Goal: Information Seeking & Learning: Learn about a topic

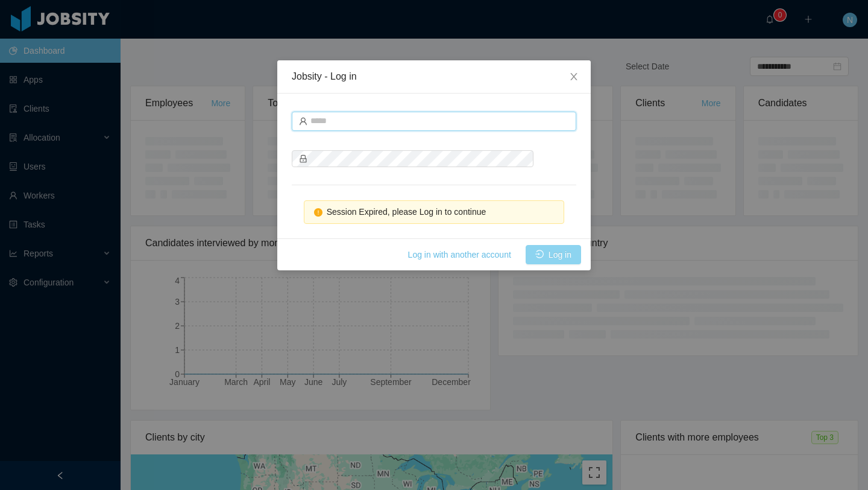
type input "**********"
click at [561, 250] on button "Log in" at bounding box center [553, 254] width 55 height 19
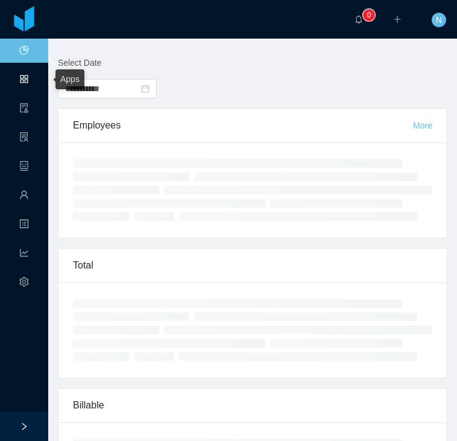
click at [21, 80] on link "Apps" at bounding box center [24, 80] width 10 height 25
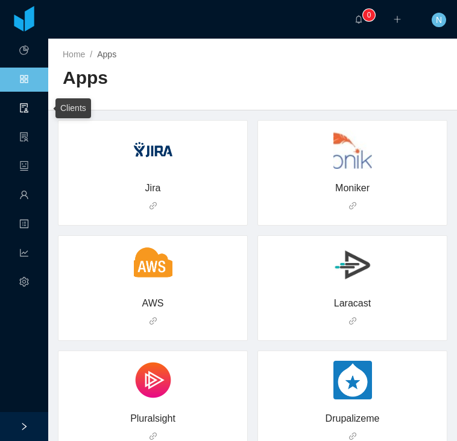
click at [24, 111] on link "Clients" at bounding box center [24, 108] width 10 height 25
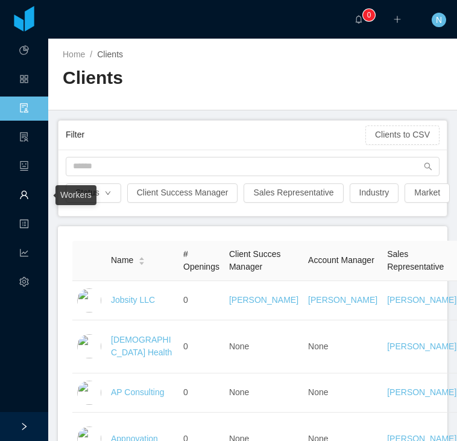
click at [25, 204] on link "Workers" at bounding box center [24, 195] width 10 height 25
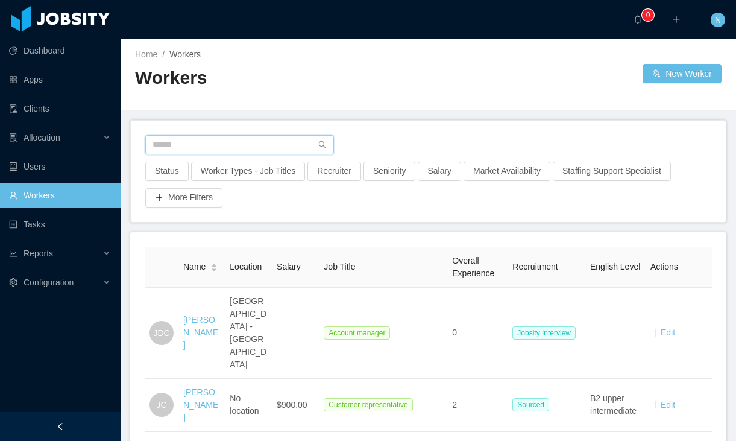
click at [303, 151] on input "text" at bounding box center [239, 144] width 189 height 19
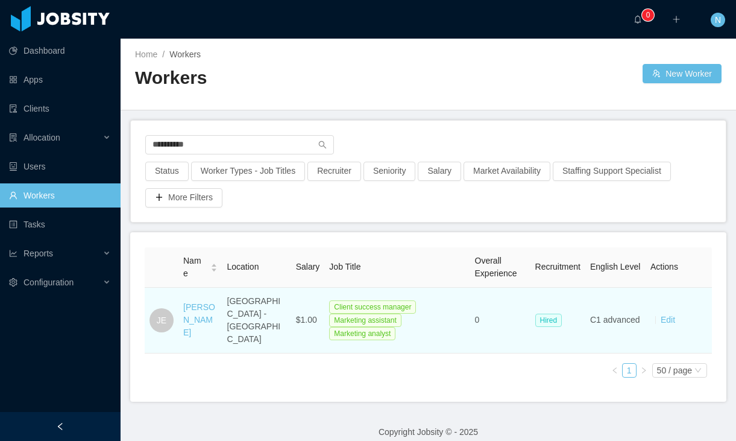
click at [296, 315] on span "$1.00" at bounding box center [306, 320] width 21 height 10
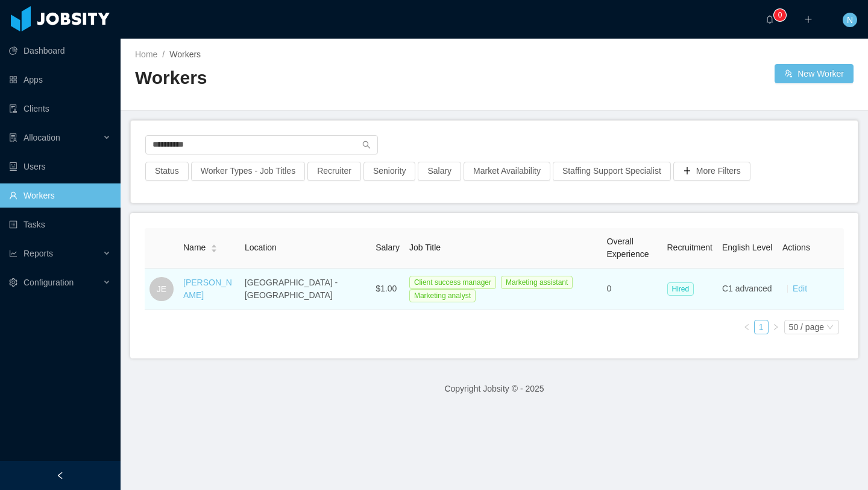
click at [376, 288] on span "$1.00" at bounding box center [386, 288] width 21 height 10
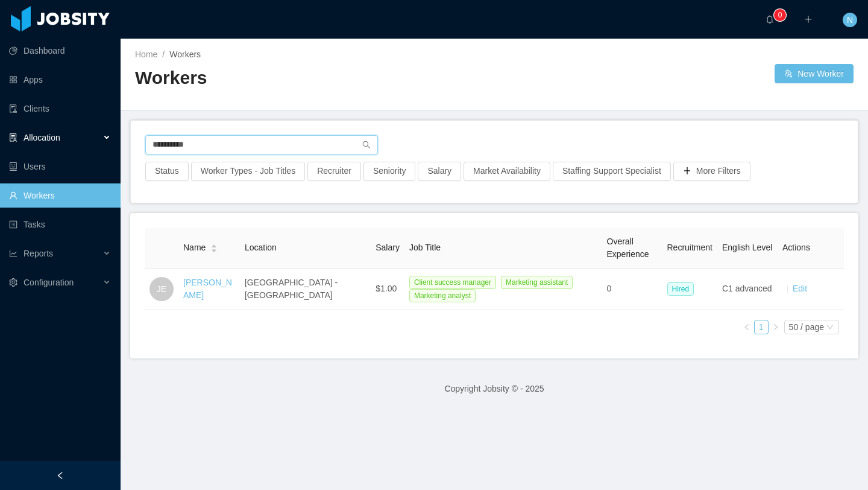
drag, startPoint x: 265, startPoint y: 141, endPoint x: 62, endPoint y: 137, distance: 202.7
click at [62, 137] on section "**********" at bounding box center [434, 245] width 868 height 490
type input "**********"
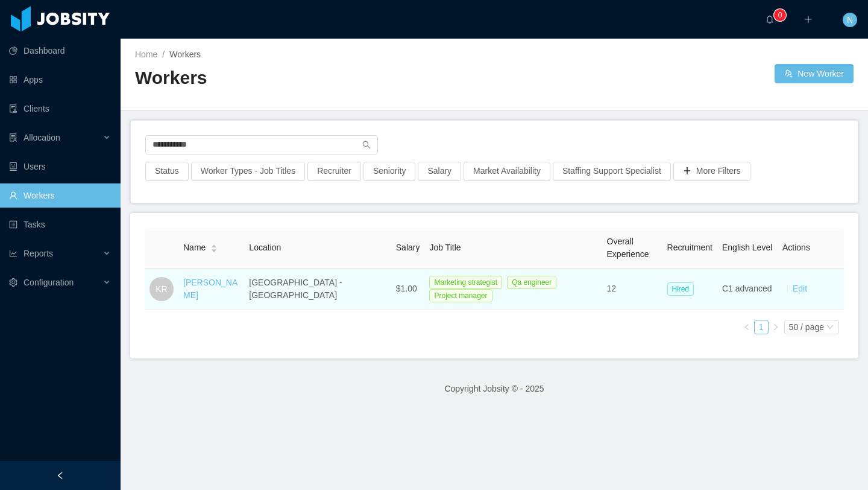
click at [396, 287] on span "$1.00" at bounding box center [406, 288] width 21 height 10
click at [217, 291] on link "[PERSON_NAME]" at bounding box center [210, 288] width 54 height 22
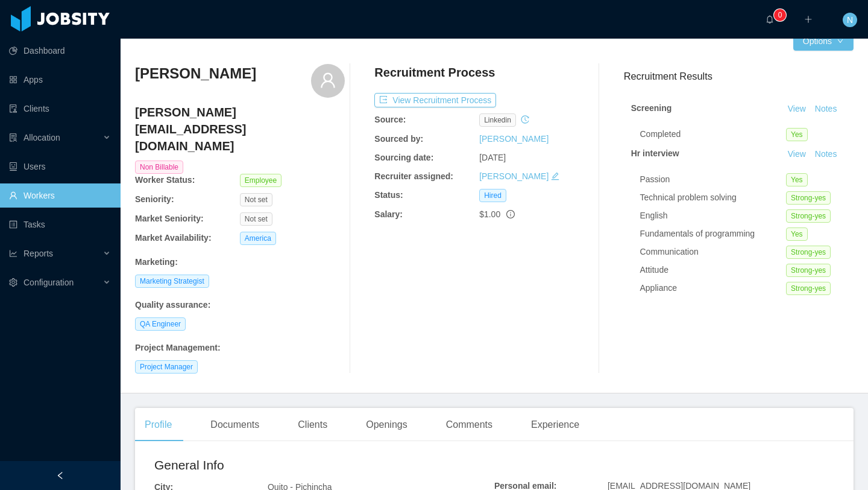
scroll to position [11, 0]
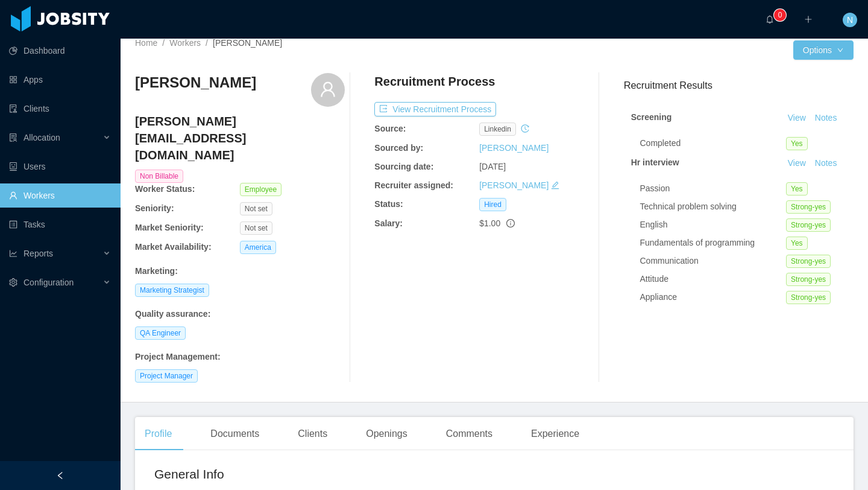
click at [511, 221] on icon "info-circle" at bounding box center [511, 223] width 8 height 8
click at [481, 195] on span "$1.00" at bounding box center [483, 196] width 28 height 13
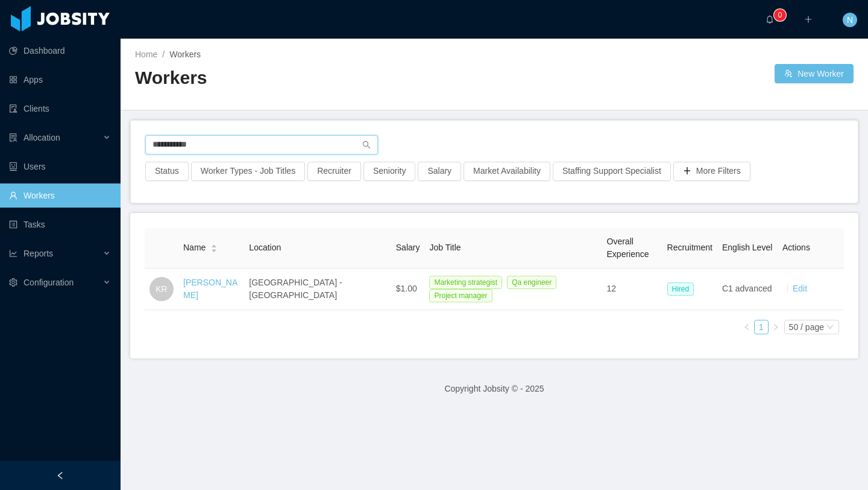
drag, startPoint x: 253, startPoint y: 142, endPoint x: 121, endPoint y: 134, distance: 132.3
click at [121, 134] on main "**********" at bounding box center [495, 264] width 748 height 451
type input "**********"
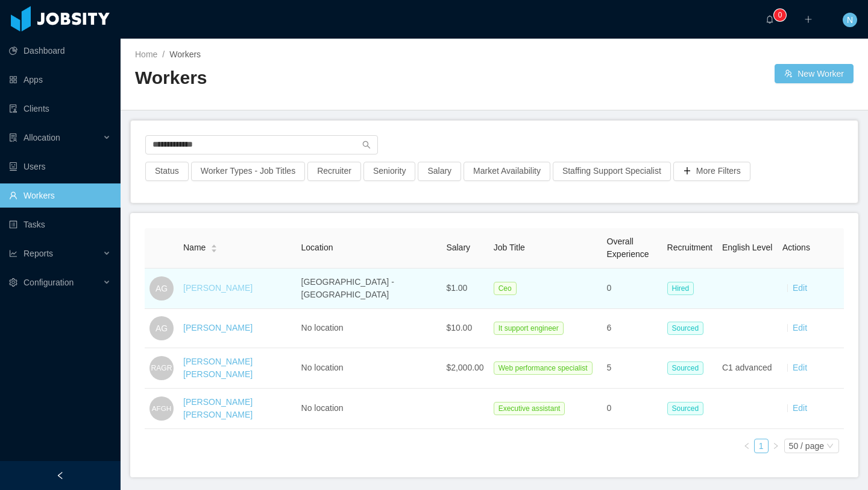
click at [230, 285] on link "[PERSON_NAME]" at bounding box center [217, 288] width 69 height 10
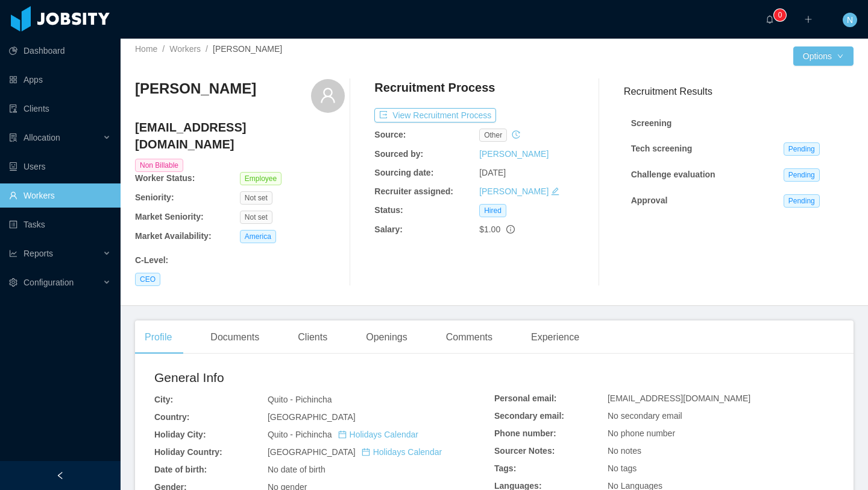
scroll to position [7, 0]
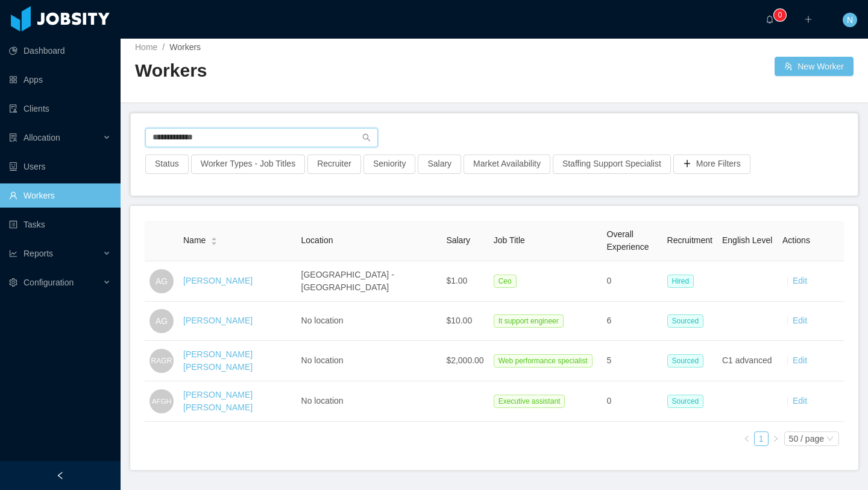
click at [324, 131] on input "**********" at bounding box center [261, 137] width 233 height 19
drag, startPoint x: 318, startPoint y: 139, endPoint x: 84, endPoint y: 133, distance: 234.6
click at [84, 133] on section "**********" at bounding box center [434, 245] width 868 height 490
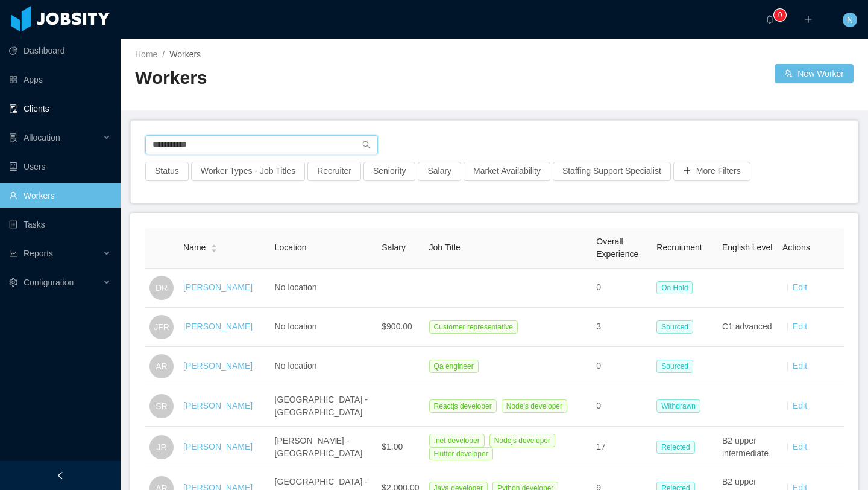
drag, startPoint x: 214, startPoint y: 151, endPoint x: 84, endPoint y: 113, distance: 135.7
click at [84, 113] on section "**********" at bounding box center [434, 245] width 868 height 490
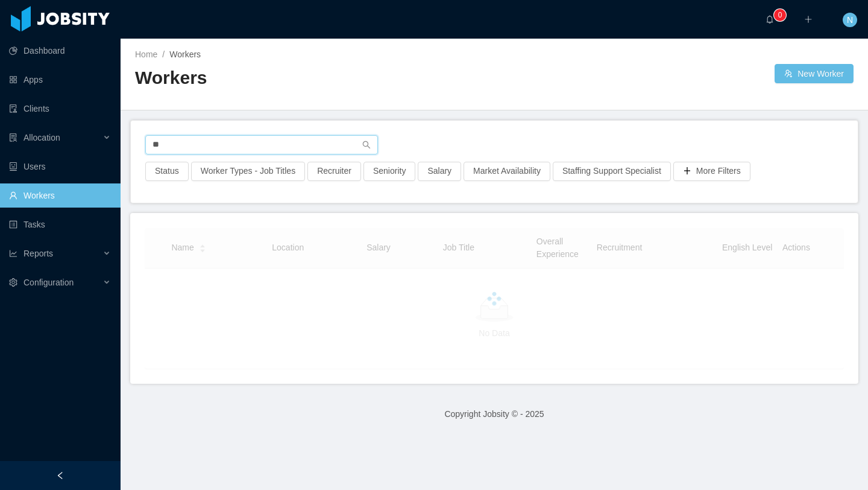
type input "*"
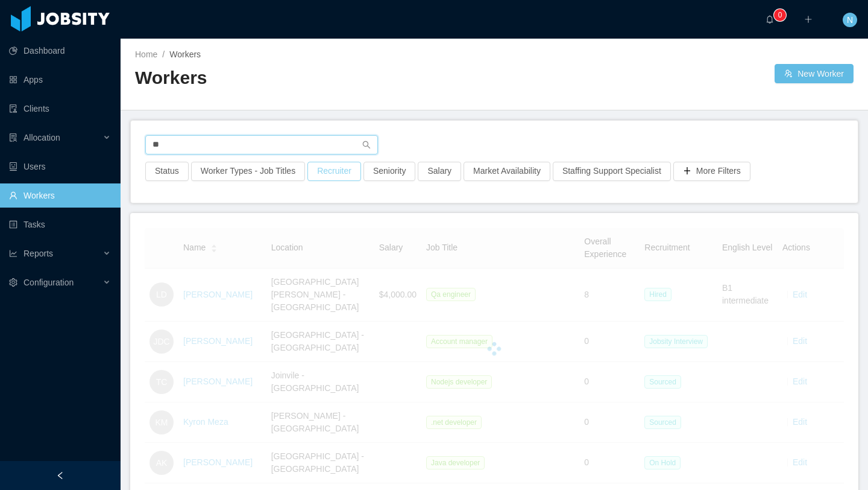
type input "*"
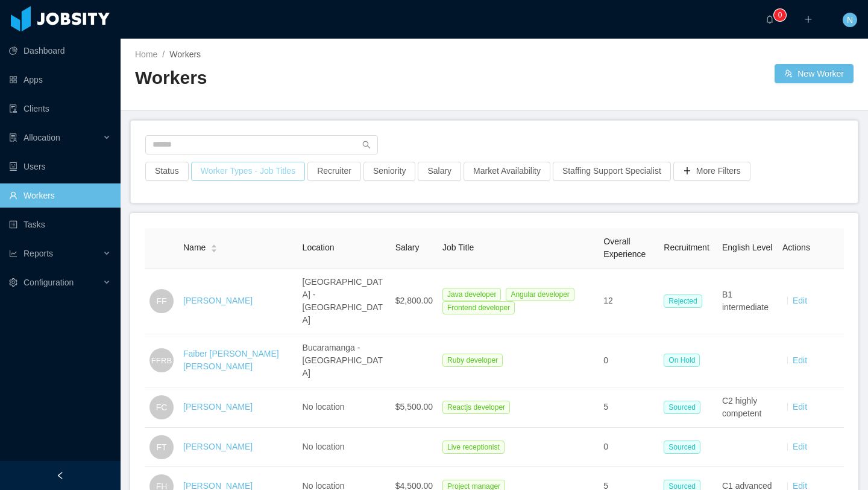
click at [275, 166] on button "Worker Types - Job Titles" at bounding box center [248, 171] width 114 height 19
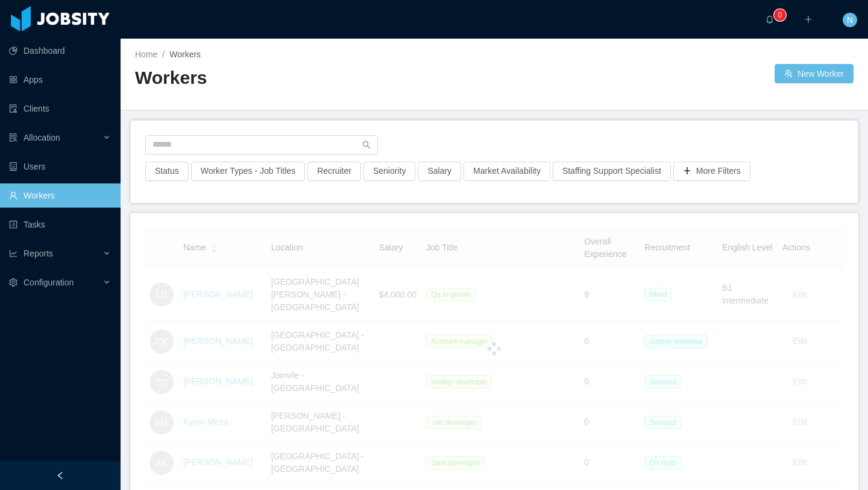
click at [441, 107] on div "Home / Workers / Workers New Worker" at bounding box center [495, 75] width 748 height 72
click at [399, 107] on div "Home / Workers / Workers New Worker" at bounding box center [495, 75] width 748 height 72
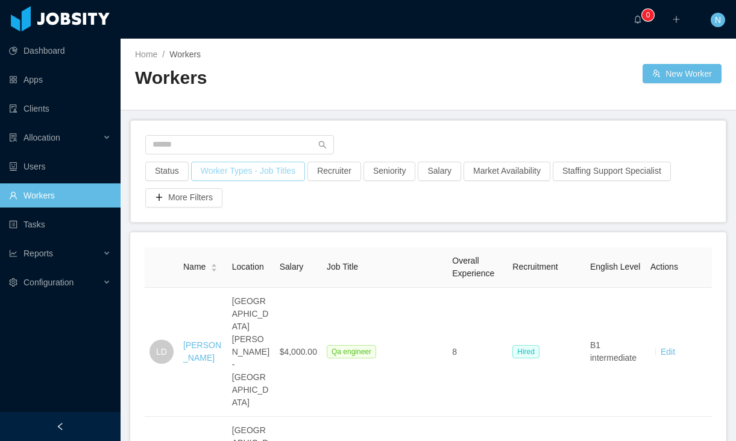
click at [257, 175] on button "Worker Types - Job Titles" at bounding box center [248, 171] width 114 height 19
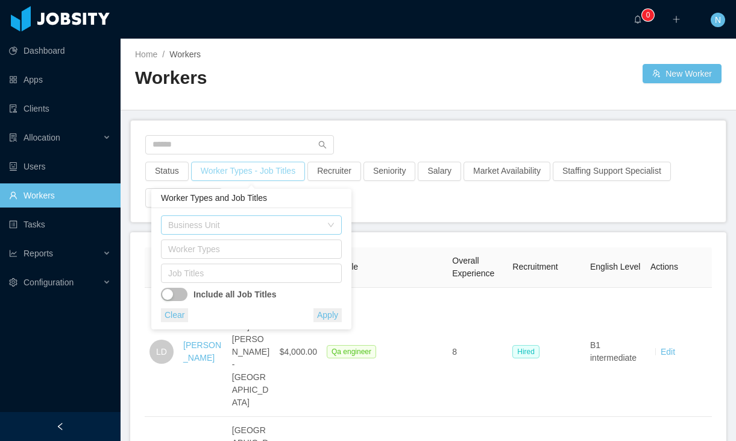
click at [311, 229] on div "Business Unit" at bounding box center [244, 225] width 153 height 12
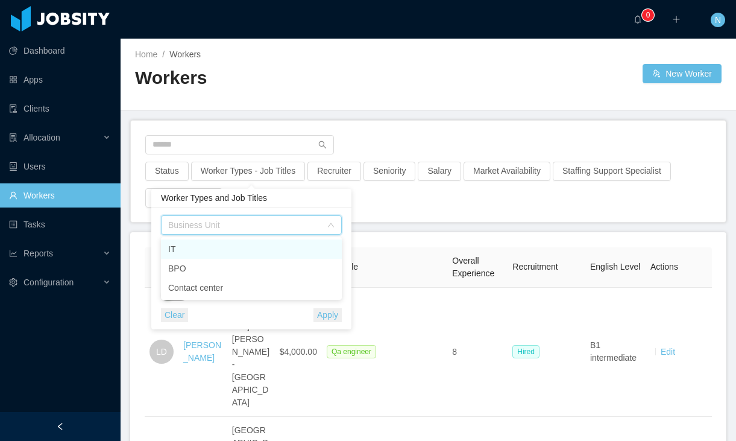
click at [311, 229] on div "Business Unit" at bounding box center [244, 225] width 153 height 12
click at [301, 248] on div "Worker Types" at bounding box center [248, 249] width 161 height 12
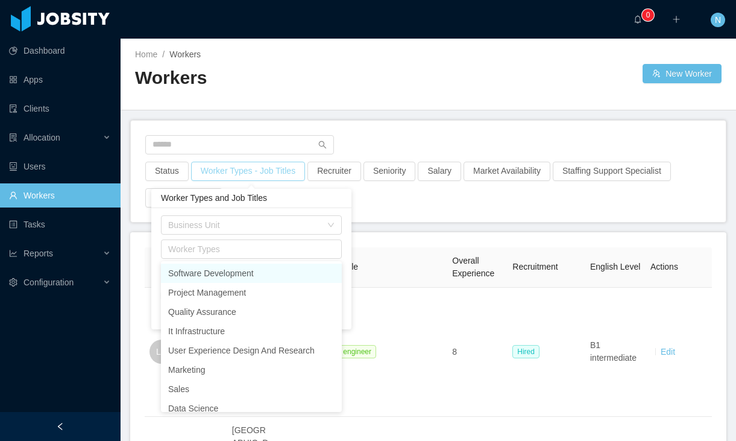
click at [257, 171] on button "Worker Types - Job Titles" at bounding box center [248, 171] width 114 height 19
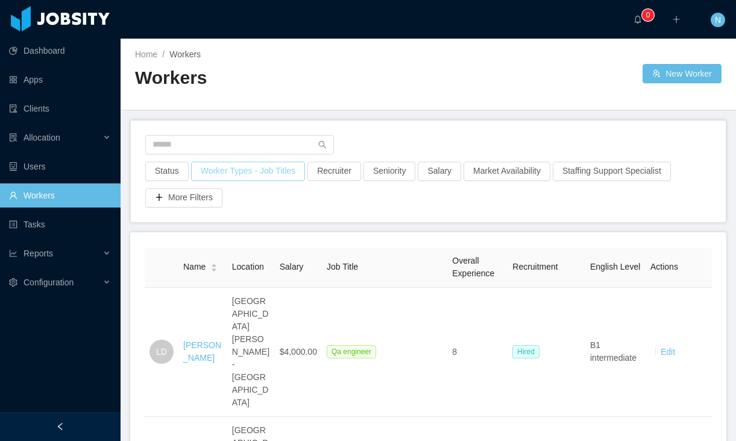
click at [257, 171] on button "Worker Types - Job Titles" at bounding box center [248, 171] width 114 height 19
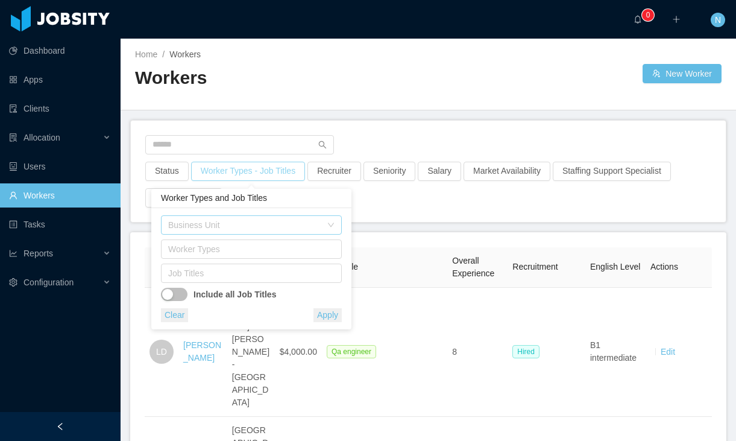
click at [258, 223] on div "Business Unit" at bounding box center [244, 225] width 153 height 12
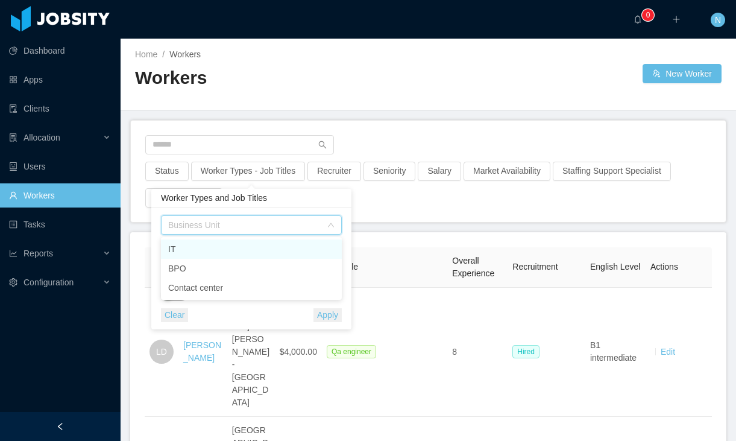
click at [258, 223] on div "Business Unit" at bounding box center [244, 225] width 153 height 12
click at [268, 244] on div "Worker Types" at bounding box center [248, 249] width 161 height 12
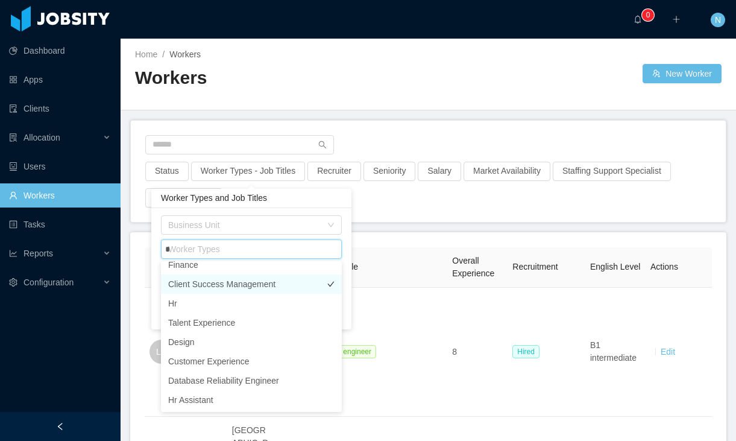
scroll to position [2, 0]
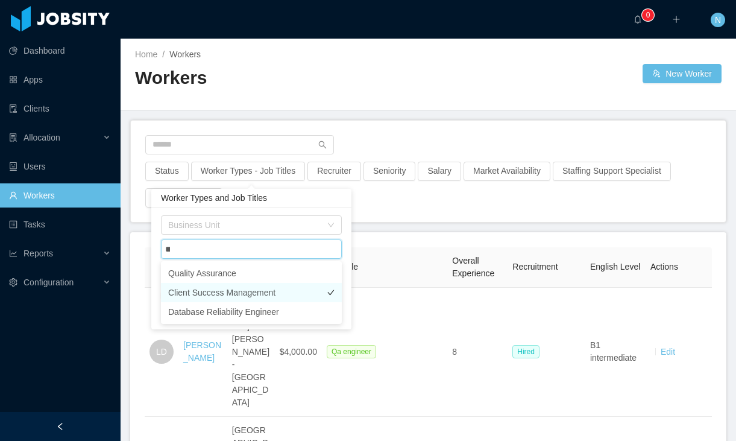
type input "*"
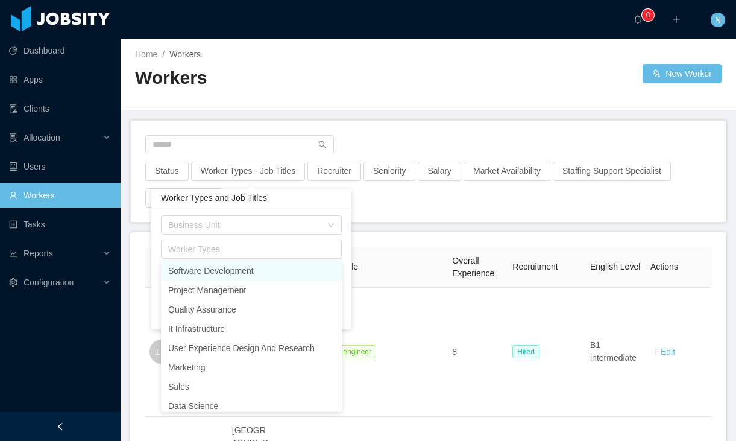
click at [455, 150] on div at bounding box center [428, 148] width 566 height 27
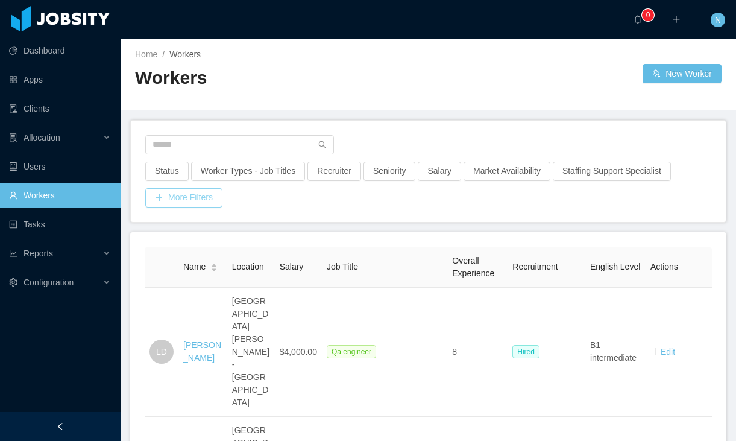
click at [175, 204] on button "More Filters" at bounding box center [183, 197] width 77 height 19
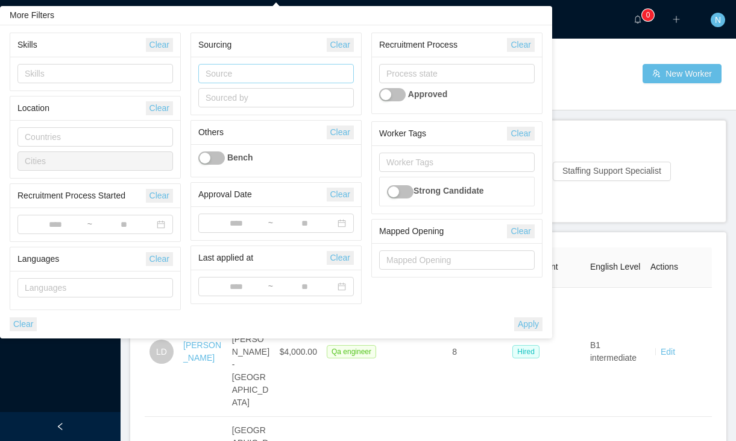
click at [252, 72] on div "Source" at bounding box center [274, 74] width 136 height 12
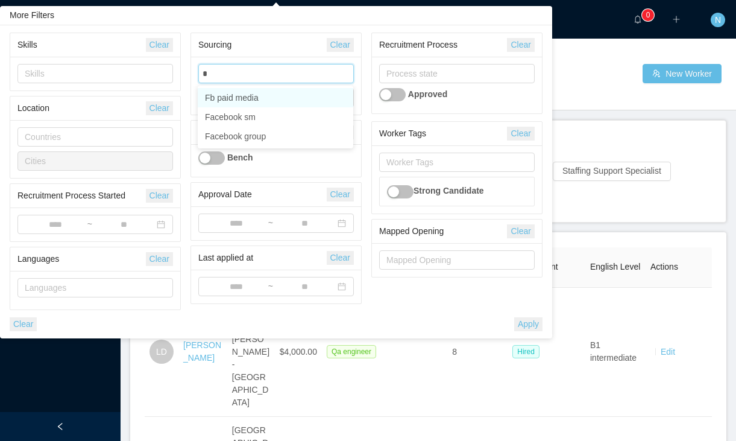
type input "**"
click at [270, 95] on li "Facebook sm" at bounding box center [276, 97] width 156 height 19
type input "**"
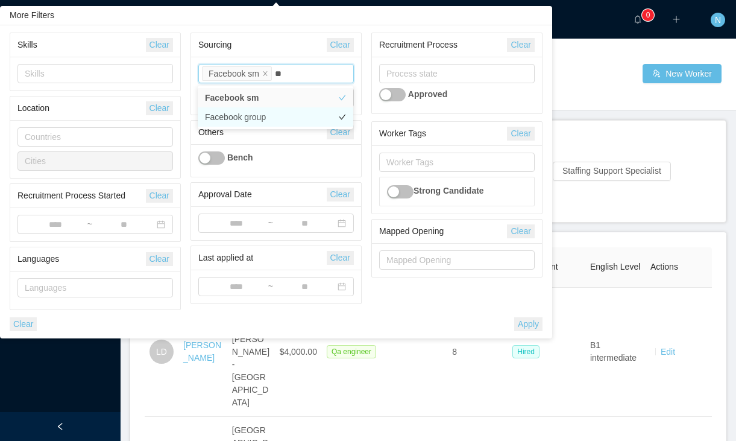
click at [283, 112] on li "Facebook group" at bounding box center [276, 116] width 156 height 19
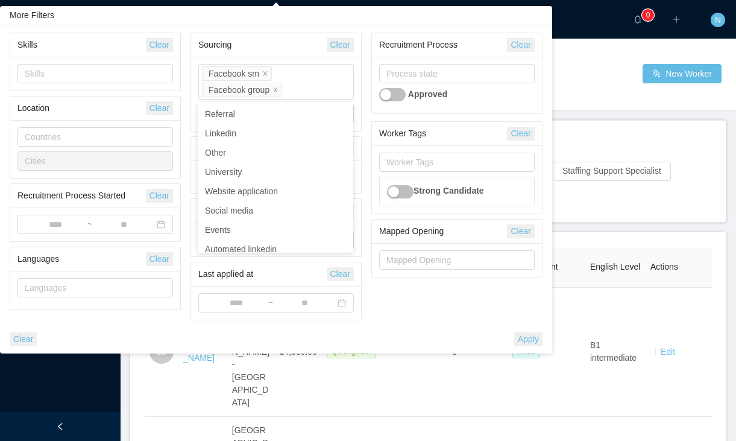
click at [519, 334] on button "Apply" at bounding box center [528, 339] width 28 height 14
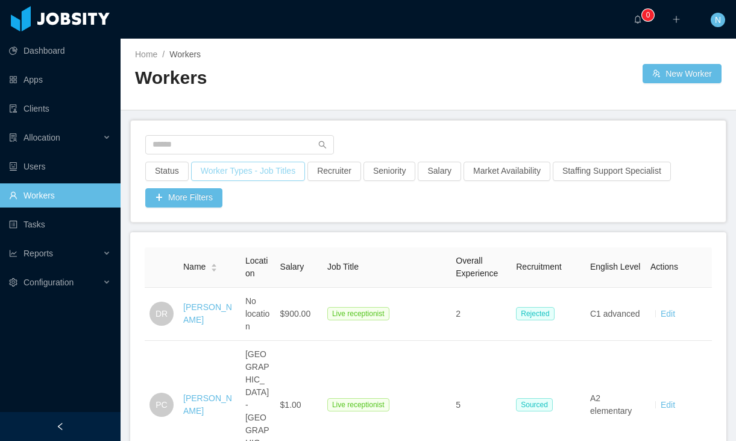
click at [272, 174] on button "Worker Types - Job Titles" at bounding box center [248, 171] width 114 height 19
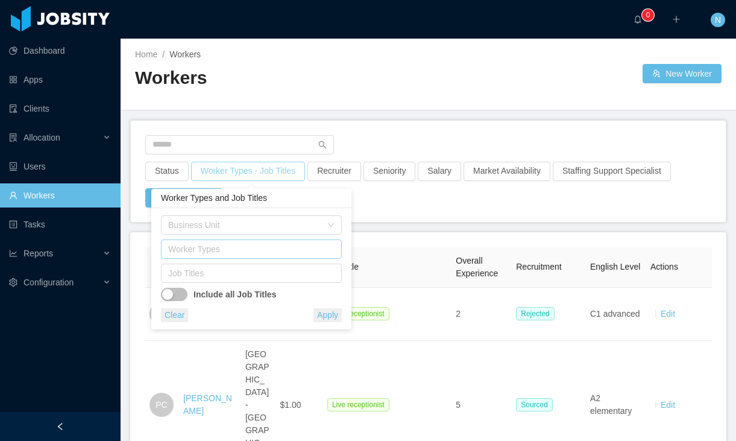
click at [292, 252] on div "Worker Types" at bounding box center [248, 249] width 161 height 12
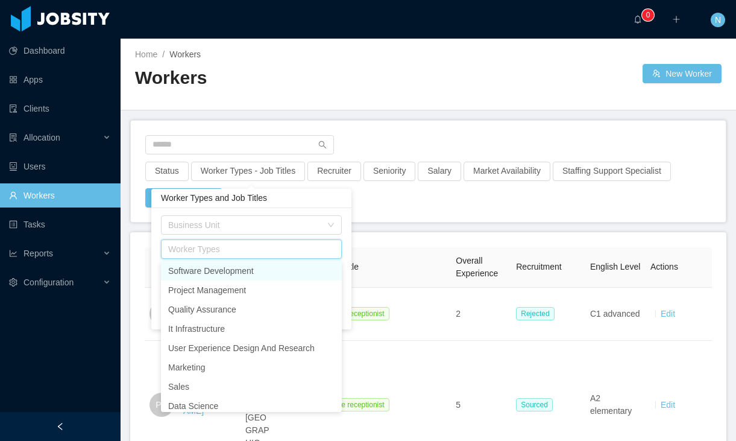
click at [292, 252] on div "Worker Types" at bounding box center [248, 249] width 161 height 12
click at [307, 220] on div "Business Unit" at bounding box center [244, 225] width 153 height 12
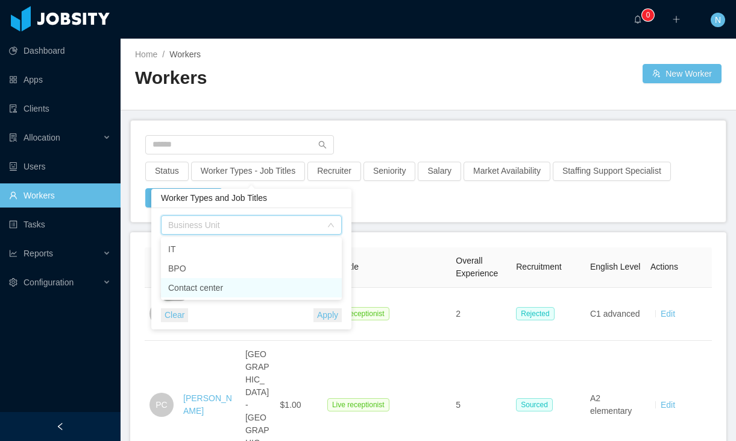
click at [280, 286] on li "Contact center" at bounding box center [251, 287] width 181 height 19
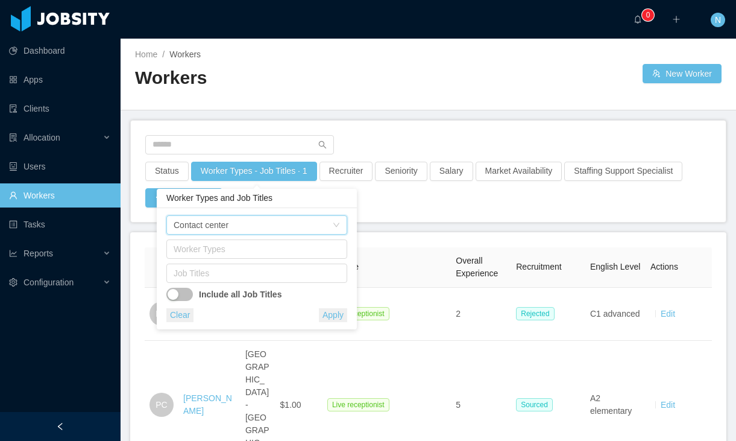
click at [329, 317] on button "Apply" at bounding box center [333, 315] width 28 height 14
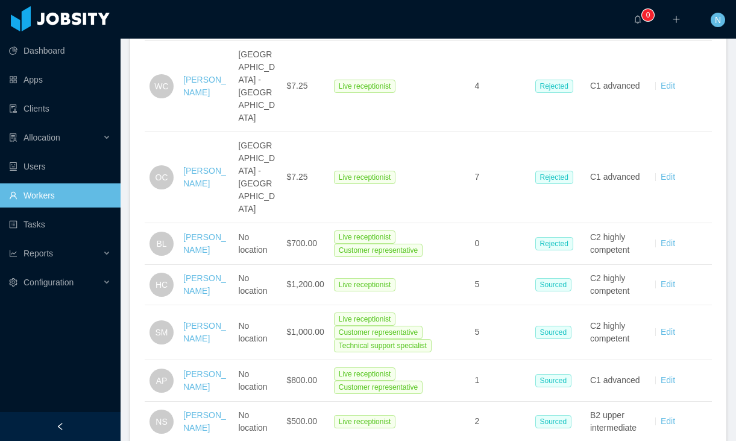
scroll to position [1539, 0]
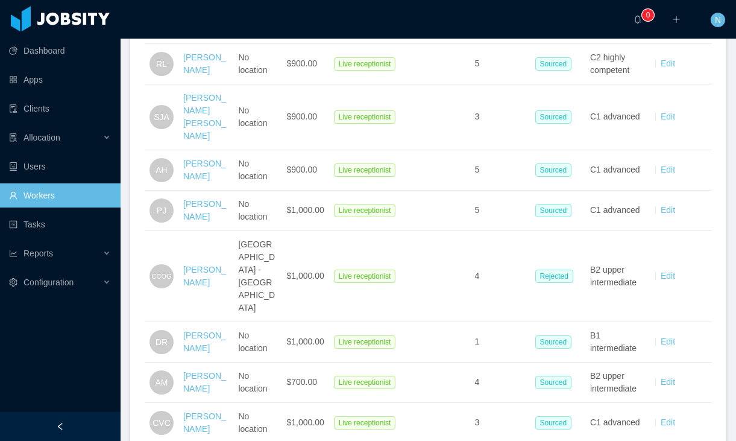
click at [690, 343] on li "500 / page" at bounding box center [678, 339] width 57 height 19
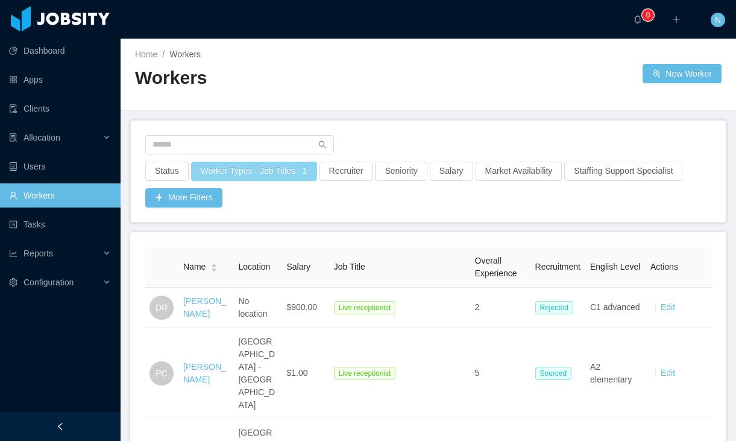
click at [258, 173] on button "Worker Types - Job Titles · 1" at bounding box center [254, 171] width 126 height 19
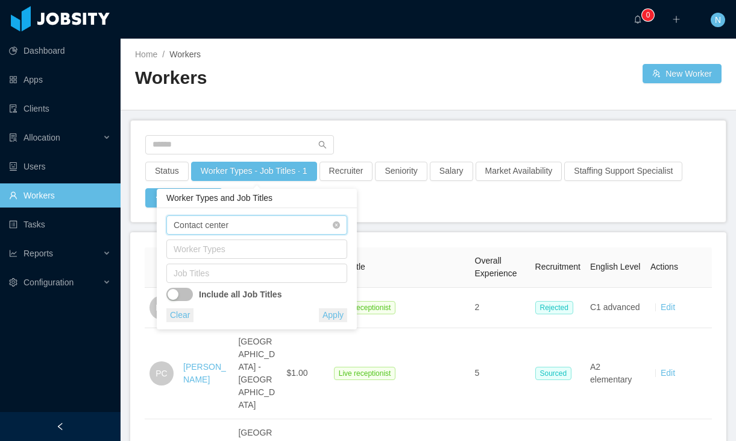
click at [276, 228] on div "Business Unit Contact center" at bounding box center [253, 225] width 159 height 18
click at [338, 224] on icon "icon: close-circle" at bounding box center [336, 224] width 7 height 7
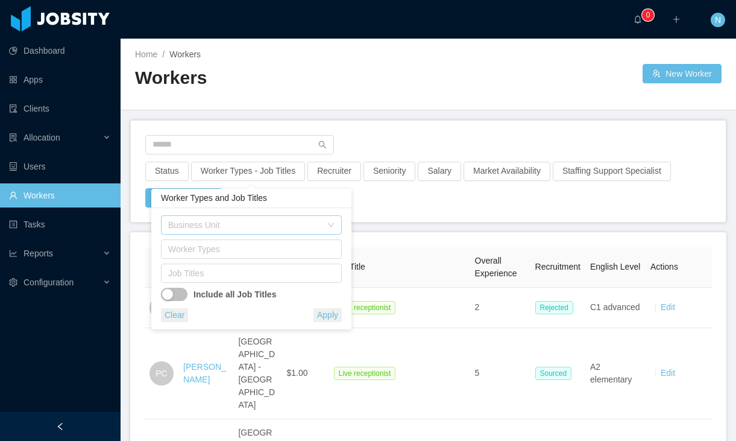
click at [329, 320] on button "Apply" at bounding box center [328, 315] width 28 height 14
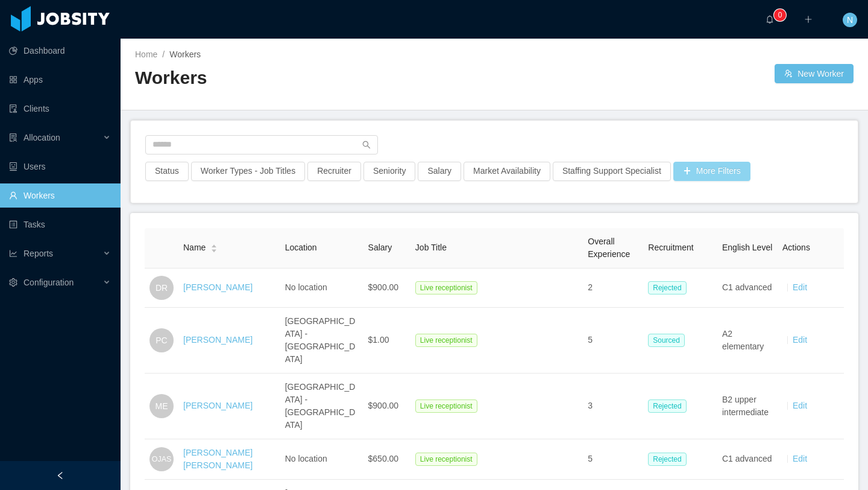
click at [720, 170] on button "More Filters" at bounding box center [712, 171] width 77 height 19
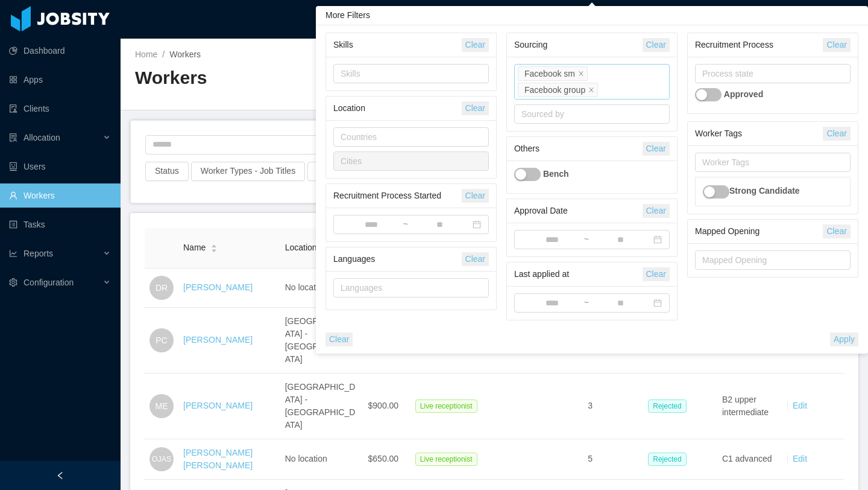
click at [617, 85] on div "Source Facebook sm Facebook group" at bounding box center [592, 82] width 156 height 36
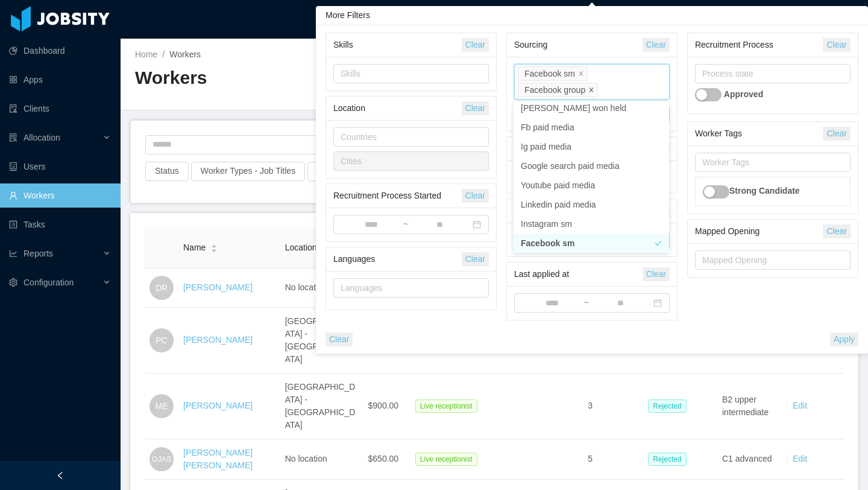
click at [595, 88] on icon "icon: close" at bounding box center [592, 90] width 6 height 6
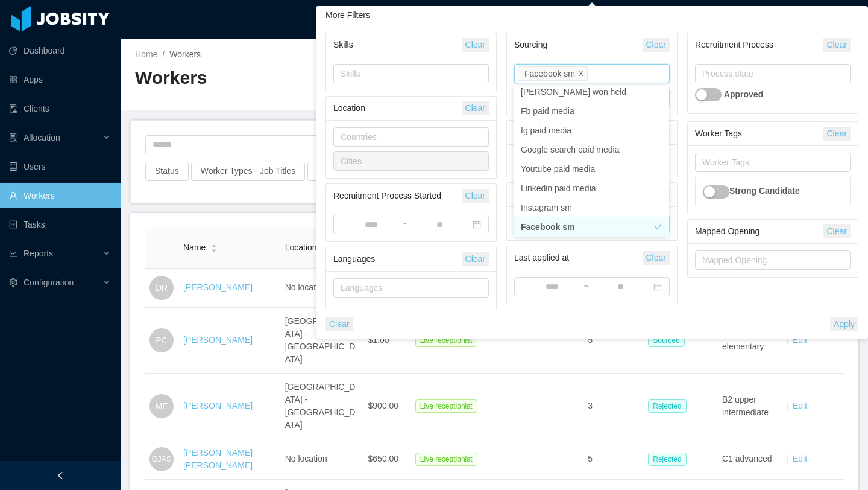
click at [580, 71] on icon "icon: close" at bounding box center [581, 74] width 6 height 6
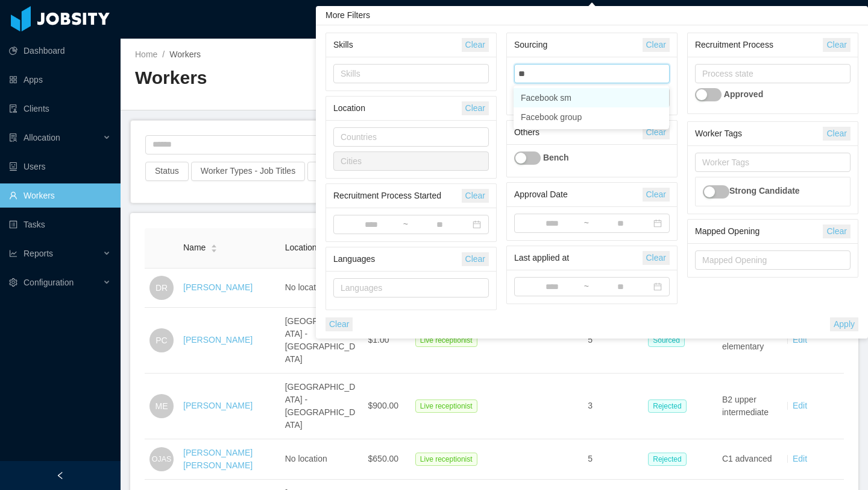
type input "**"
click at [580, 71] on div "Source ** fa" at bounding box center [590, 74] width 145 height 18
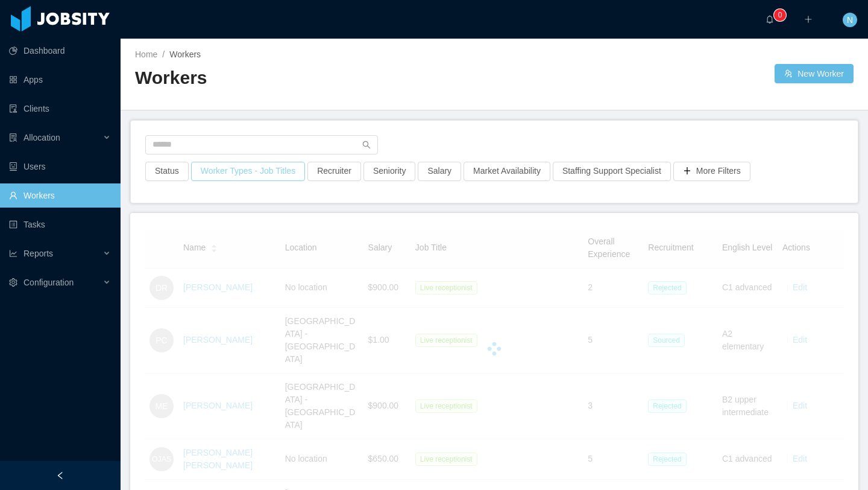
click at [219, 179] on button "Worker Types - Job Titles" at bounding box center [248, 171] width 114 height 19
click at [243, 222] on div "Business Unit" at bounding box center [244, 225] width 153 height 12
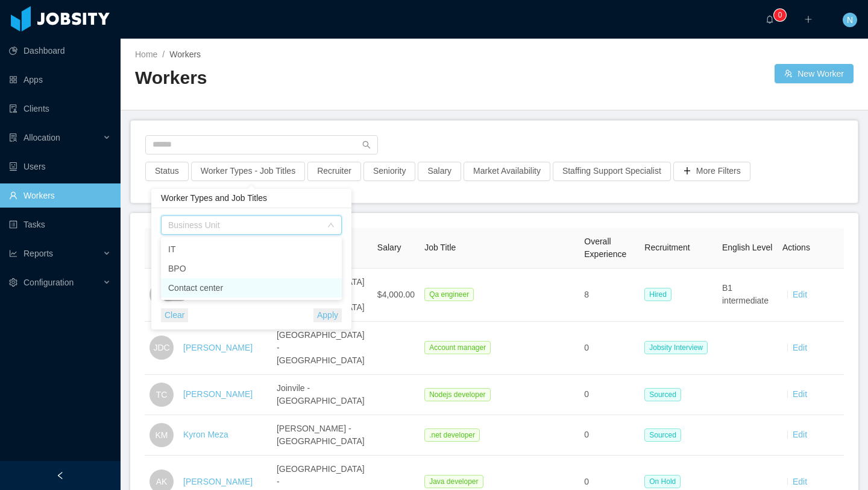
click at [309, 211] on div "Business Unit Worker Types Job Titles Include all Job Titles Clear Apply" at bounding box center [251, 268] width 200 height 121
click at [303, 249] on div "Worker Types" at bounding box center [248, 249] width 161 height 12
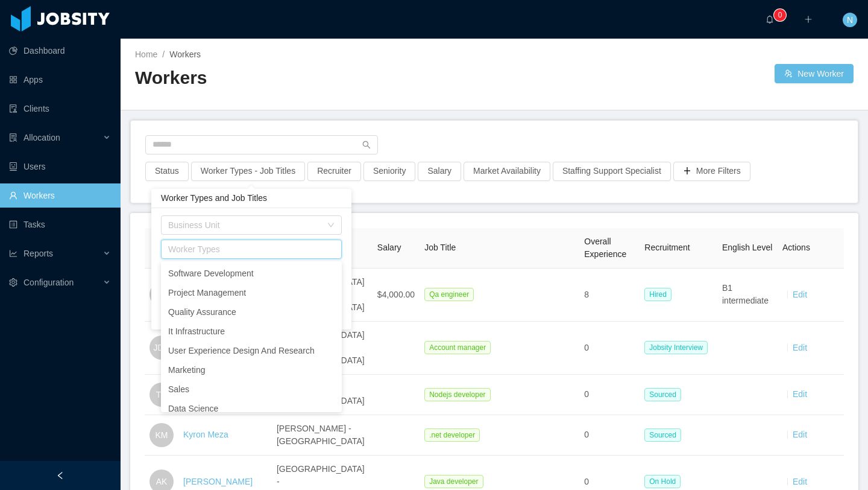
click at [285, 208] on div "Business Unit Worker Types Job Titles Include all Job Titles Clear Apply" at bounding box center [251, 268] width 200 height 121
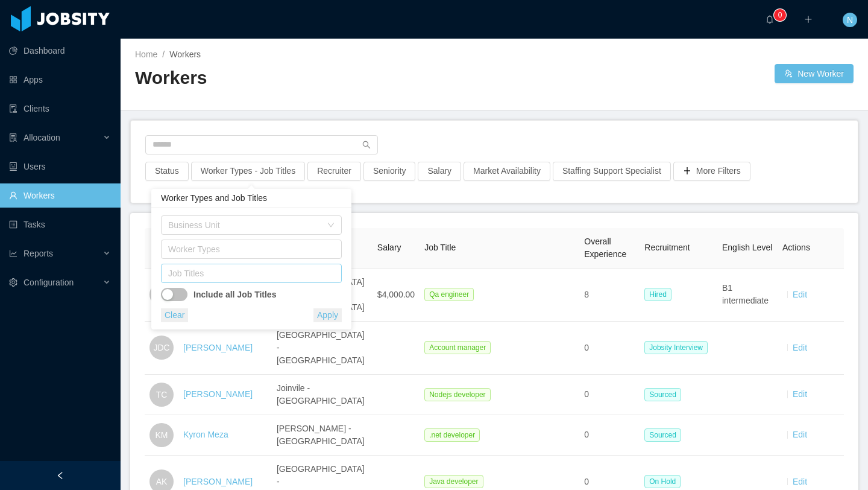
click at [282, 282] on div "Job Titles" at bounding box center [250, 273] width 170 height 18
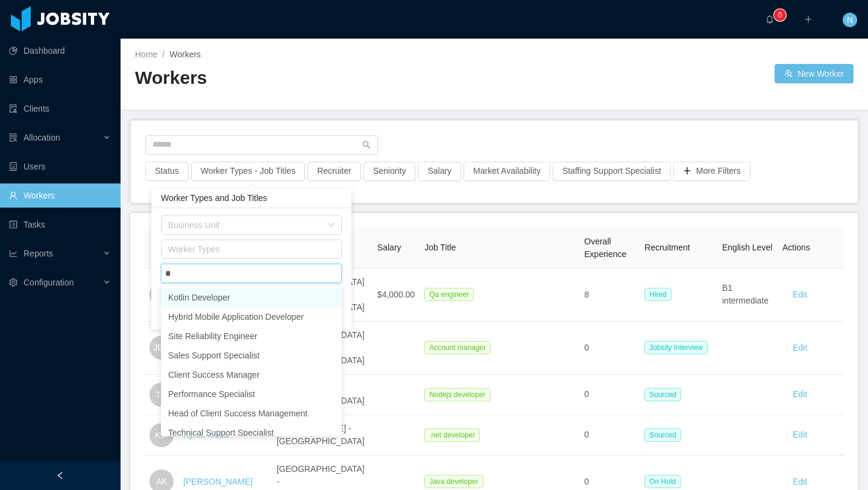
type input "***"
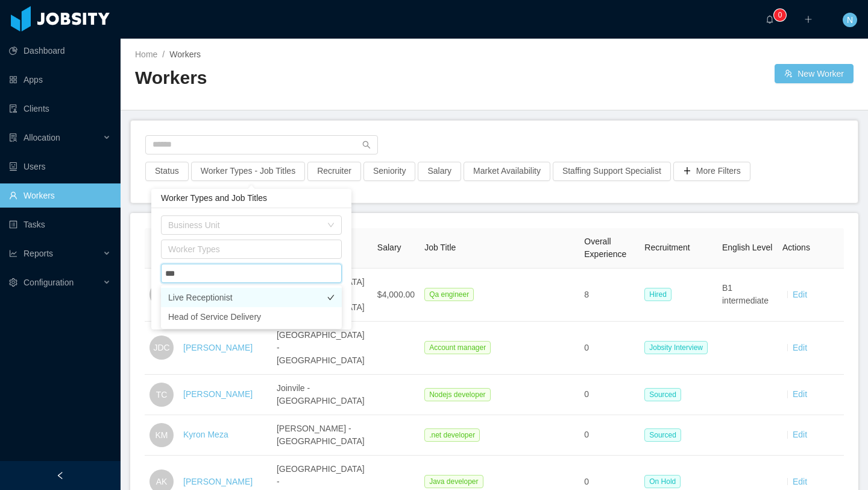
click at [247, 300] on li "Live Receptionist" at bounding box center [251, 297] width 181 height 19
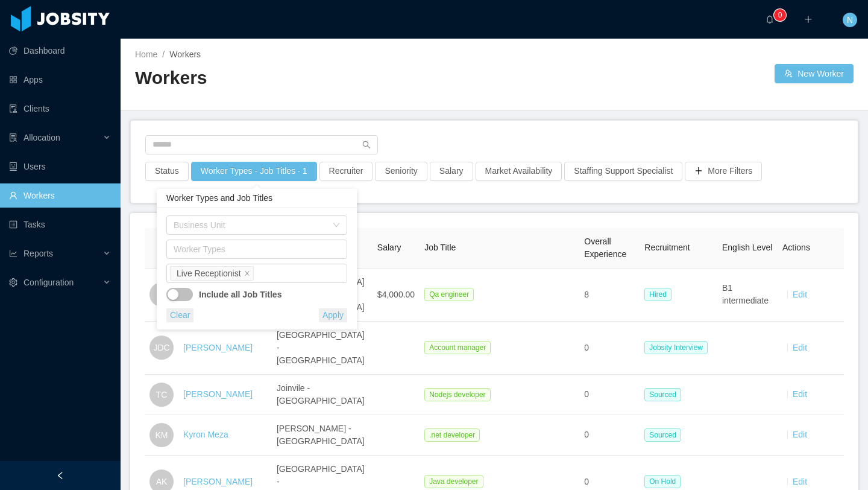
click at [308, 190] on div "Worker Types and Job Titles" at bounding box center [257, 198] width 200 height 19
click at [332, 309] on button "Apply" at bounding box center [333, 315] width 28 height 14
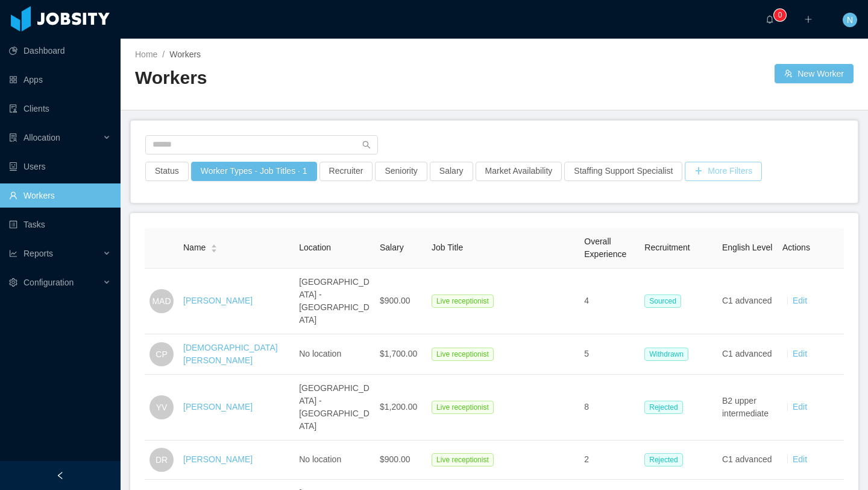
click at [762, 175] on button "More Filters" at bounding box center [723, 171] width 77 height 19
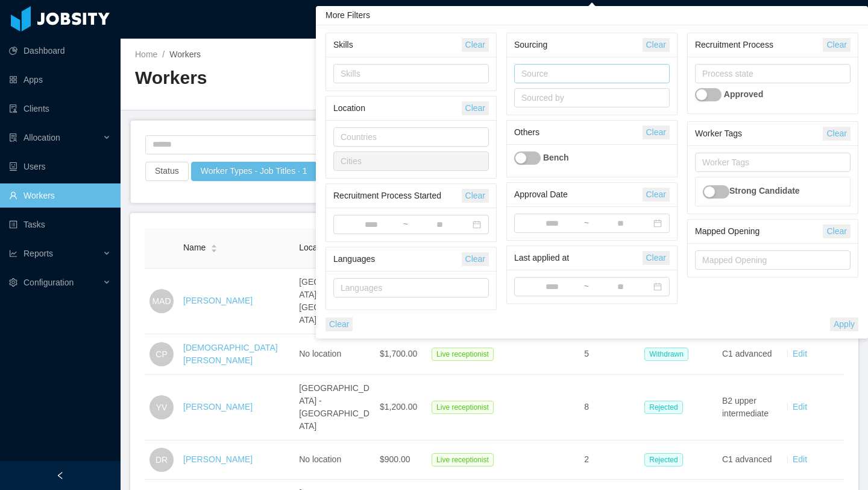
click at [538, 72] on div "Source" at bounding box center [590, 74] width 136 height 12
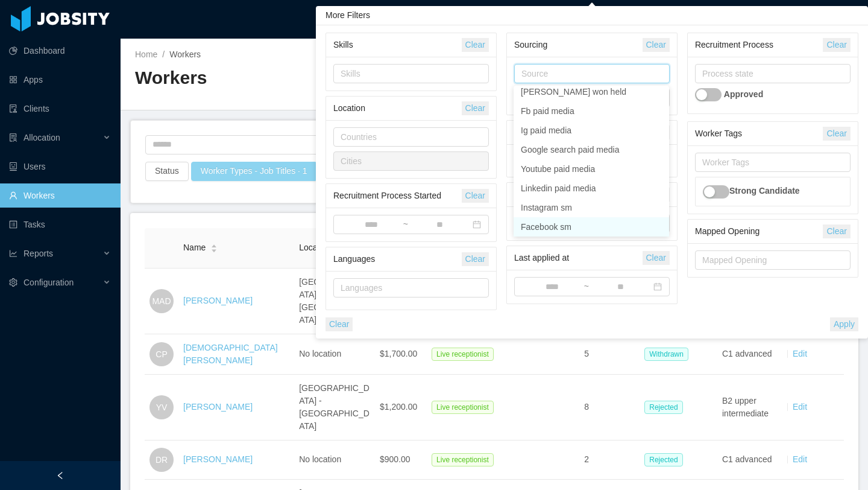
click at [248, 167] on button "Worker Types - Job Titles · 1" at bounding box center [254, 171] width 126 height 19
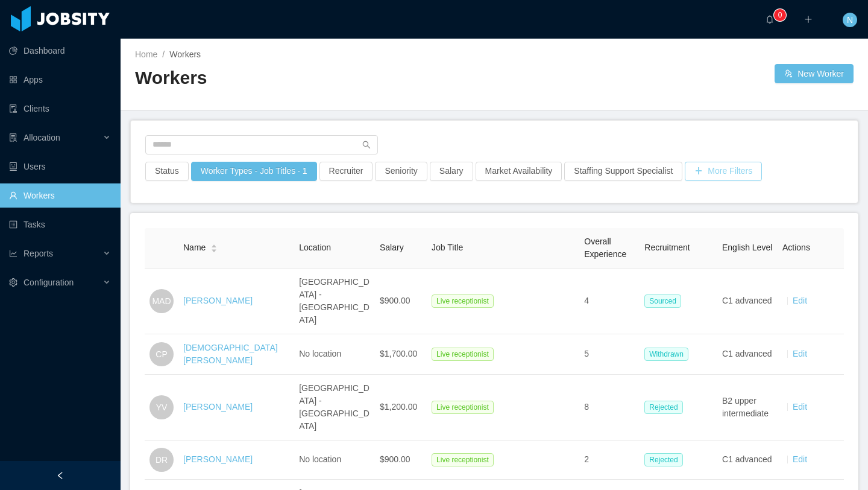
click at [743, 174] on button "More Filters" at bounding box center [723, 171] width 77 height 19
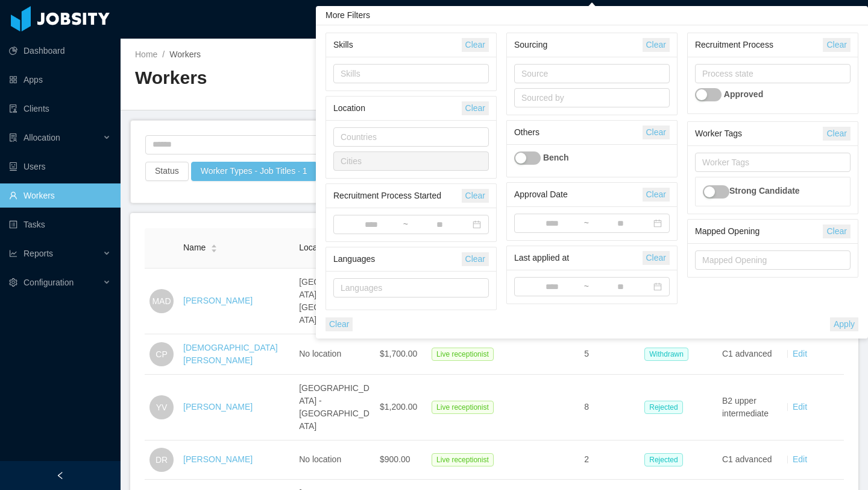
click at [549, 85] on div "Source Sourced by" at bounding box center [592, 85] width 156 height 43
click at [534, 76] on div "Source" at bounding box center [590, 74] width 136 height 12
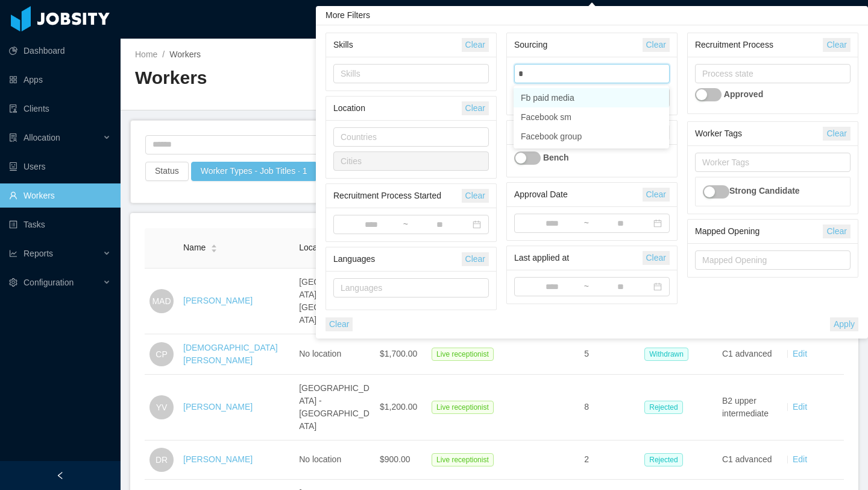
type input "**"
click at [573, 95] on li "Facebook sm" at bounding box center [592, 97] width 156 height 19
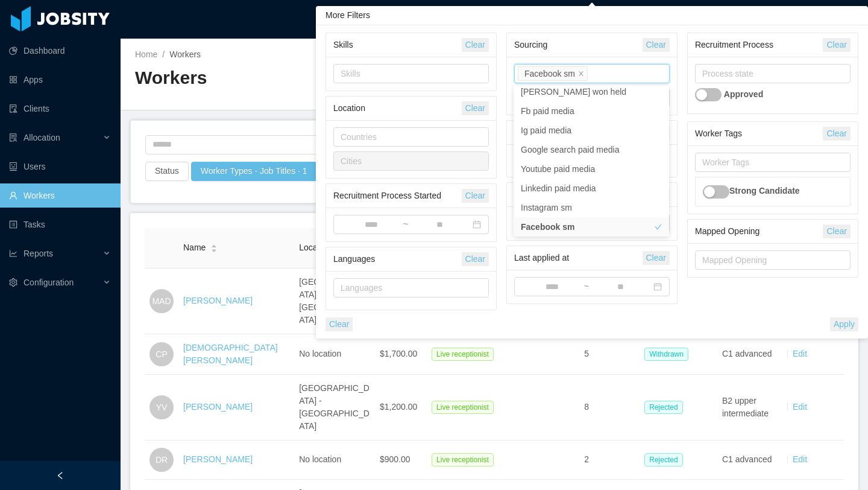
click at [831, 326] on button "Apply" at bounding box center [844, 324] width 28 height 14
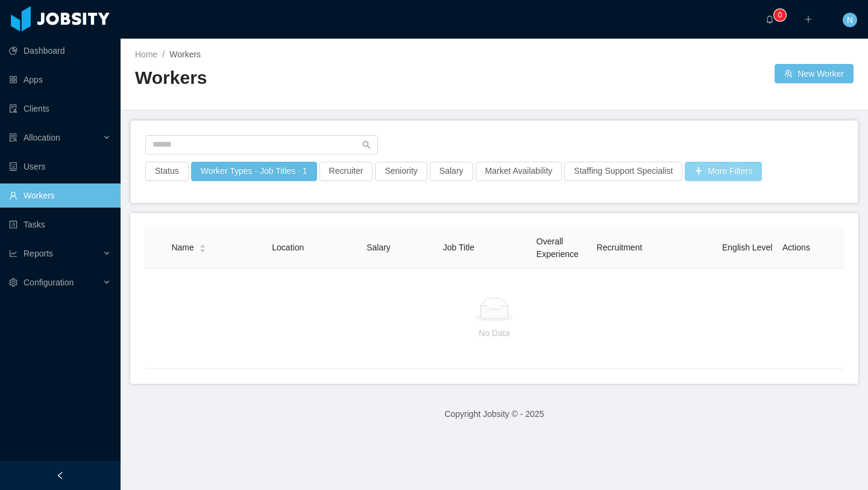
click at [742, 168] on button "More Filters" at bounding box center [723, 171] width 77 height 19
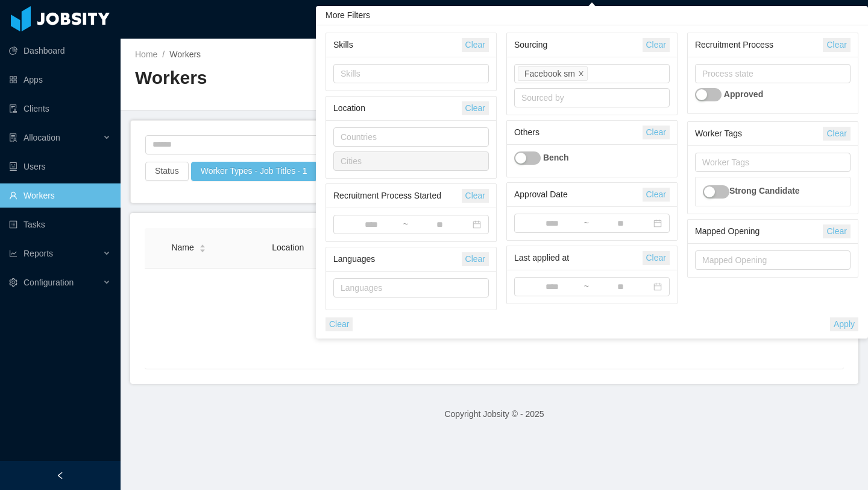
click at [584, 77] on icon "icon: close" at bounding box center [581, 74] width 6 height 7
click at [570, 77] on div "Source" at bounding box center [590, 74] width 136 height 12
type input "***"
click at [572, 114] on li "Facebook group" at bounding box center [592, 116] width 156 height 19
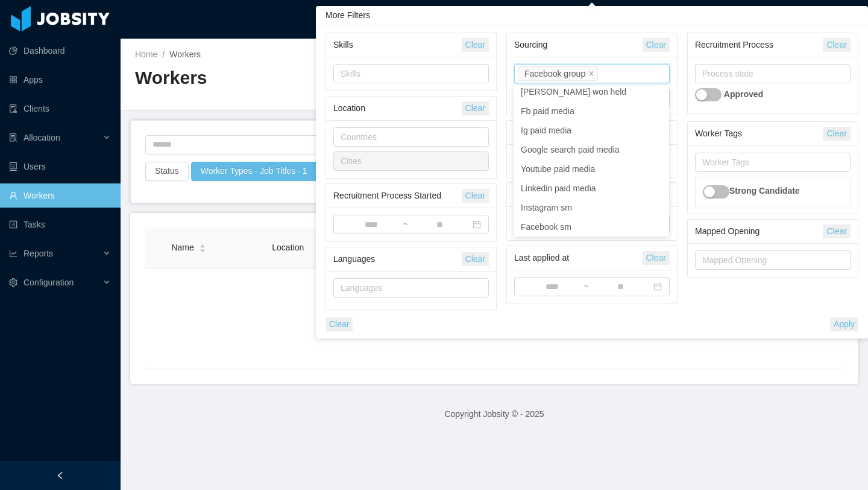
click at [842, 329] on button "Apply" at bounding box center [844, 324] width 28 height 14
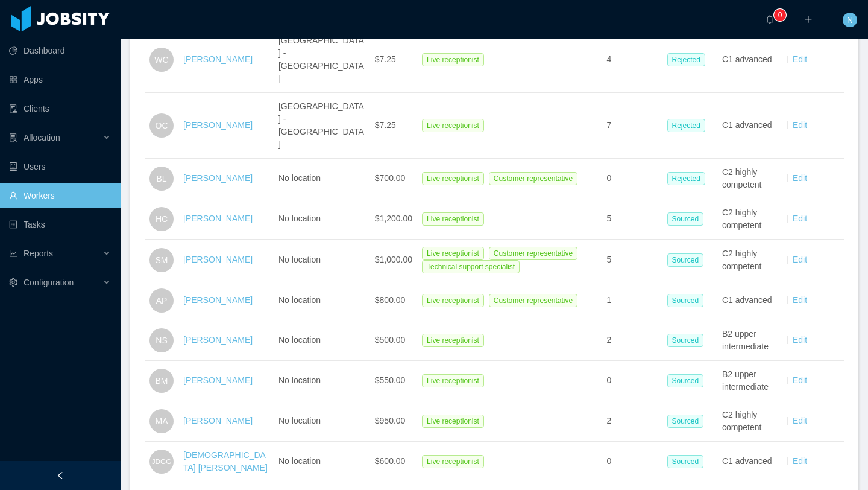
scroll to position [1076, 0]
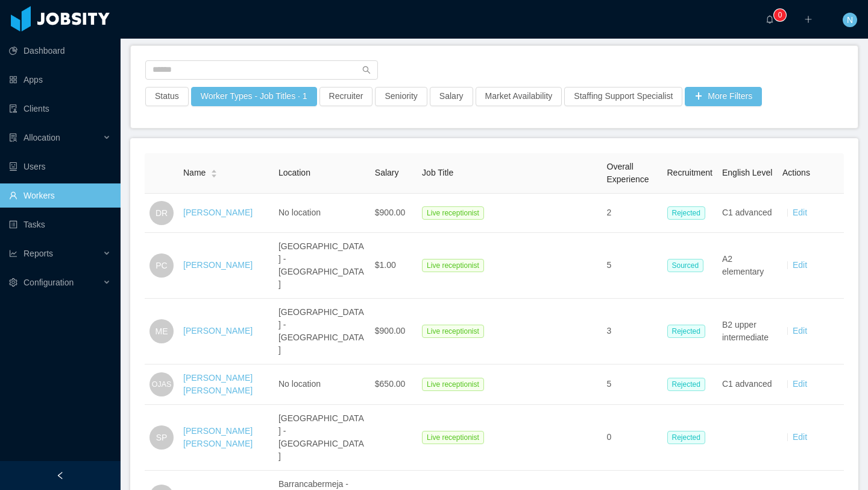
scroll to position [0, 0]
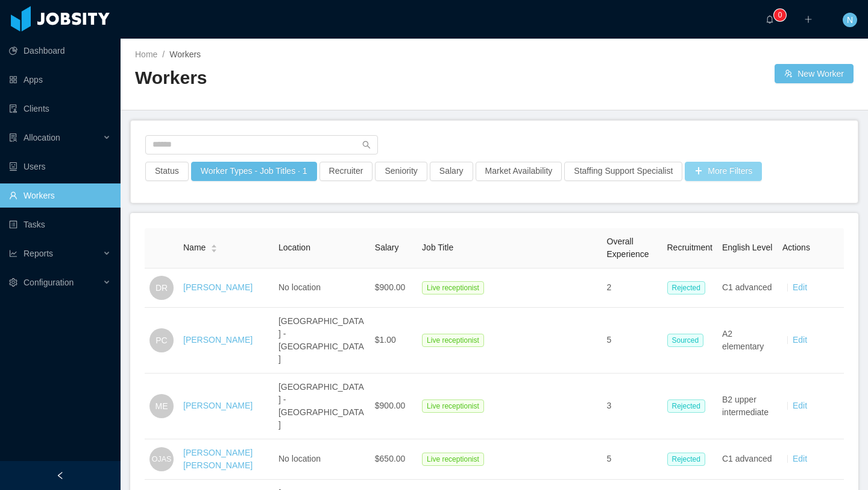
click at [714, 169] on button "More Filters" at bounding box center [723, 171] width 77 height 19
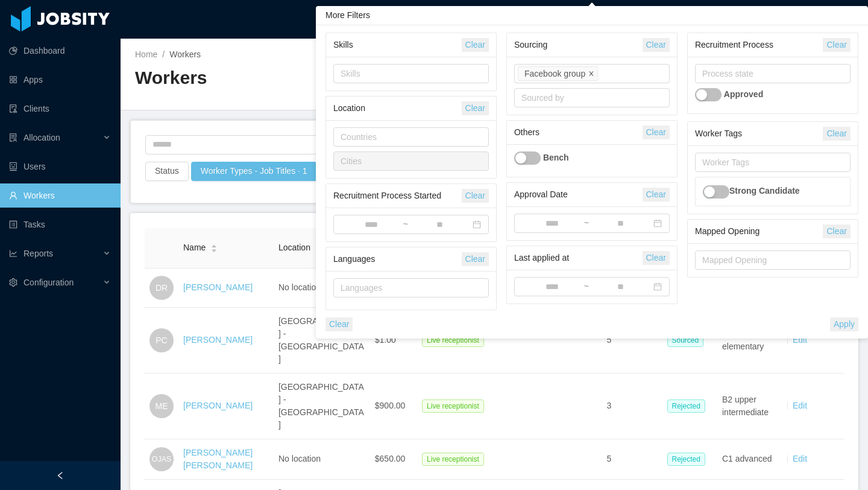
click at [595, 73] on icon "icon: close" at bounding box center [592, 74] width 6 height 6
click at [595, 73] on div "Source" at bounding box center [590, 74] width 136 height 12
type input "***"
click at [589, 100] on li "Facebook sm" at bounding box center [592, 97] width 156 height 19
click at [848, 326] on button "Apply" at bounding box center [844, 324] width 28 height 14
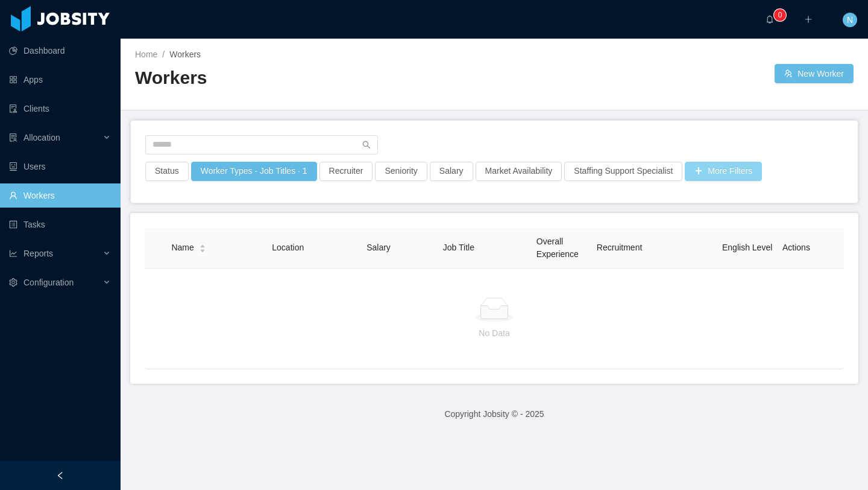
click at [750, 174] on button "More Filters" at bounding box center [723, 171] width 77 height 19
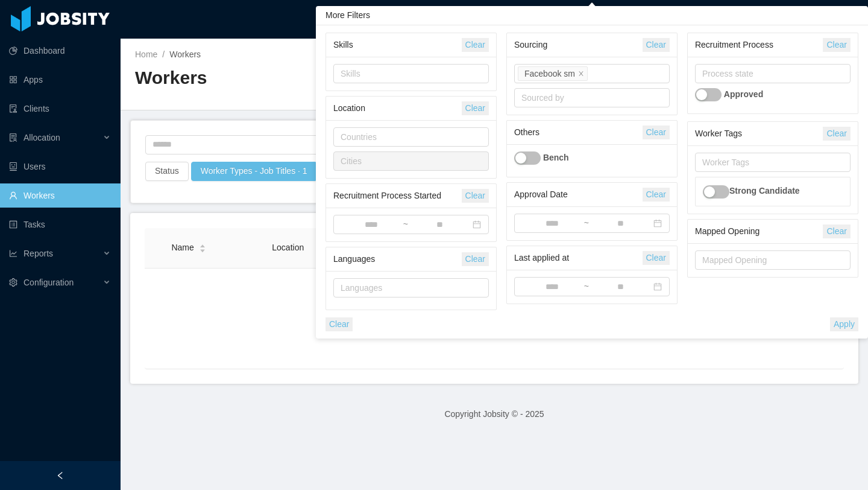
click at [845, 326] on button "Apply" at bounding box center [844, 324] width 28 height 14
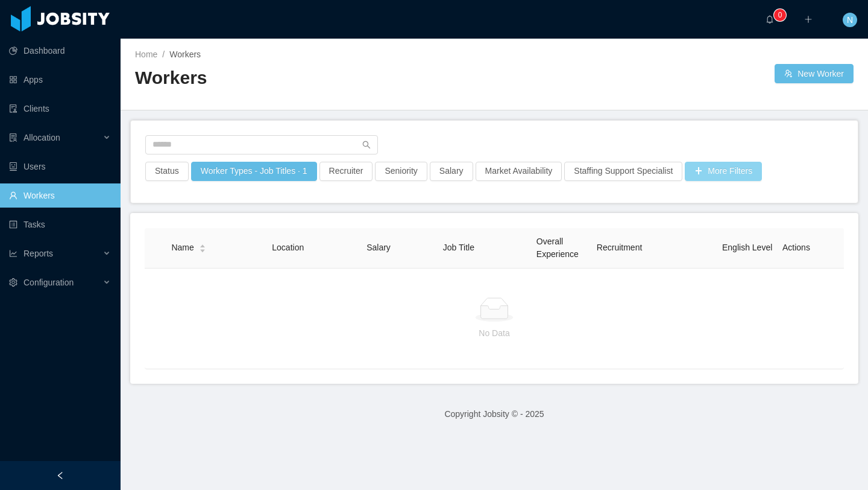
click at [719, 171] on button "More Filters" at bounding box center [723, 171] width 77 height 19
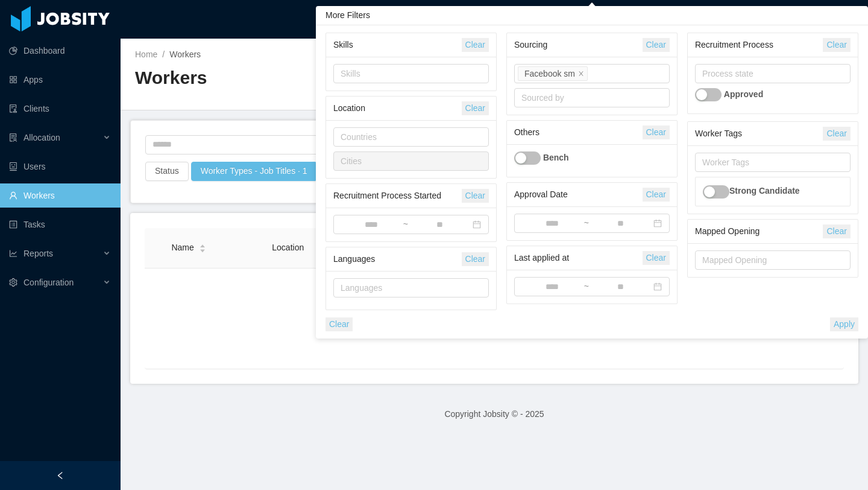
click at [587, 74] on li "Facebook sm" at bounding box center [553, 73] width 70 height 14
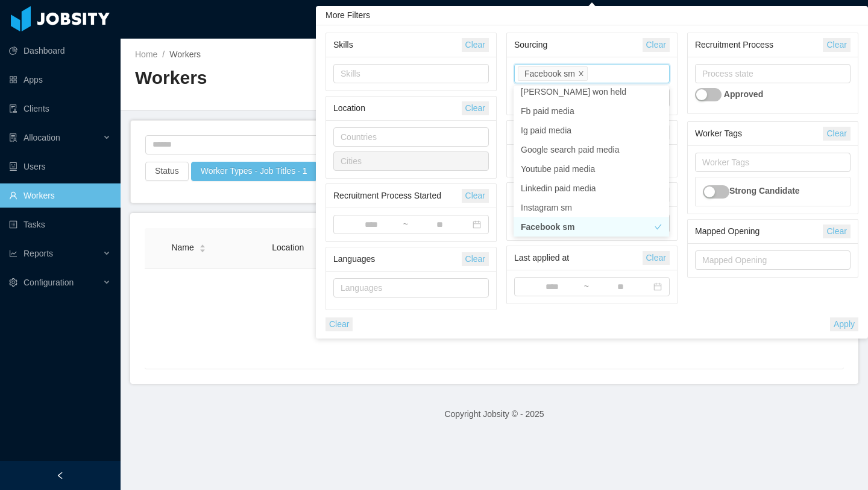
click at [581, 74] on icon "icon: close" at bounding box center [581, 74] width 6 height 6
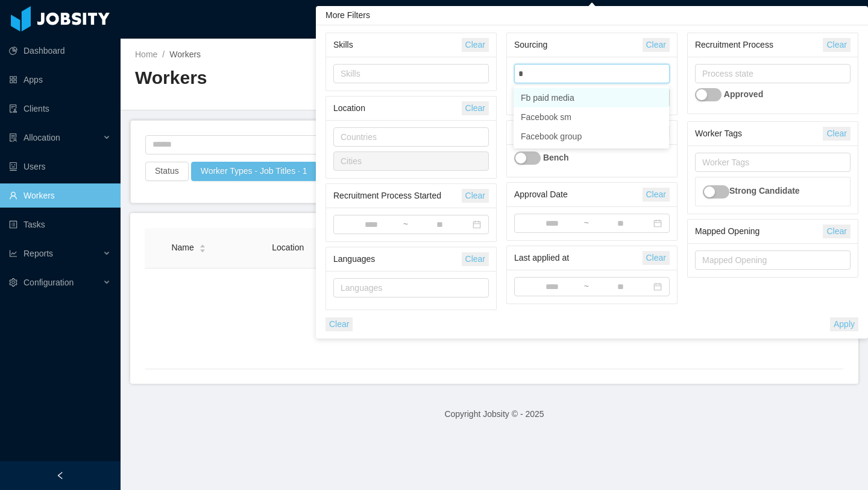
type input "**"
click at [590, 113] on li "Facebook group" at bounding box center [592, 116] width 156 height 19
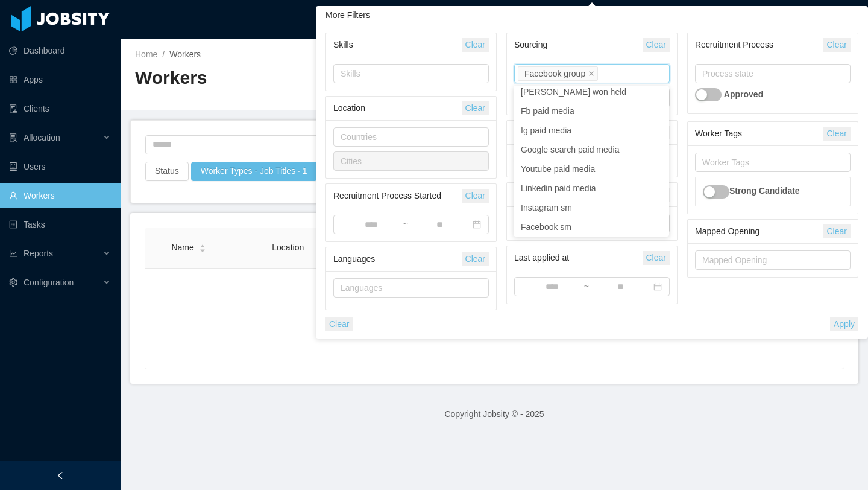
click at [835, 329] on button "Apply" at bounding box center [844, 324] width 28 height 14
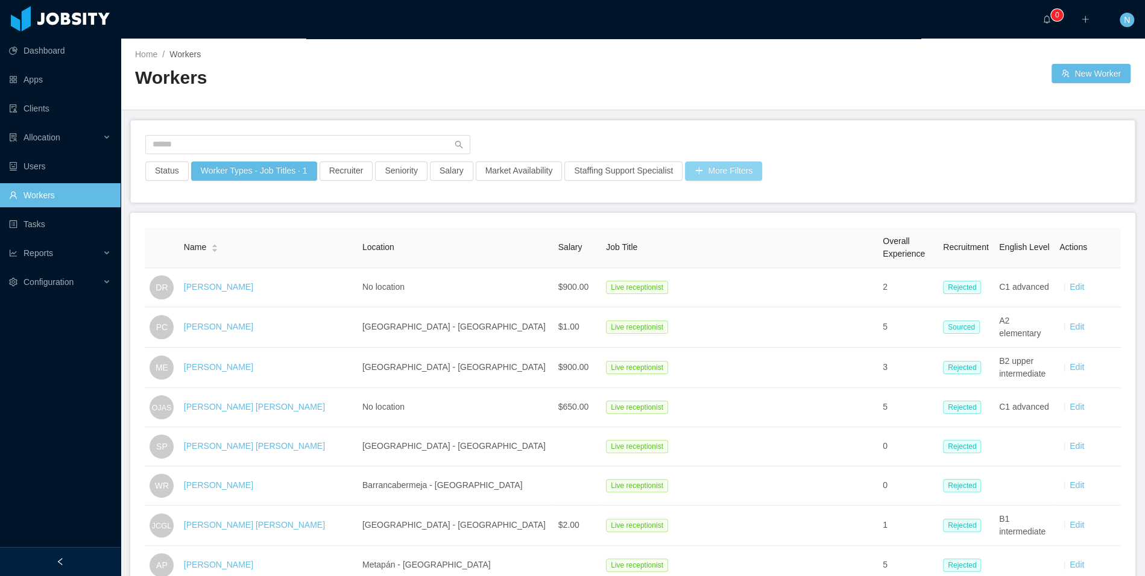
click at [730, 170] on button "More Filters" at bounding box center [723, 171] width 77 height 19
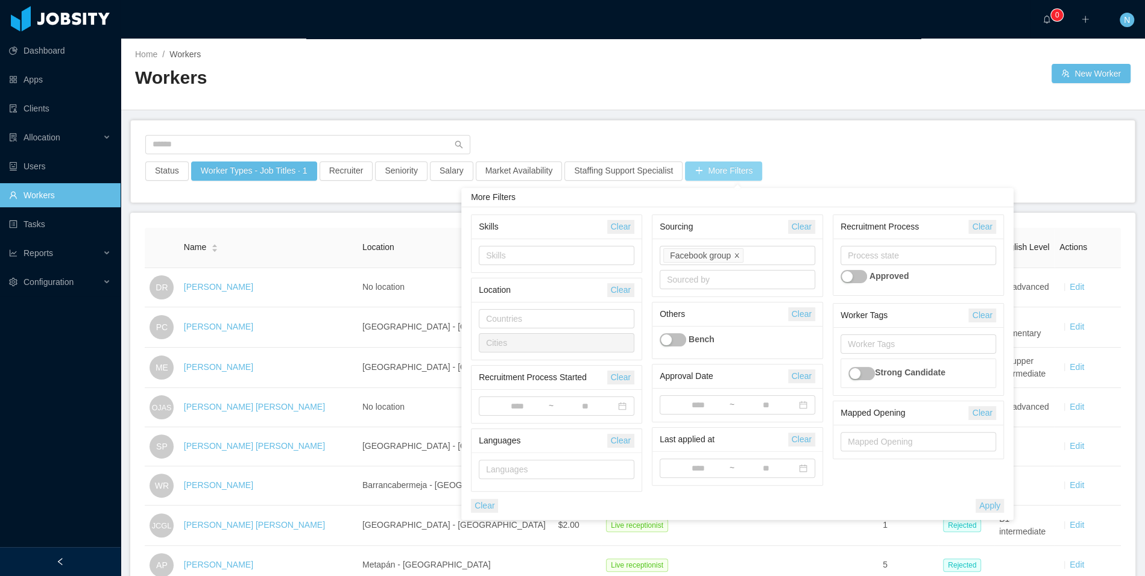
click at [737, 260] on span at bounding box center [737, 255] width 6 height 11
click at [732, 276] on div "Sourced by" at bounding box center [735, 280] width 136 height 12
type input "*"
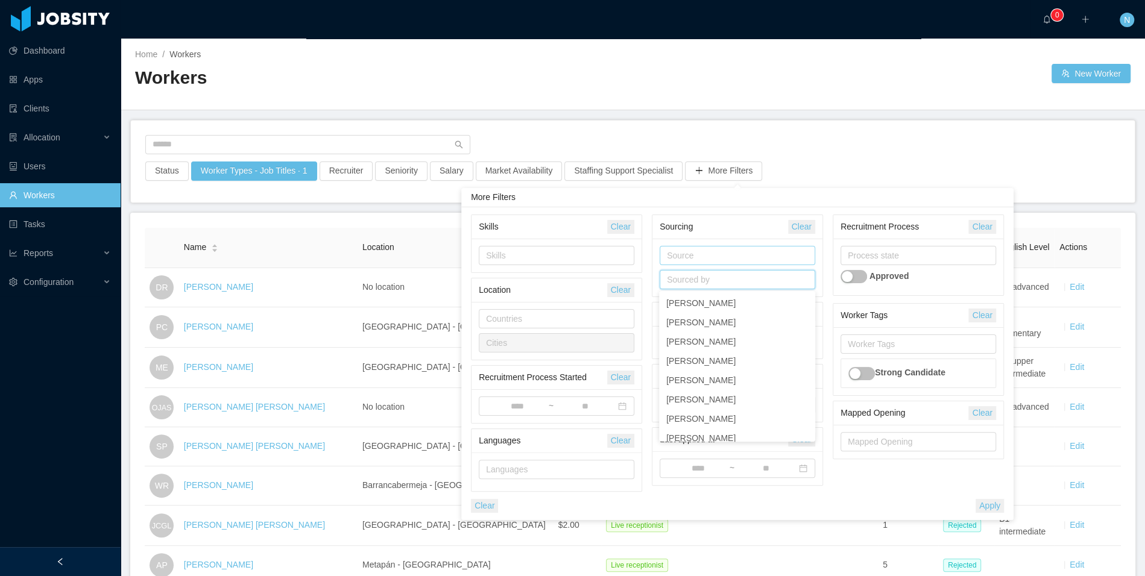
click at [720, 250] on div "Source" at bounding box center [735, 256] width 136 height 12
type input "**"
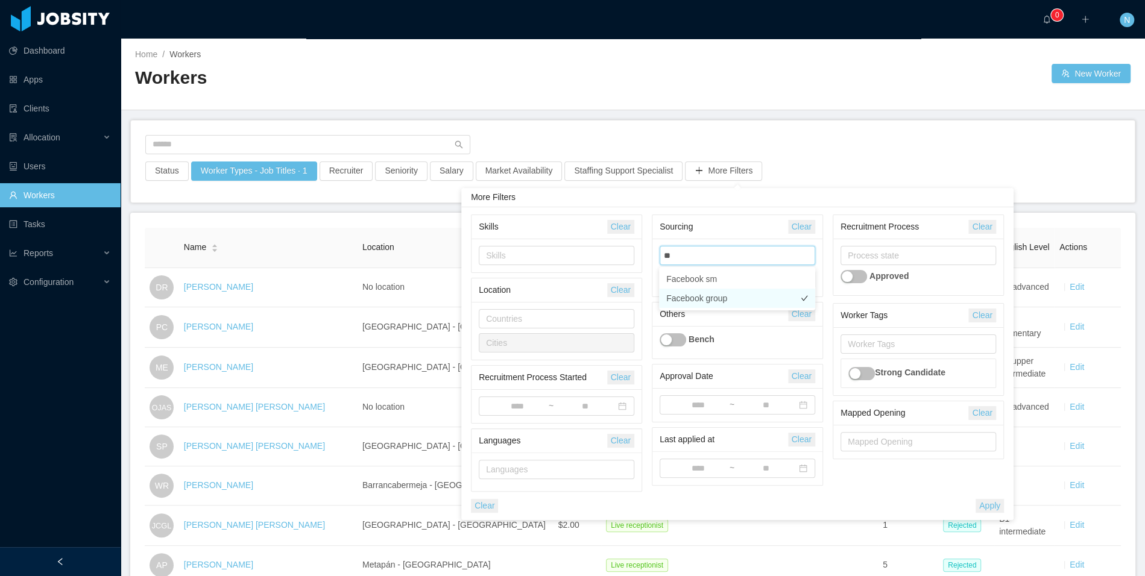
click at [753, 298] on li "Facebook group" at bounding box center [737, 298] width 156 height 19
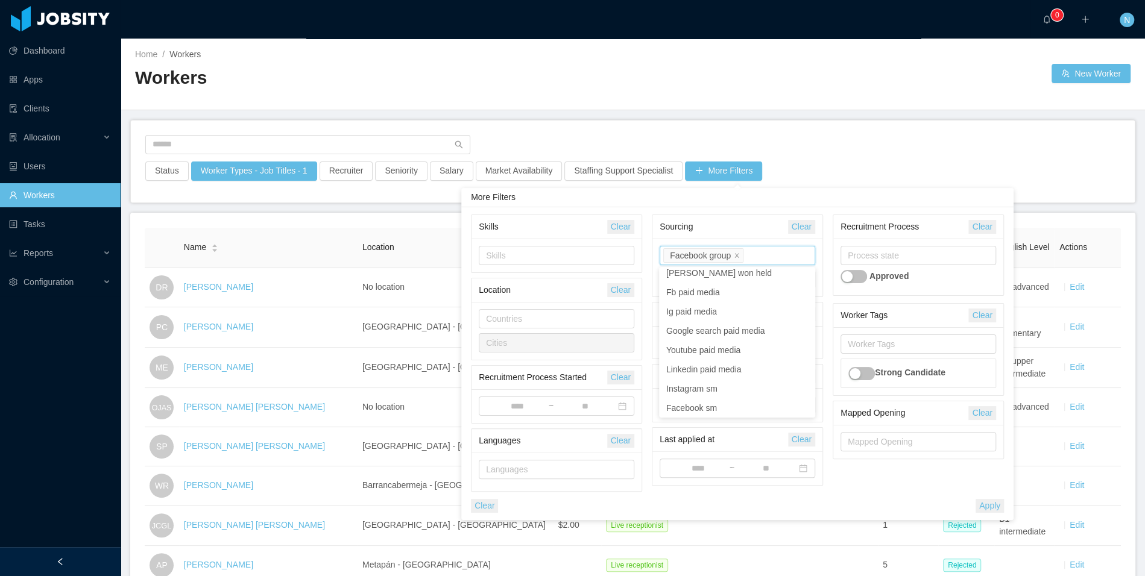
click at [868, 489] on button "Apply" at bounding box center [990, 506] width 28 height 14
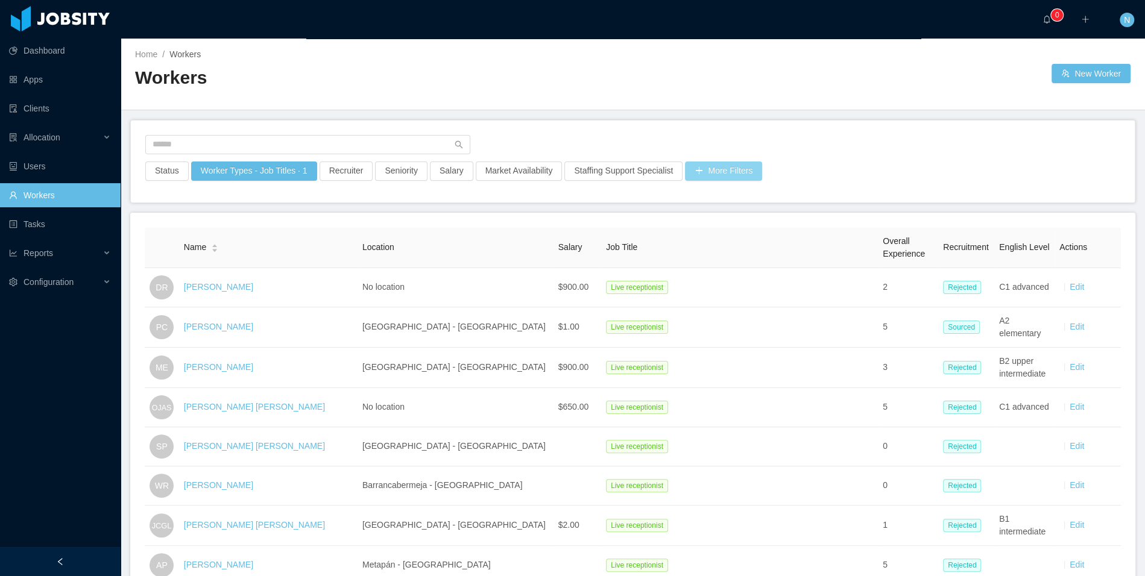
click at [740, 166] on button "More Filters" at bounding box center [723, 171] width 77 height 19
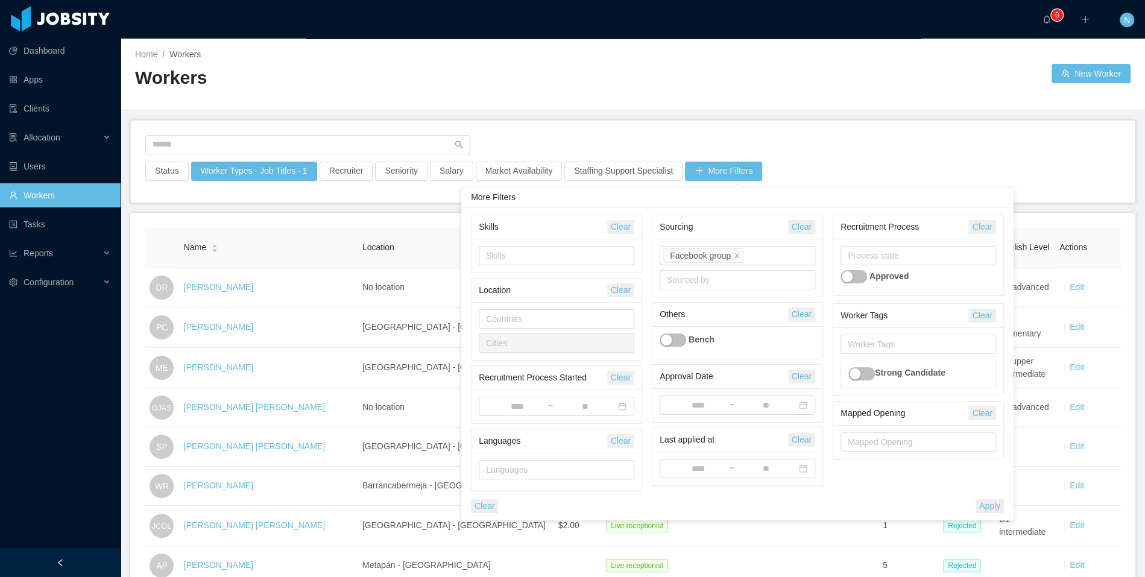
click at [847, 147] on div at bounding box center [632, 148] width 975 height 27
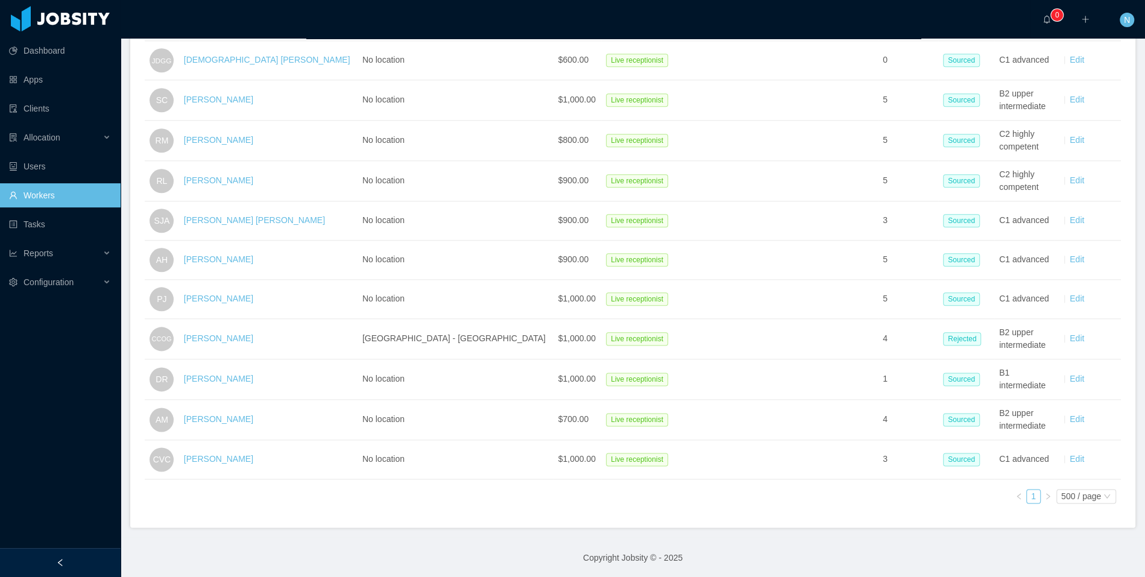
scroll to position [964, 0]
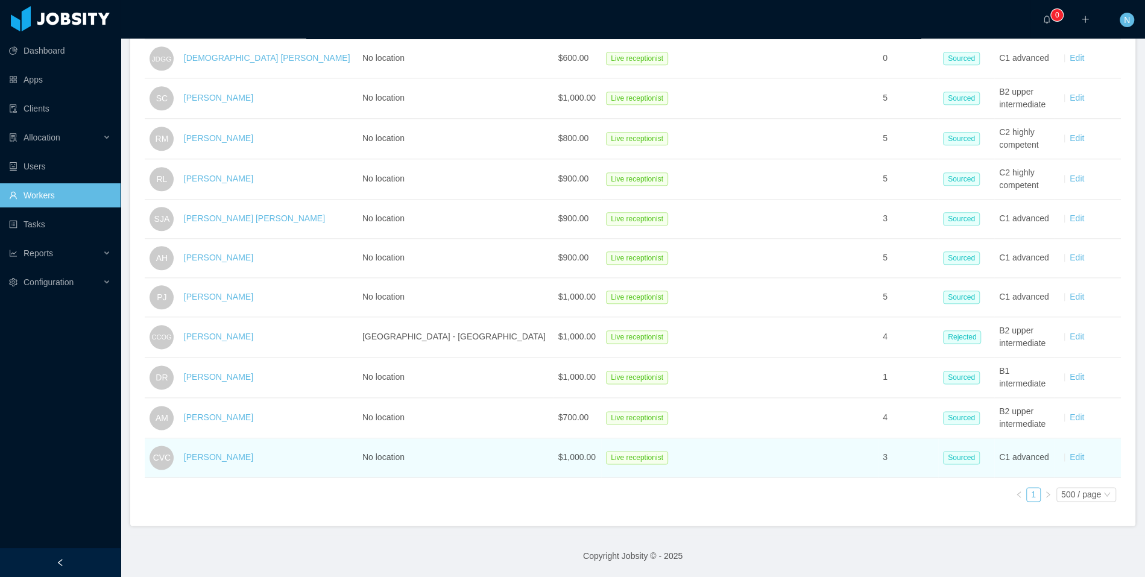
click at [148, 444] on td "CVC" at bounding box center [162, 457] width 34 height 39
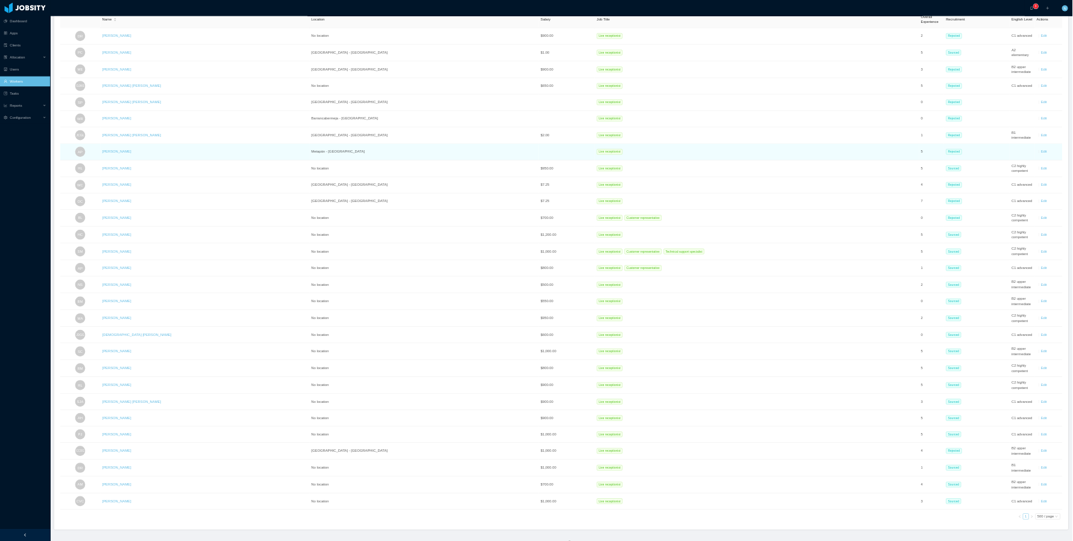
scroll to position [0, 0]
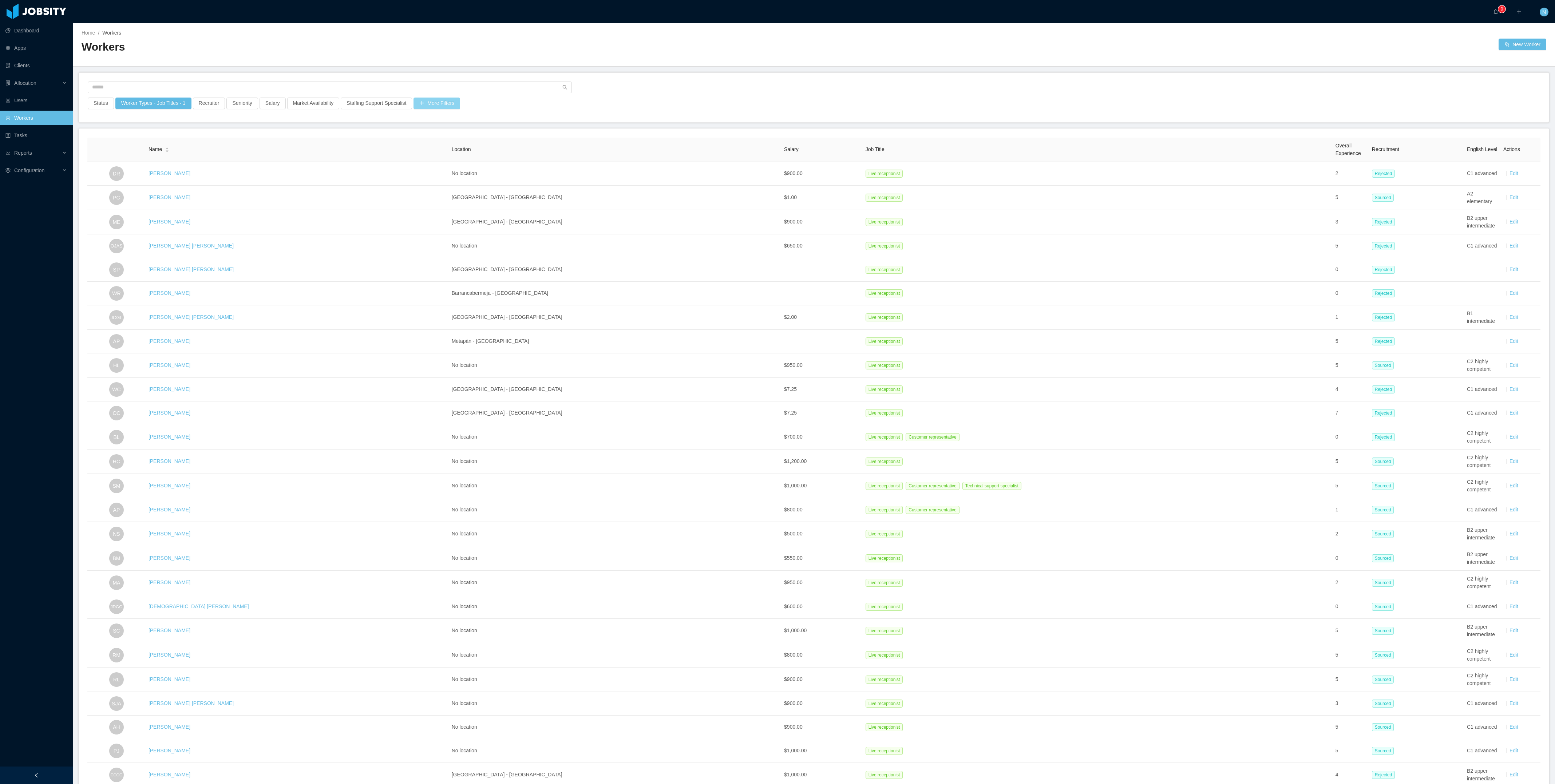
click at [456, 101] on button "More Filters" at bounding box center [436, 103] width 46 height 11
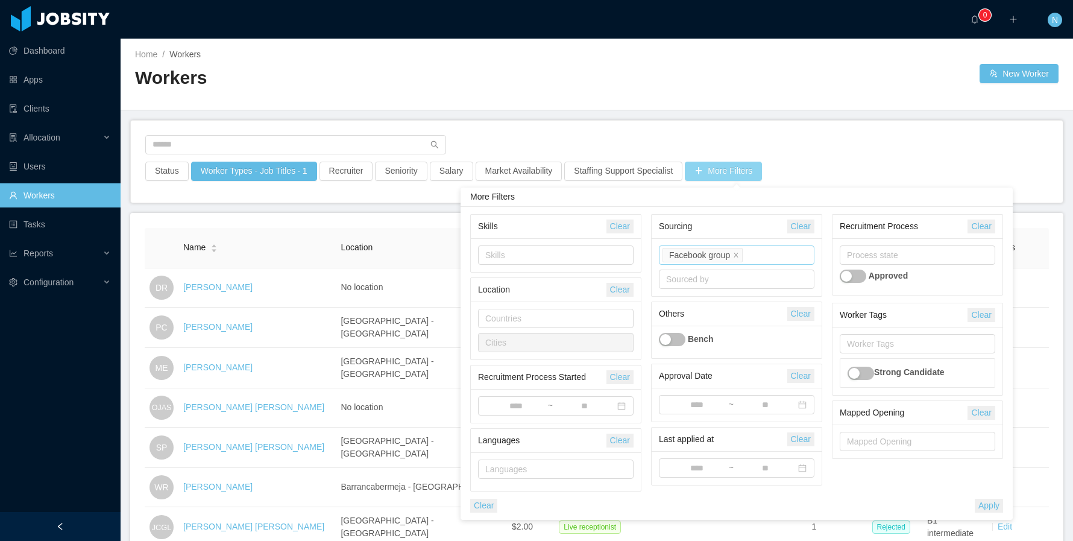
click at [722, 248] on li "Facebook group" at bounding box center [703, 255] width 80 height 14
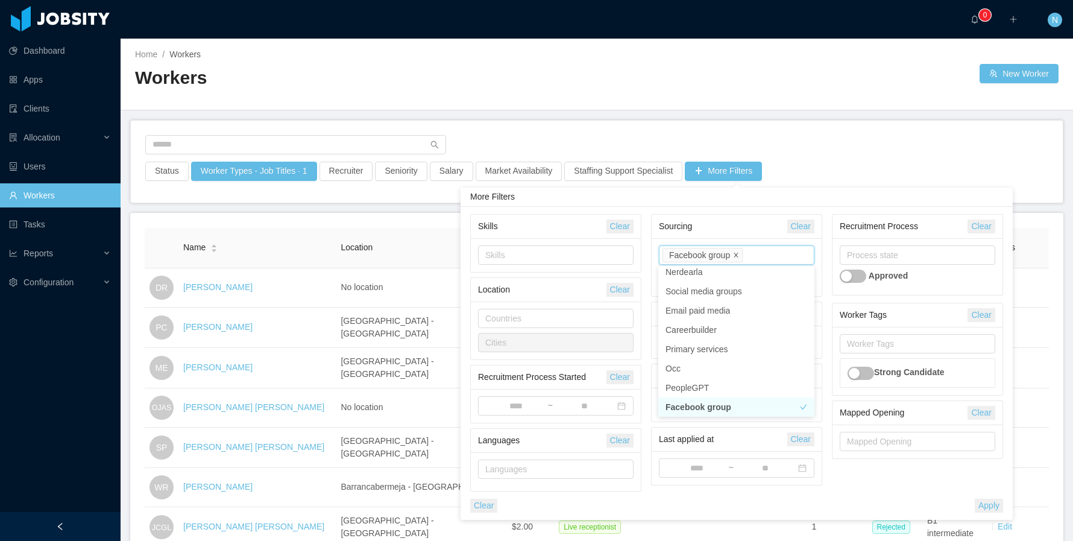
click at [739, 253] on icon "icon: close" at bounding box center [736, 255] width 6 height 6
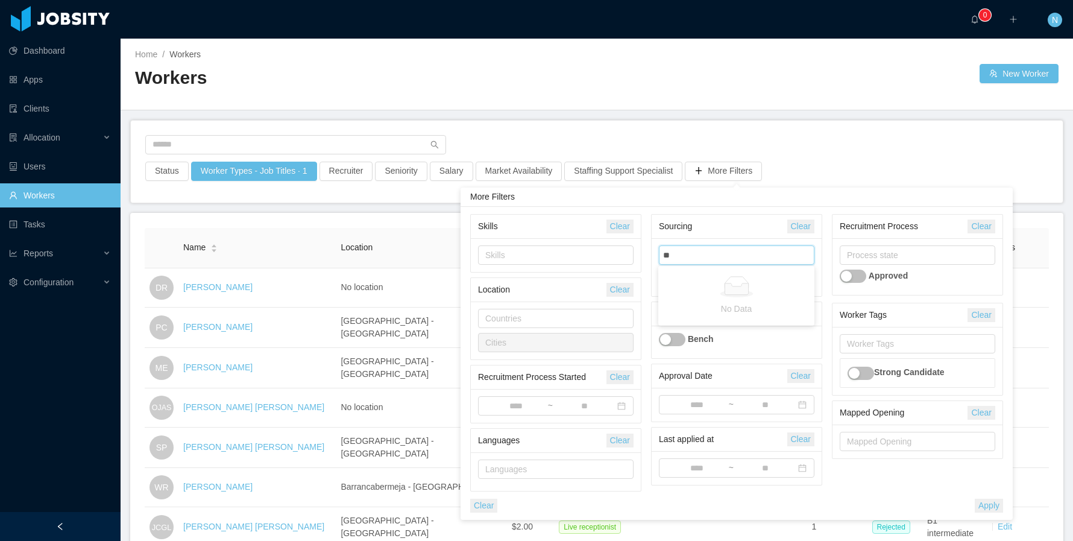
type input "*"
type input "***"
click at [563, 106] on div "Home / Workers / Workers New Worker" at bounding box center [597, 75] width 953 height 72
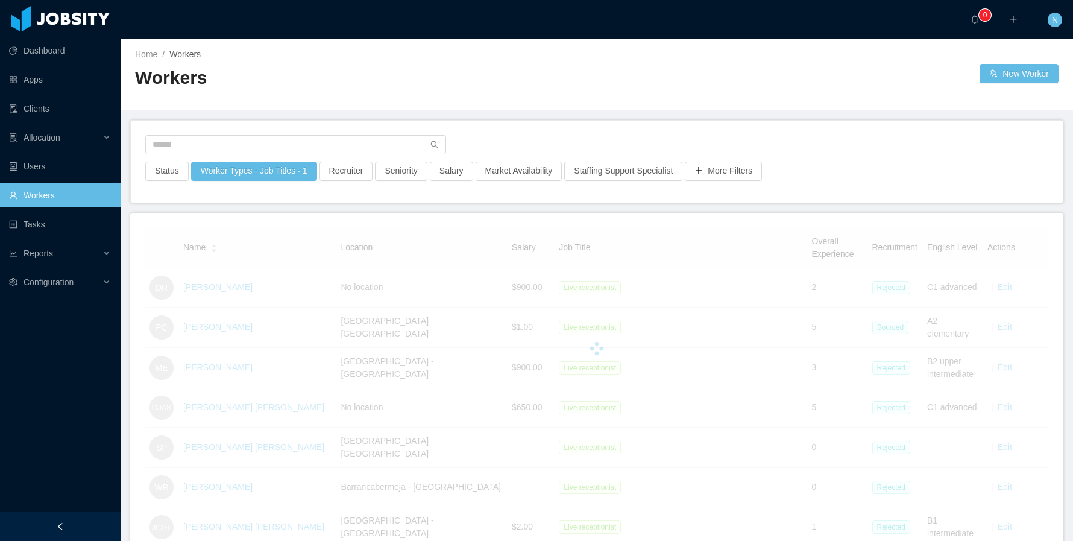
click at [730, 182] on div "More Filters" at bounding box center [724, 175] width 80 height 27
click at [735, 174] on button "More Filters" at bounding box center [723, 171] width 77 height 19
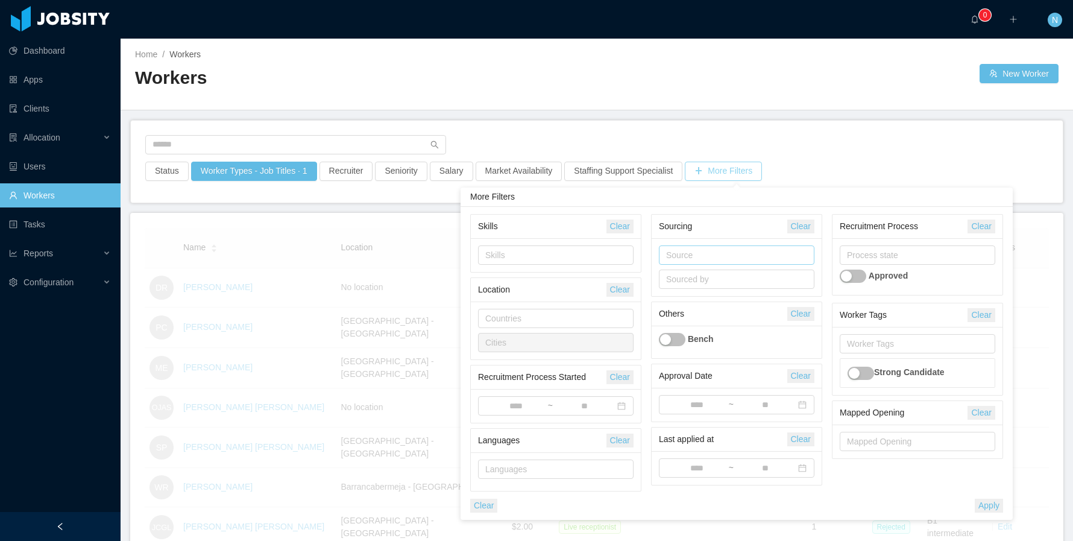
click at [725, 257] on div "Source" at bounding box center [734, 255] width 136 height 12
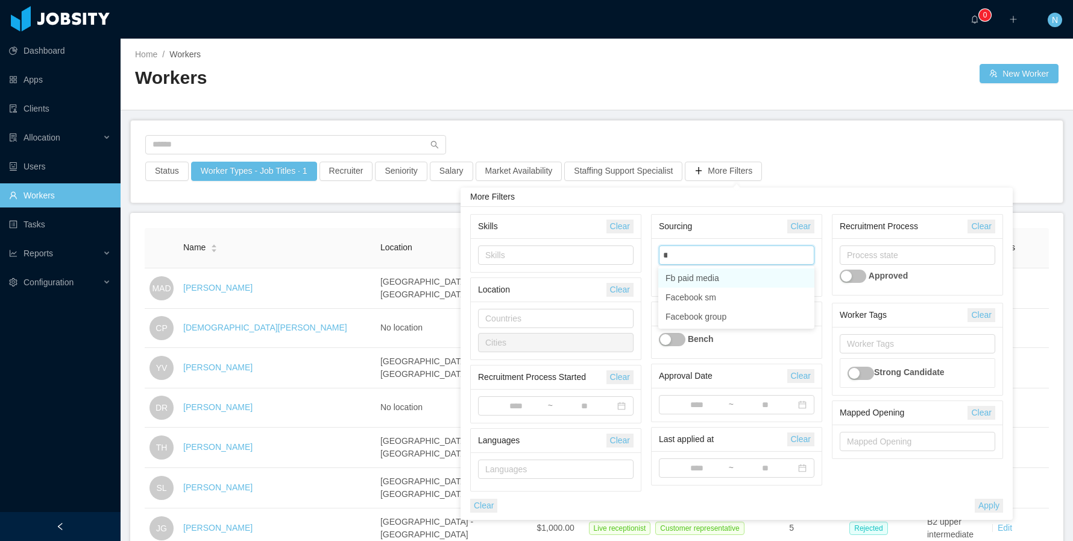
type input "*"
click at [698, 281] on li "Fb paid media" at bounding box center [736, 277] width 156 height 19
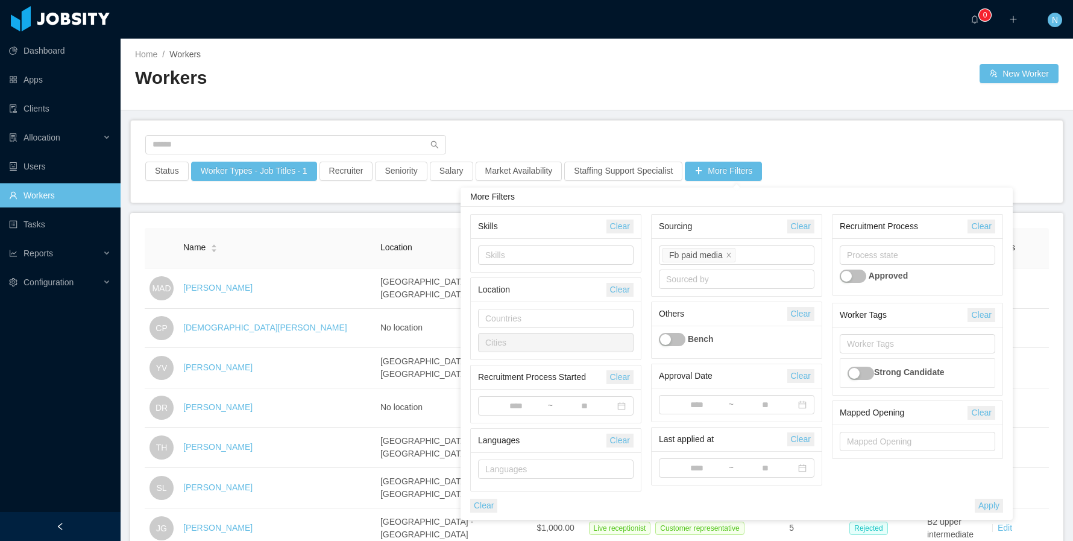
click at [712, 207] on div "Skills Clear Skills Location Clear Countries Cities Recruitment Process Started…" at bounding box center [737, 363] width 552 height 313
click at [868, 489] on div "Skills Clear Skills Location Clear Countries Cities Recruitment Process Started…" at bounding box center [737, 363] width 552 height 313
click at [868, 489] on button "Apply" at bounding box center [989, 506] width 28 height 14
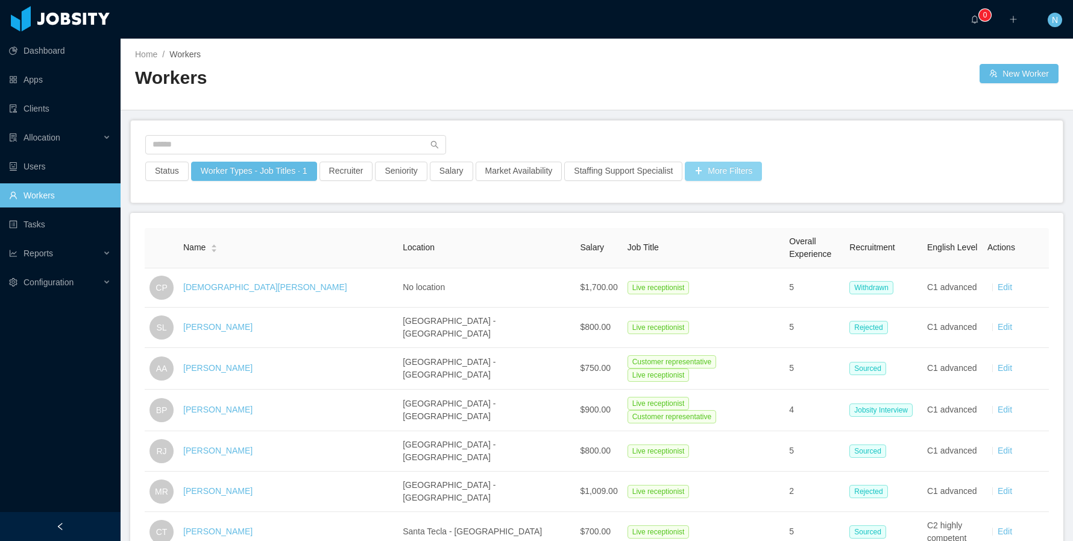
click at [722, 173] on button "More Filters" at bounding box center [723, 171] width 77 height 19
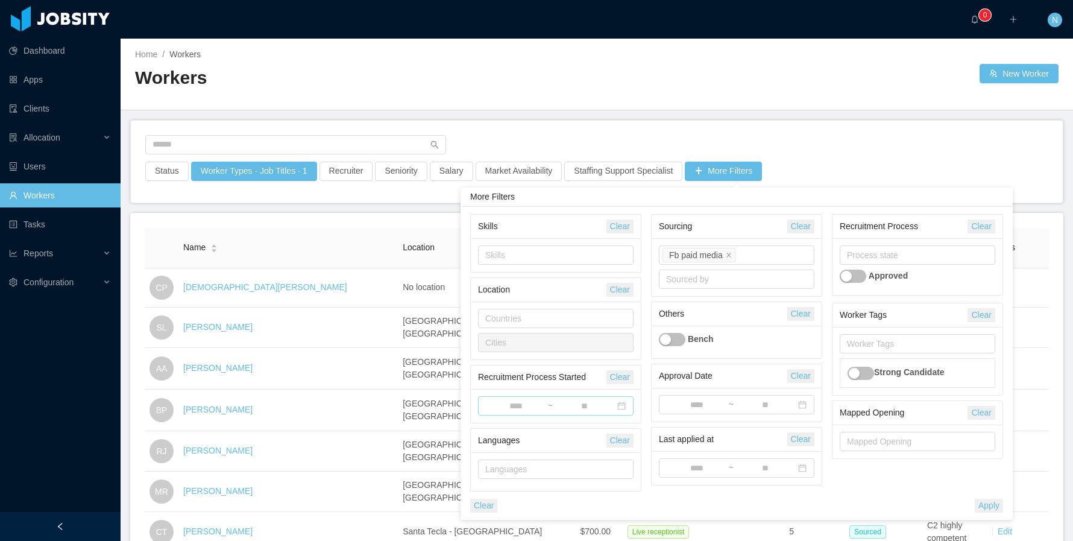
click at [522, 404] on input at bounding box center [516, 406] width 62 height 13
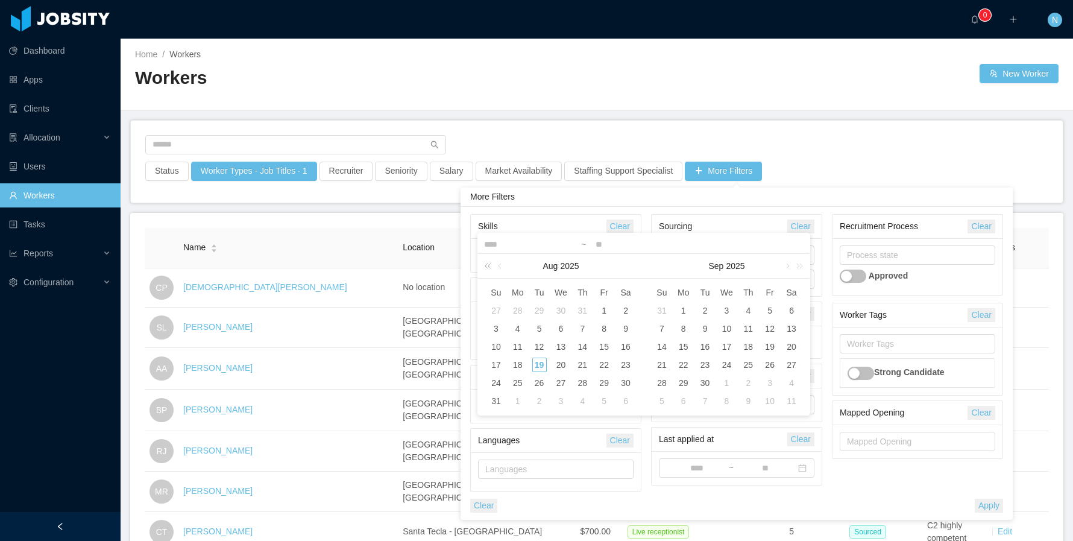
click at [491, 270] on link at bounding box center [490, 266] width 16 height 24
click at [642, 269] on div "[DATE]" at bounding box center [561, 266] width 166 height 24
click at [640, 268] on div "[DATE]" at bounding box center [561, 266] width 166 height 24
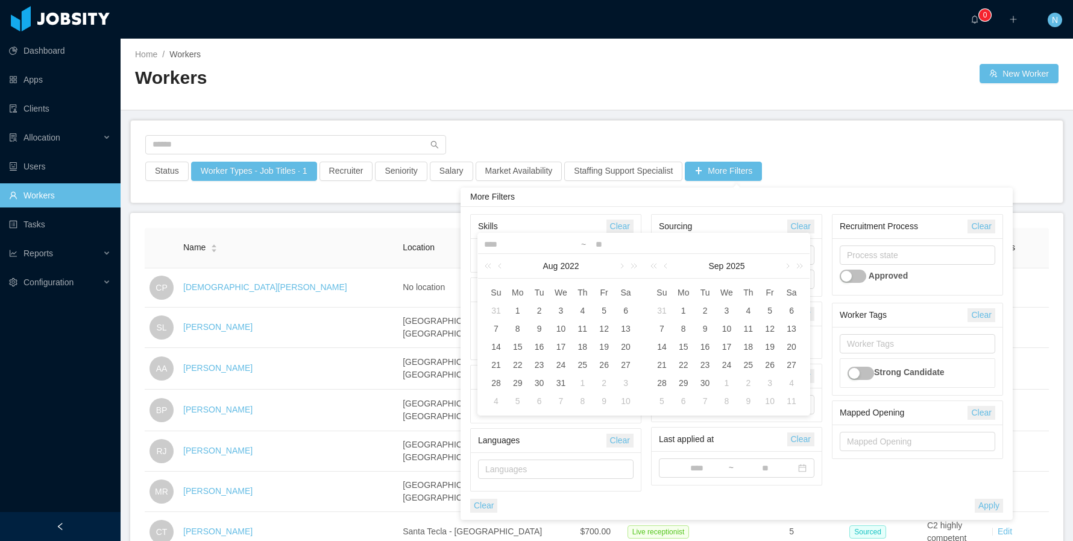
click at [642, 267] on div "[DATE]" at bounding box center [561, 266] width 166 height 24
click at [633, 264] on link at bounding box center [632, 266] width 16 height 24
click at [500, 264] on link at bounding box center [501, 266] width 11 height 24
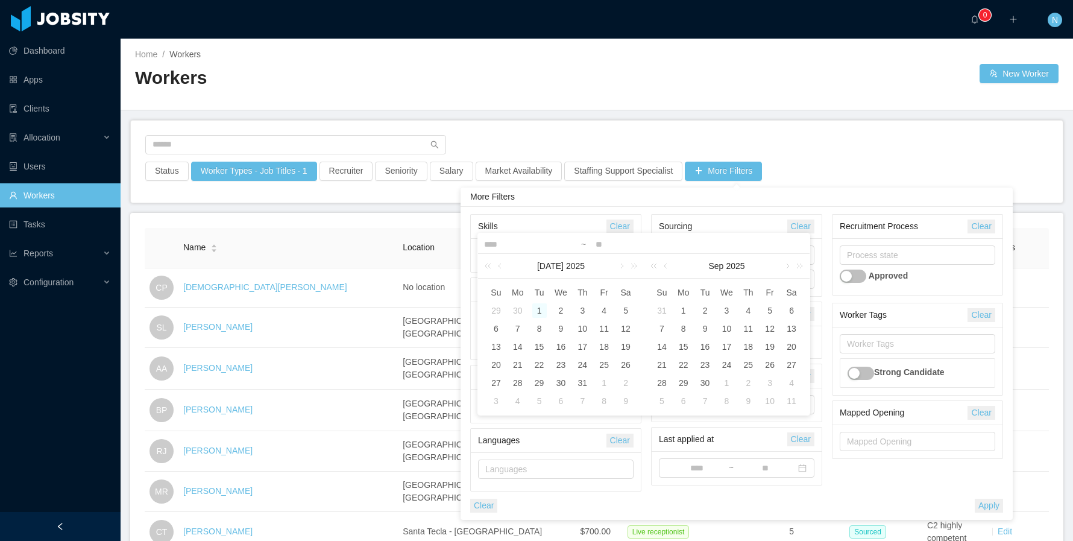
click at [537, 314] on div "1" at bounding box center [539, 310] width 14 height 14
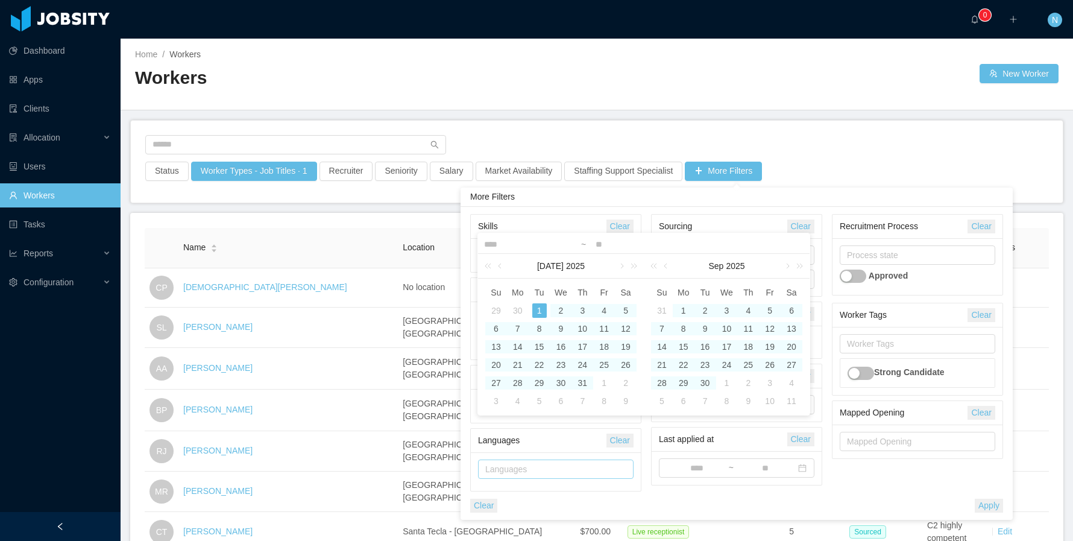
click at [623, 471] on div "Languages" at bounding box center [554, 469] width 145 height 18
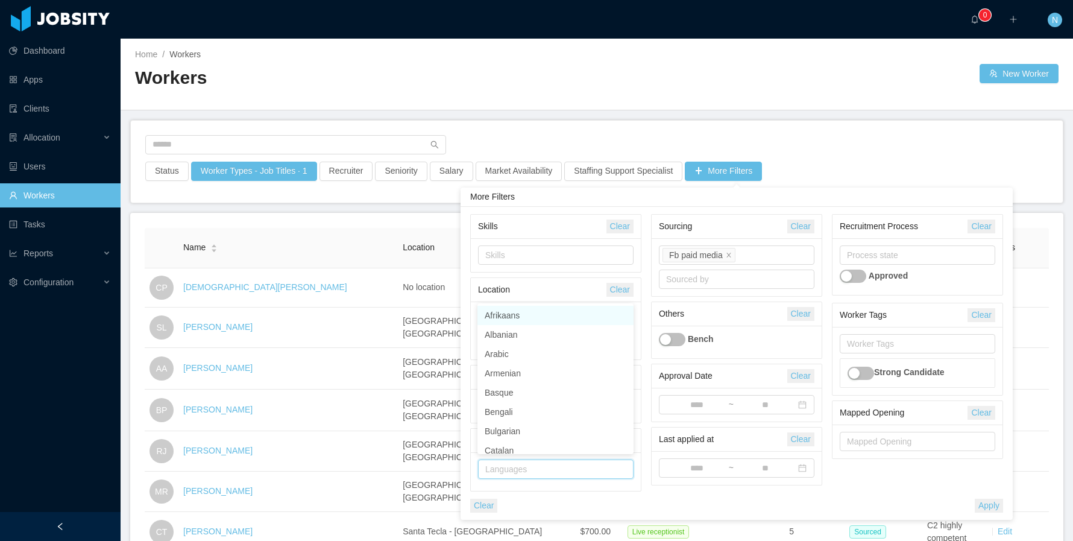
click at [660, 430] on div "Last applied at" at bounding box center [723, 439] width 128 height 22
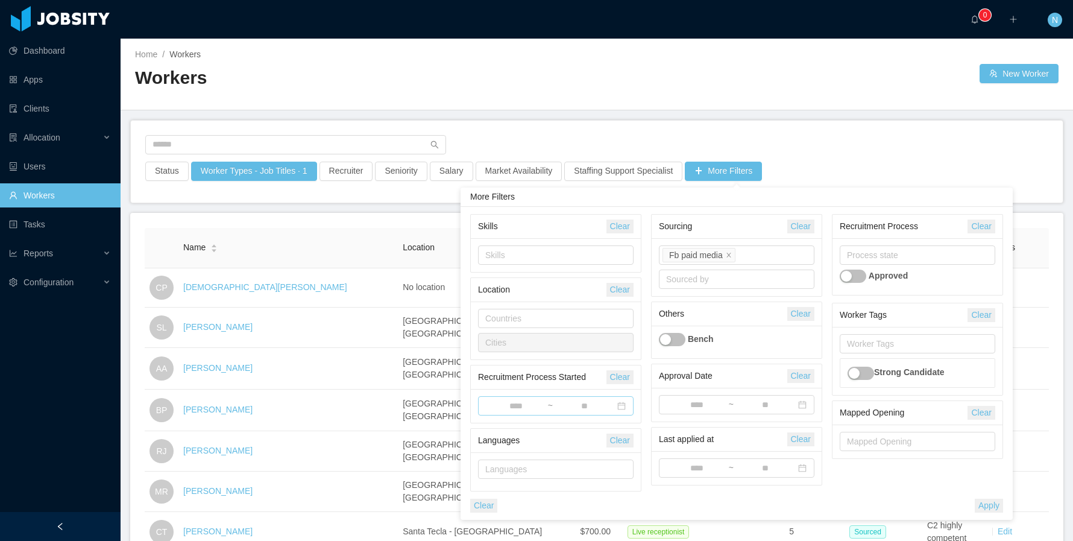
click at [521, 402] on input at bounding box center [516, 406] width 62 height 13
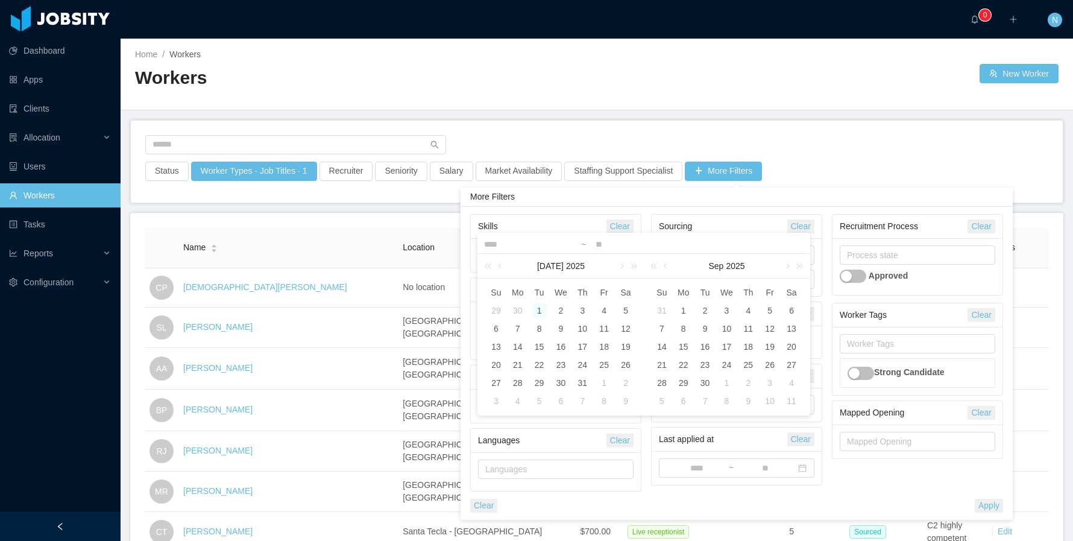
click at [537, 311] on div "1" at bounding box center [539, 310] width 14 height 14
click at [669, 270] on link at bounding box center [666, 266] width 11 height 24
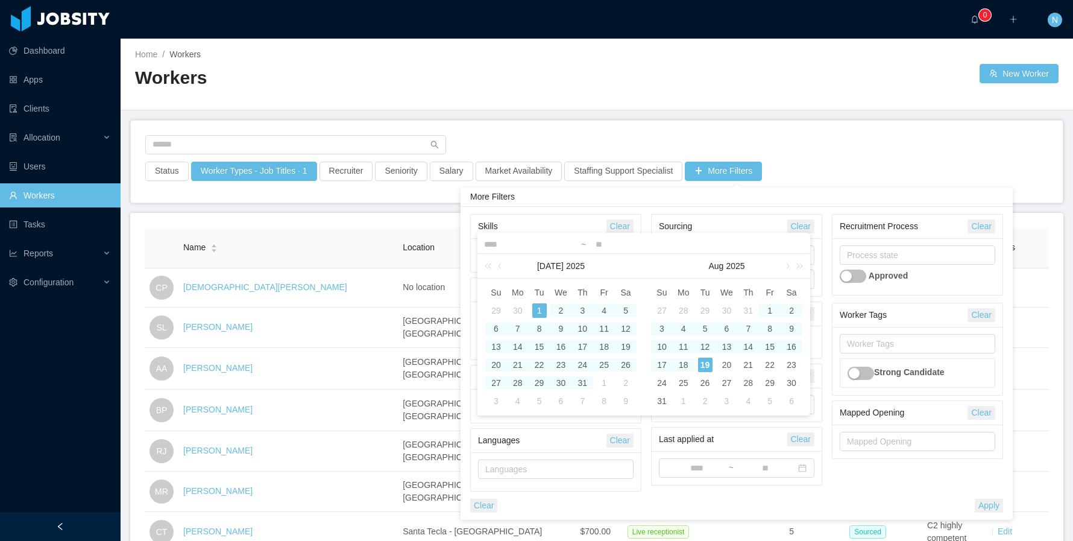
click at [706, 367] on div "19" at bounding box center [705, 365] width 14 height 14
type input "**********"
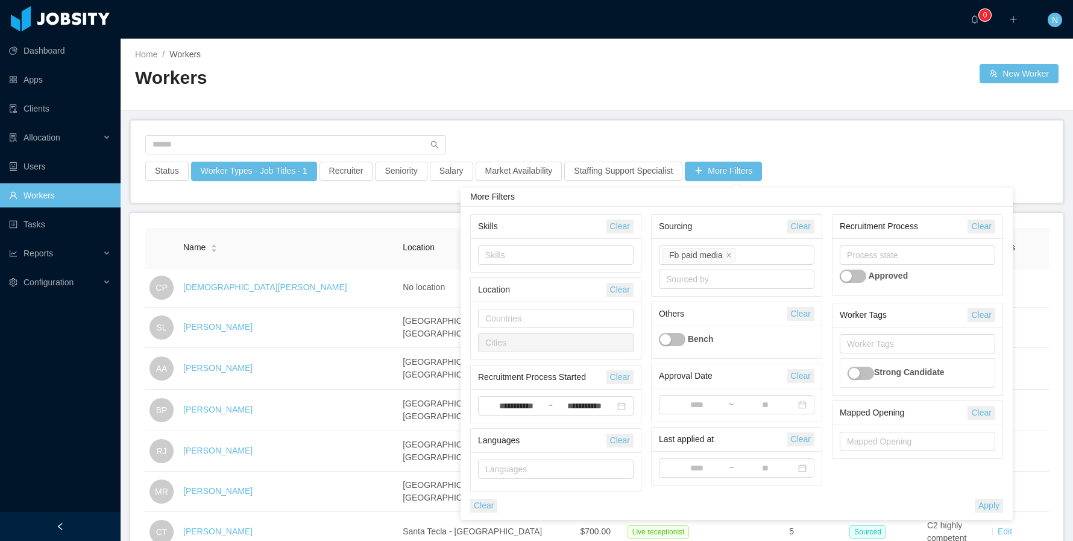
click at [868, 489] on button "Apply" at bounding box center [989, 506] width 28 height 14
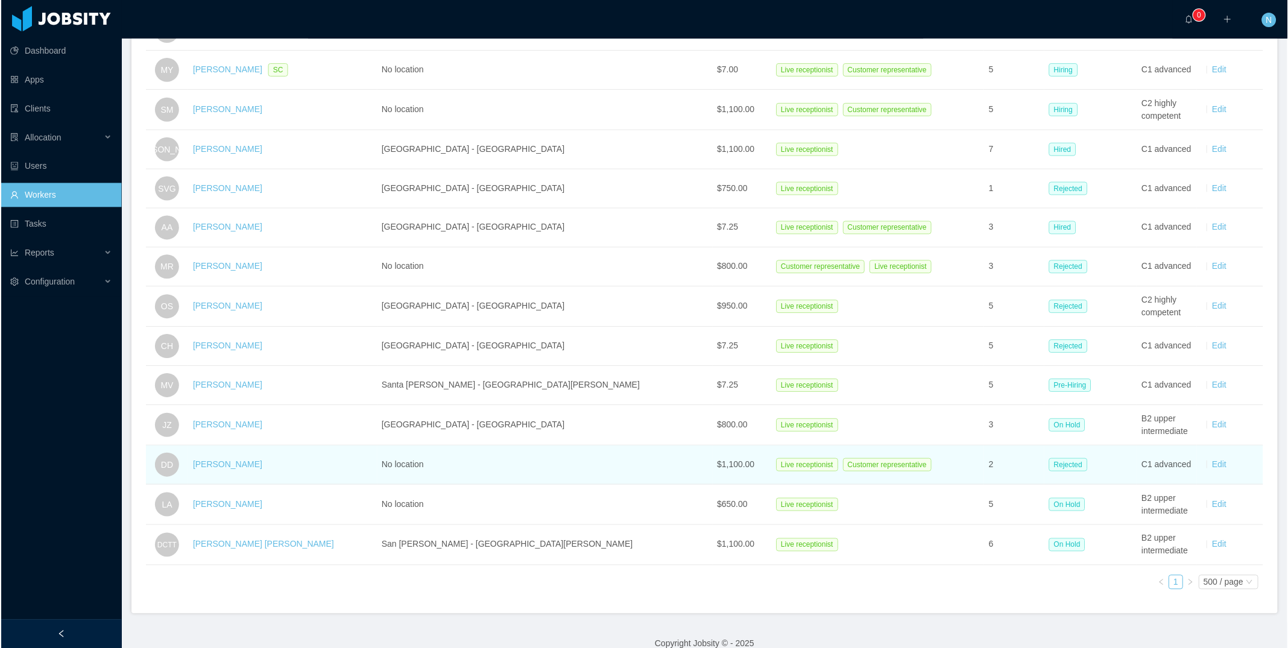
scroll to position [611, 0]
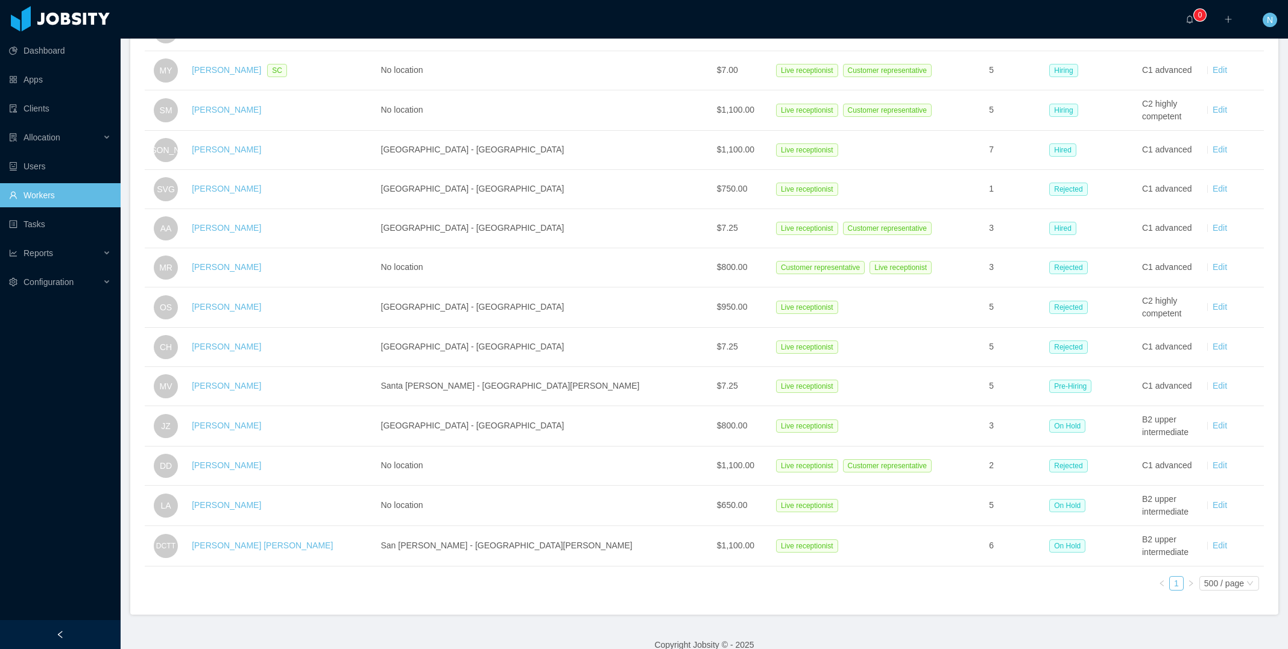
click at [868, 489] on div "Name Location Salary Job Title Overall Experience Recruitment English Level Act…" at bounding box center [704, 108] width 1119 height 984
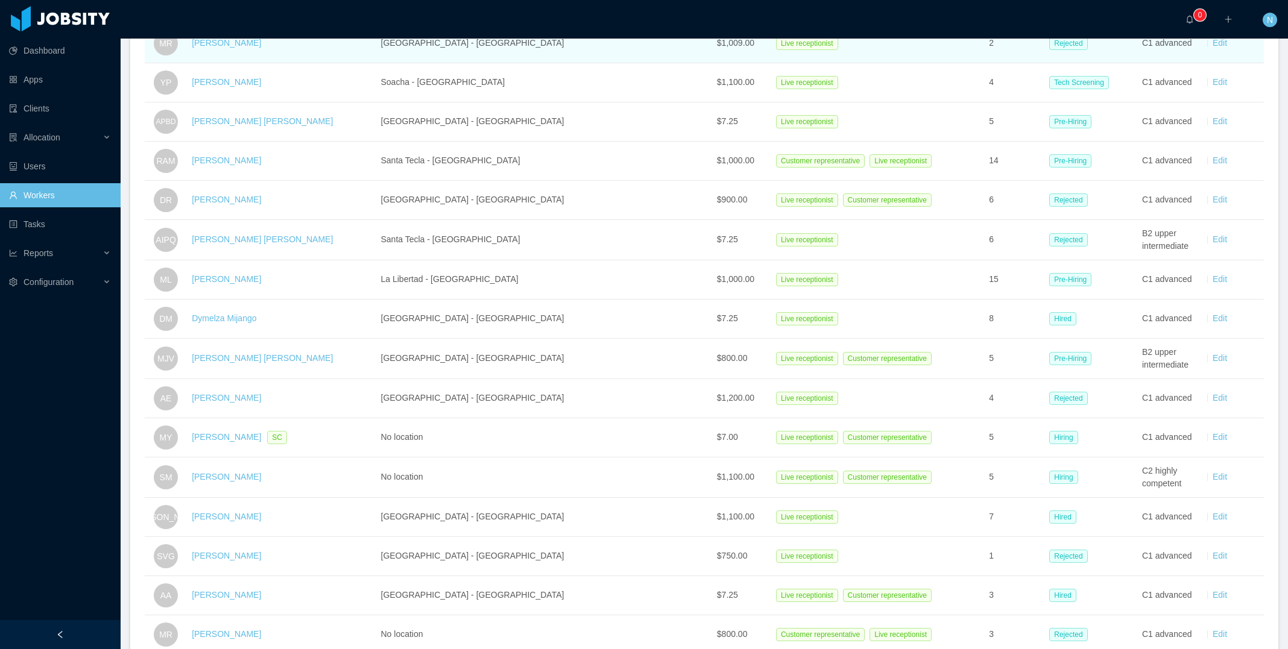
scroll to position [244, 0]
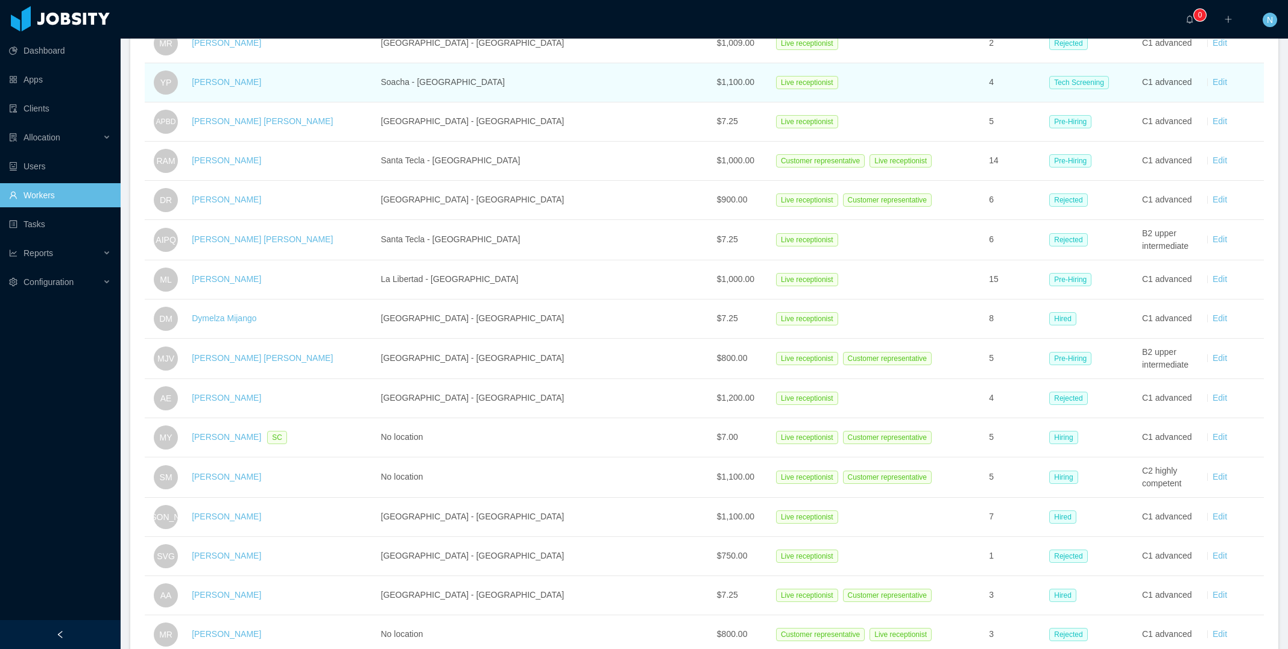
click at [521, 85] on td "Soacha - [GEOGRAPHIC_DATA]" at bounding box center [544, 82] width 336 height 39
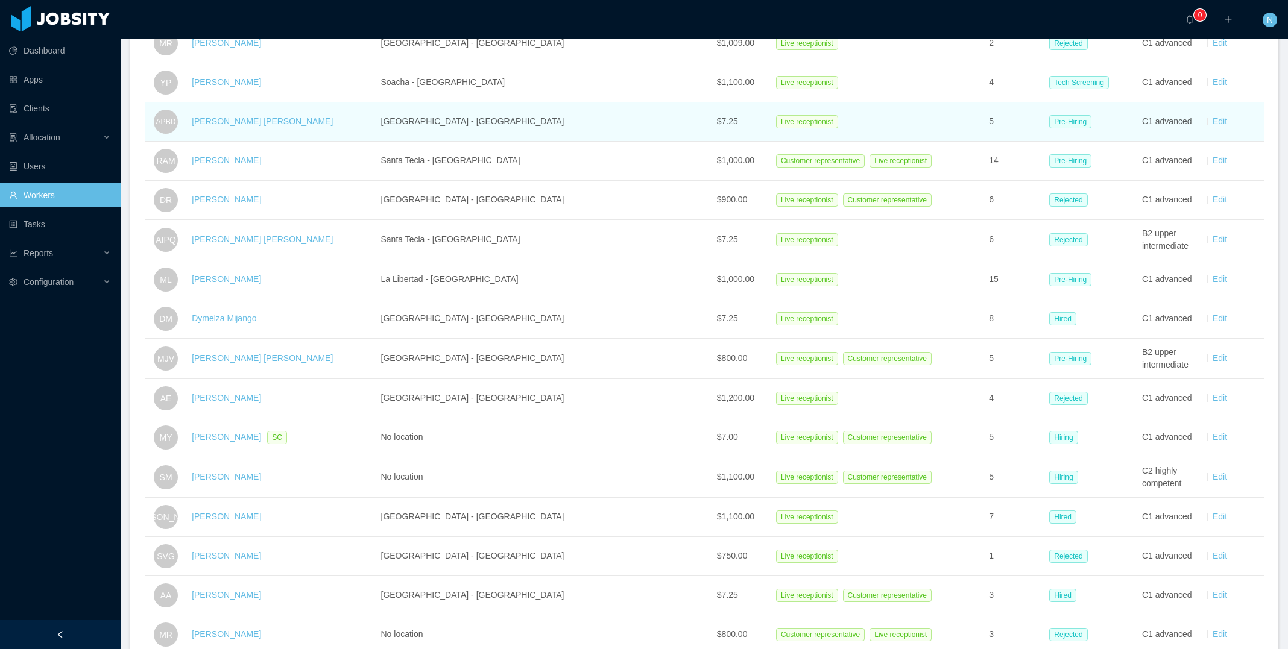
click at [531, 118] on td "[GEOGRAPHIC_DATA] - [GEOGRAPHIC_DATA]" at bounding box center [544, 122] width 336 height 39
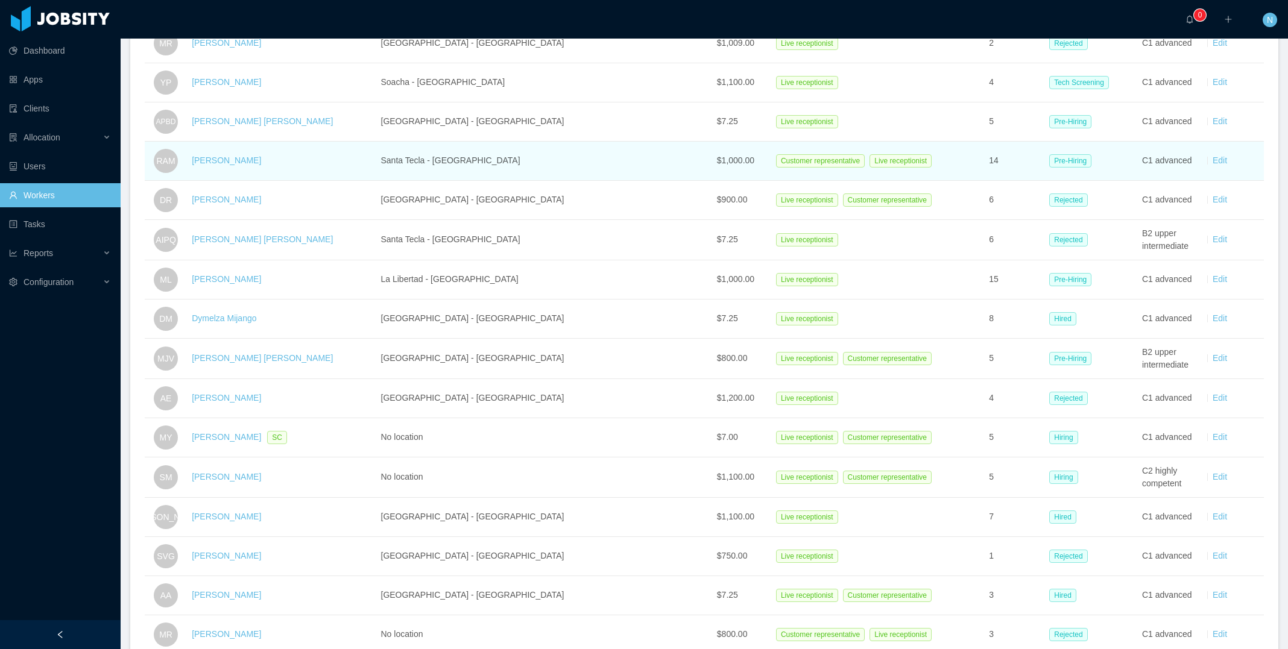
click at [536, 155] on td "Santa Tecla - [GEOGRAPHIC_DATA]" at bounding box center [544, 161] width 336 height 39
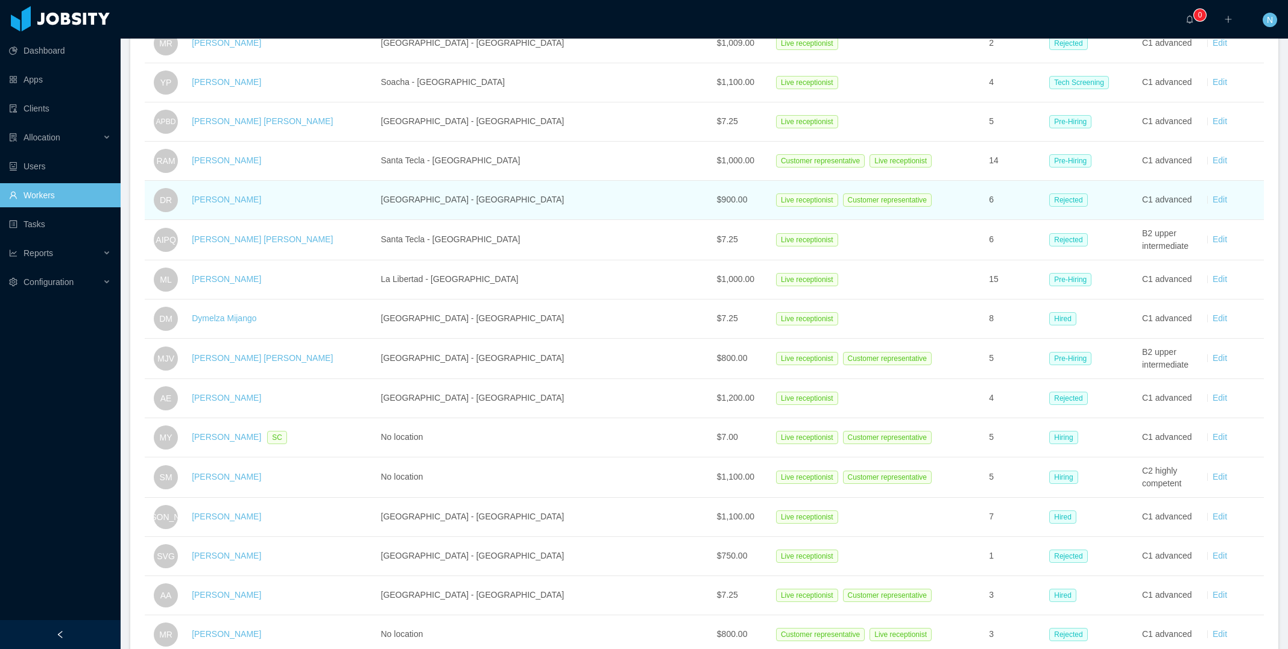
click at [537, 207] on td "[GEOGRAPHIC_DATA] - [GEOGRAPHIC_DATA]" at bounding box center [544, 200] width 336 height 39
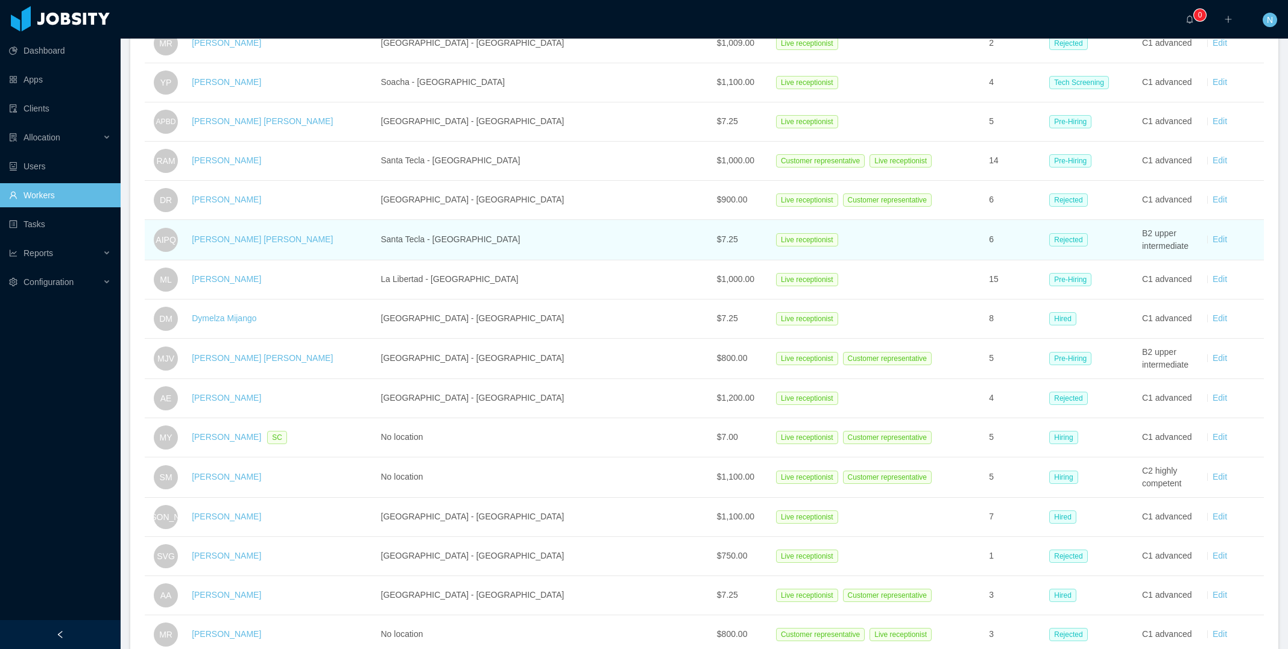
click at [548, 250] on td "Santa Tecla - [GEOGRAPHIC_DATA]" at bounding box center [544, 240] width 336 height 40
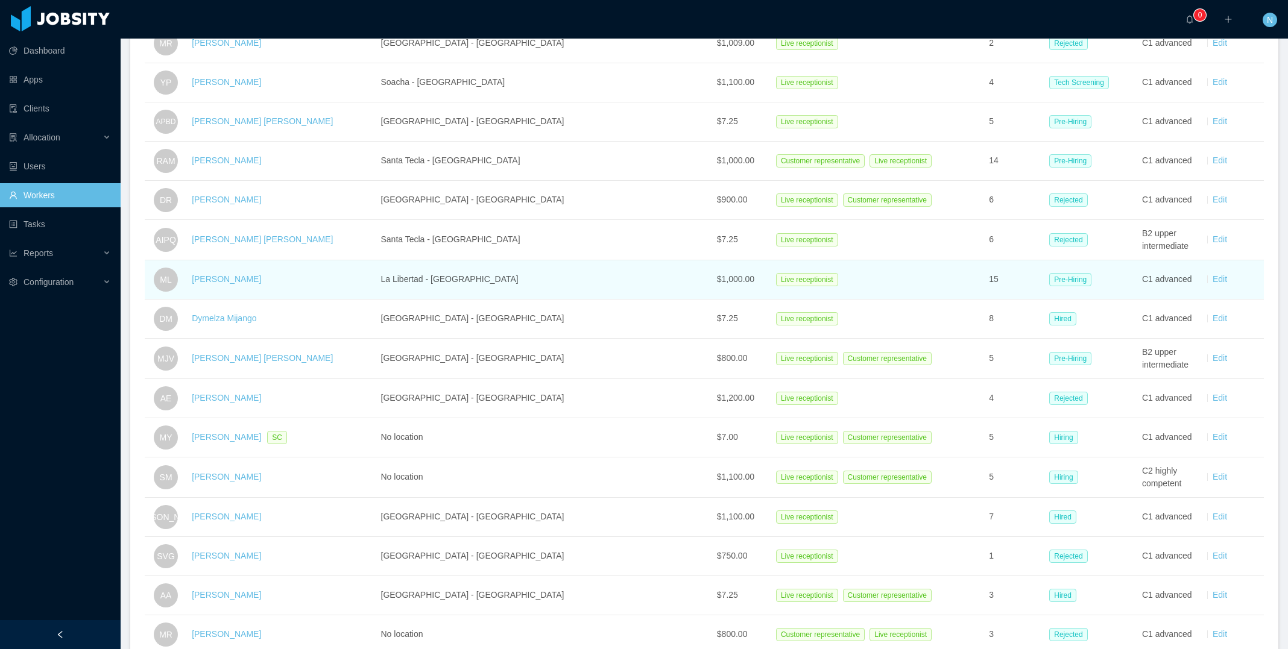
click at [527, 289] on td "La Libertad - [GEOGRAPHIC_DATA]" at bounding box center [544, 279] width 336 height 39
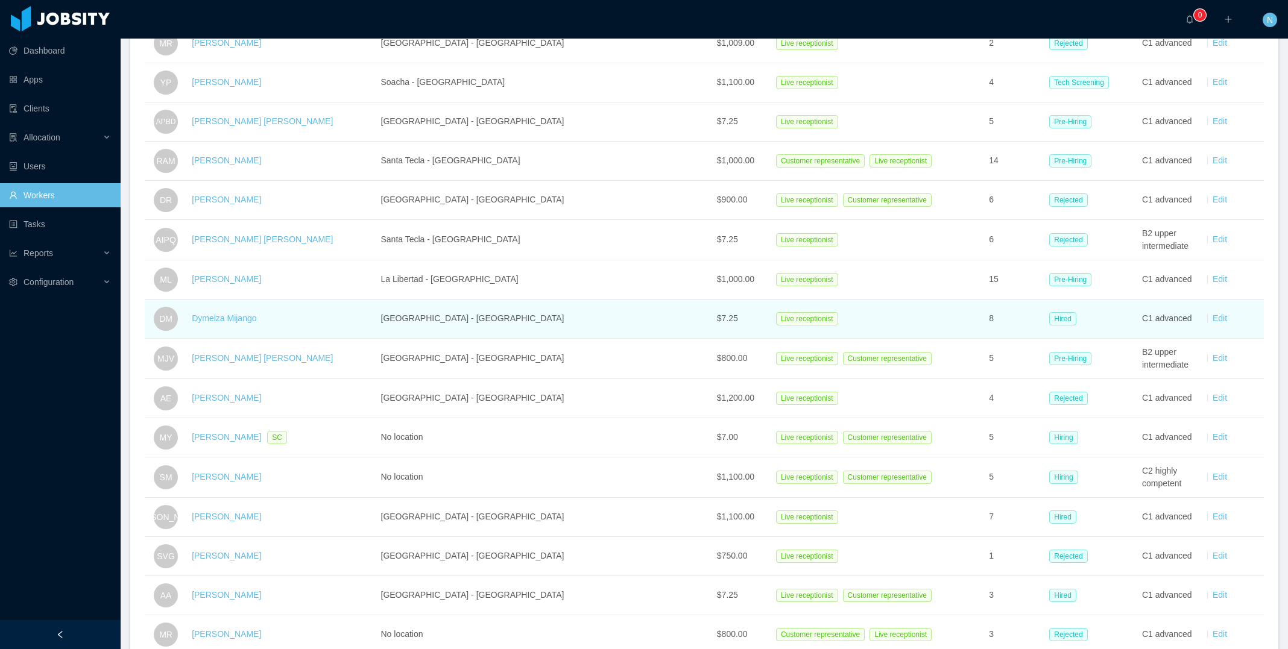
click at [532, 318] on td "[GEOGRAPHIC_DATA] - [GEOGRAPHIC_DATA]" at bounding box center [544, 319] width 336 height 39
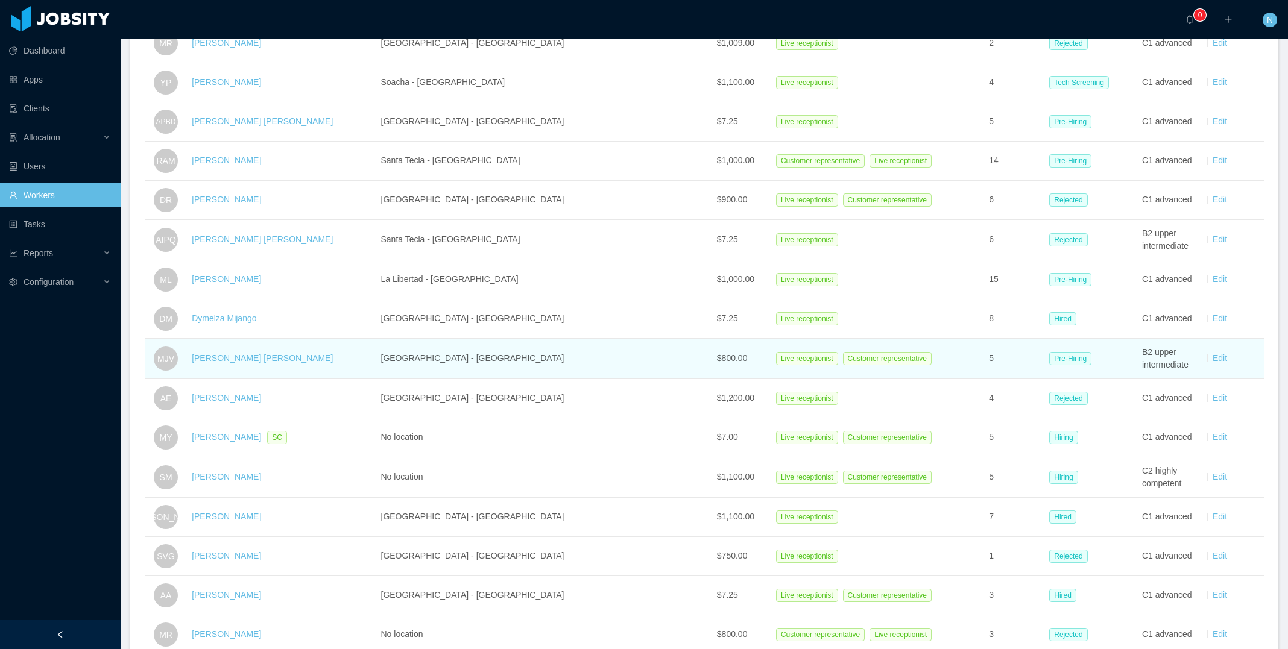
click at [517, 370] on td "[GEOGRAPHIC_DATA] - [GEOGRAPHIC_DATA]" at bounding box center [544, 359] width 336 height 40
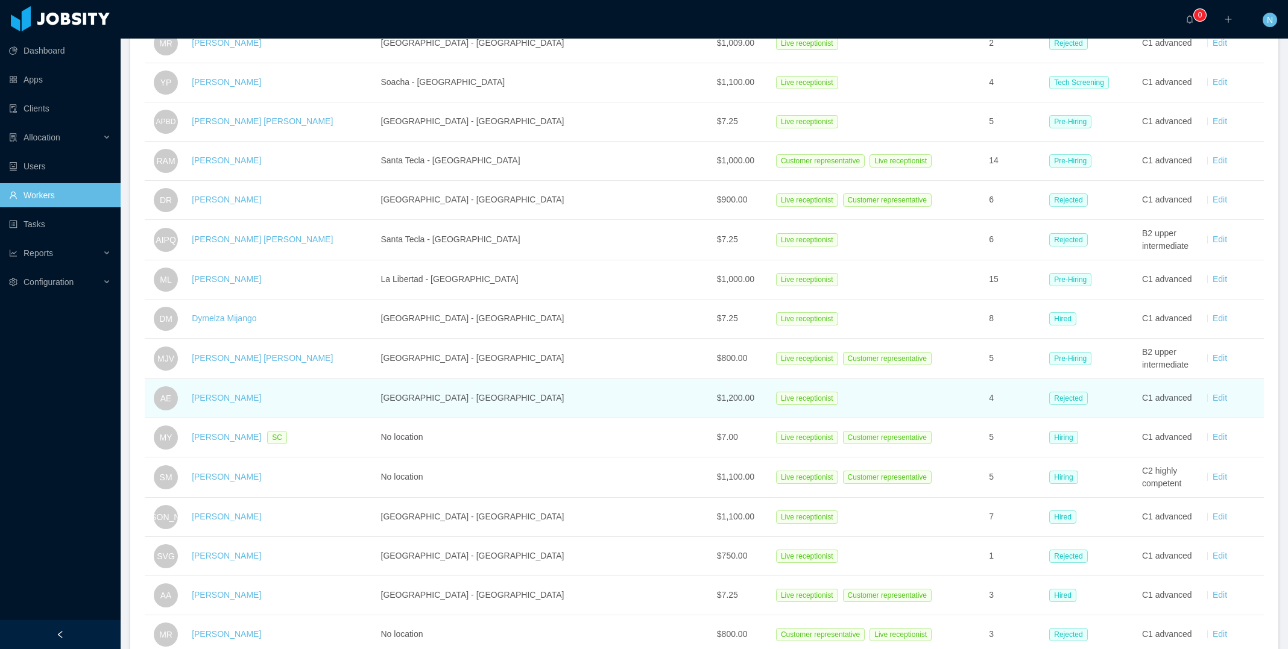
click at [516, 408] on td "[GEOGRAPHIC_DATA] - [GEOGRAPHIC_DATA]" at bounding box center [544, 398] width 336 height 39
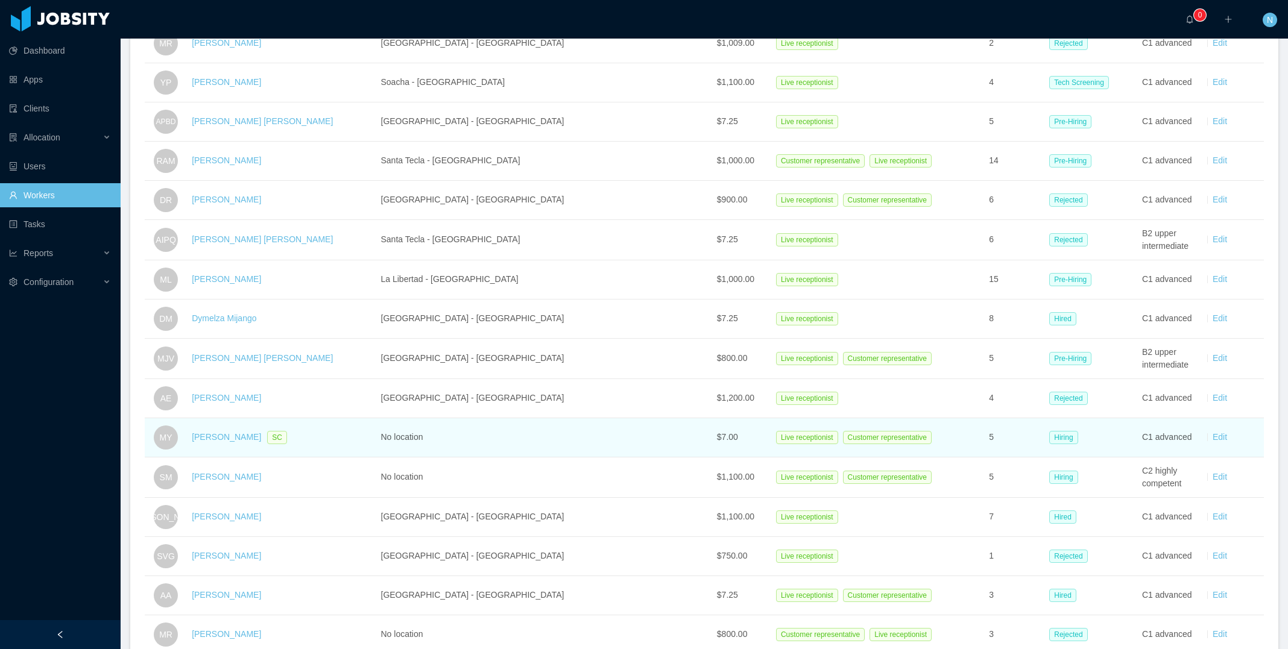
click at [507, 449] on td "No location" at bounding box center [544, 437] width 336 height 39
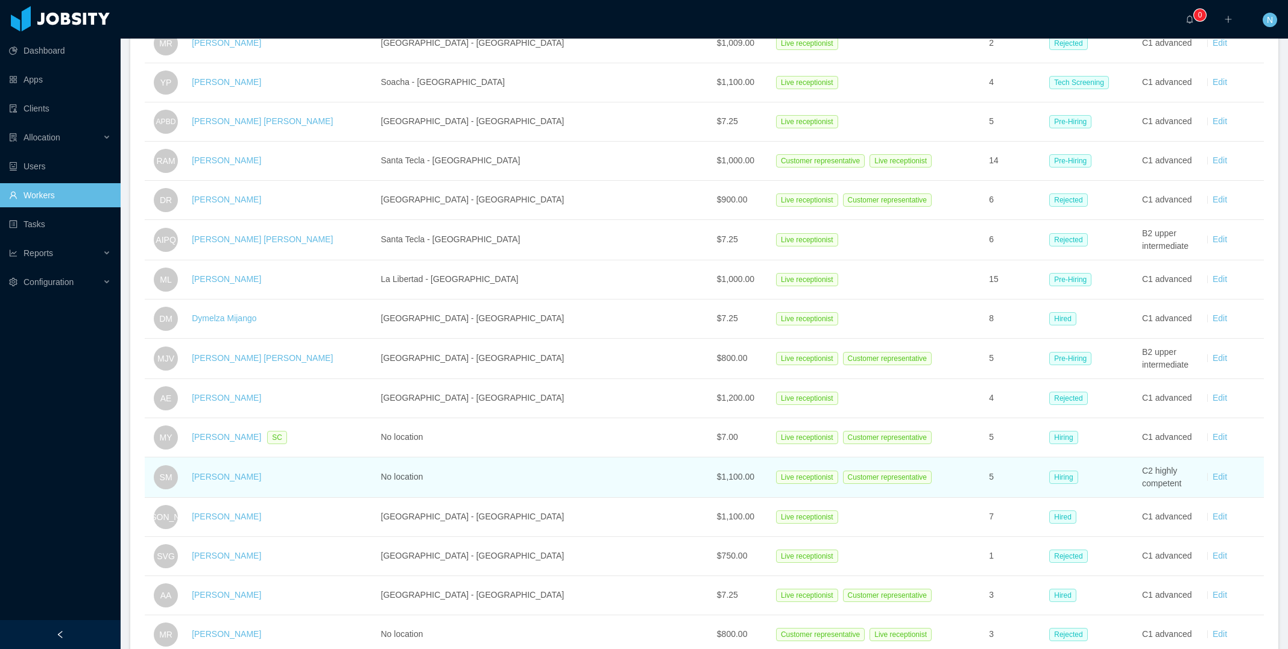
click at [504, 488] on td "No location" at bounding box center [544, 478] width 336 height 40
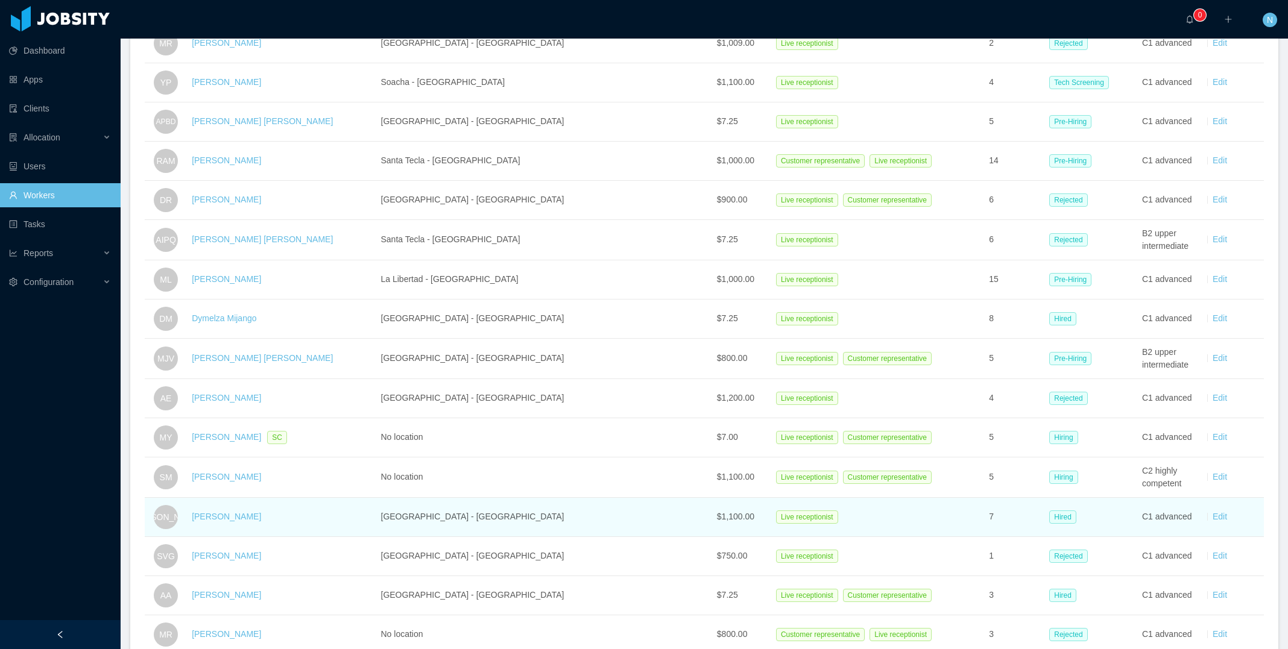
click at [503, 489] on td "[GEOGRAPHIC_DATA] - [GEOGRAPHIC_DATA]" at bounding box center [544, 517] width 336 height 39
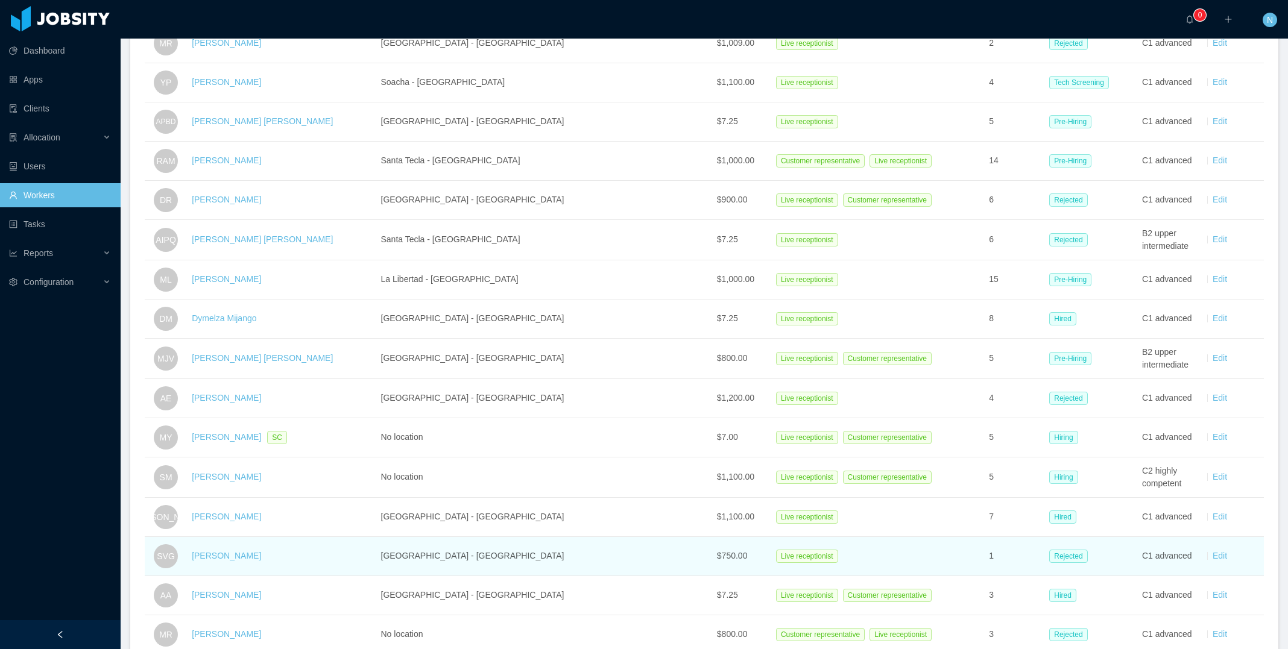
drag, startPoint x: 495, startPoint y: 573, endPoint x: 489, endPoint y: 612, distance: 39.1
click at [495, 489] on td "[GEOGRAPHIC_DATA] - [GEOGRAPHIC_DATA]" at bounding box center [544, 556] width 336 height 39
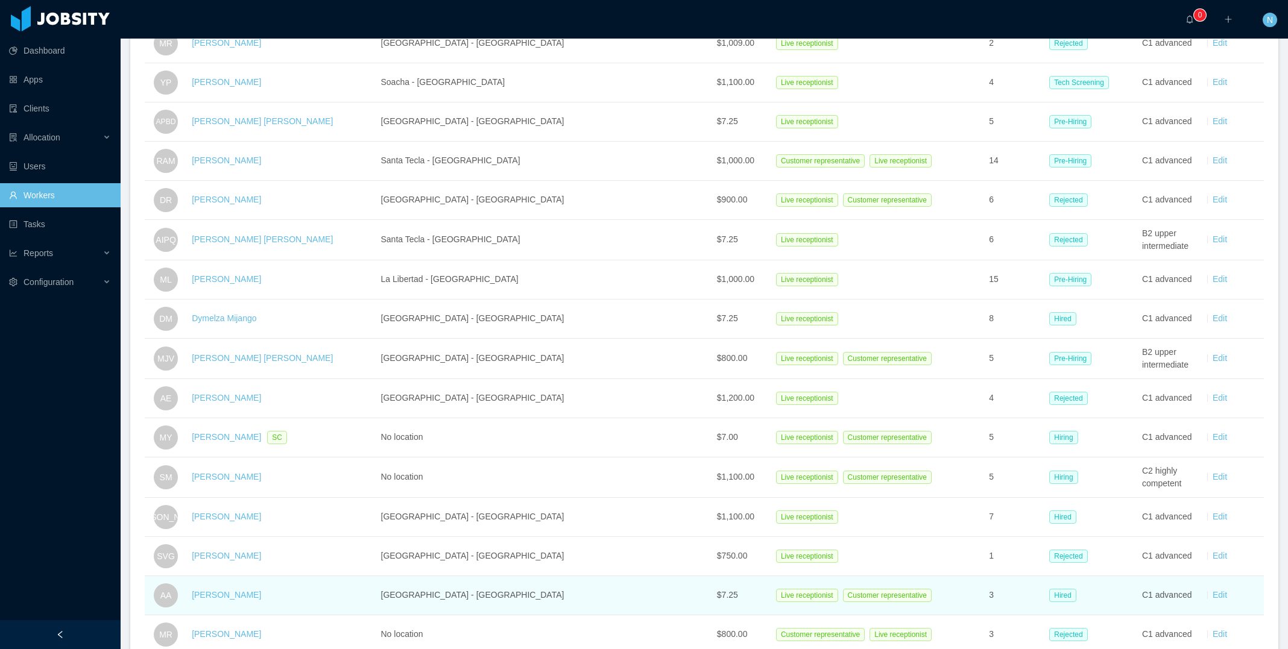
click at [489, 489] on td "[GEOGRAPHIC_DATA] - [GEOGRAPHIC_DATA]" at bounding box center [544, 595] width 336 height 39
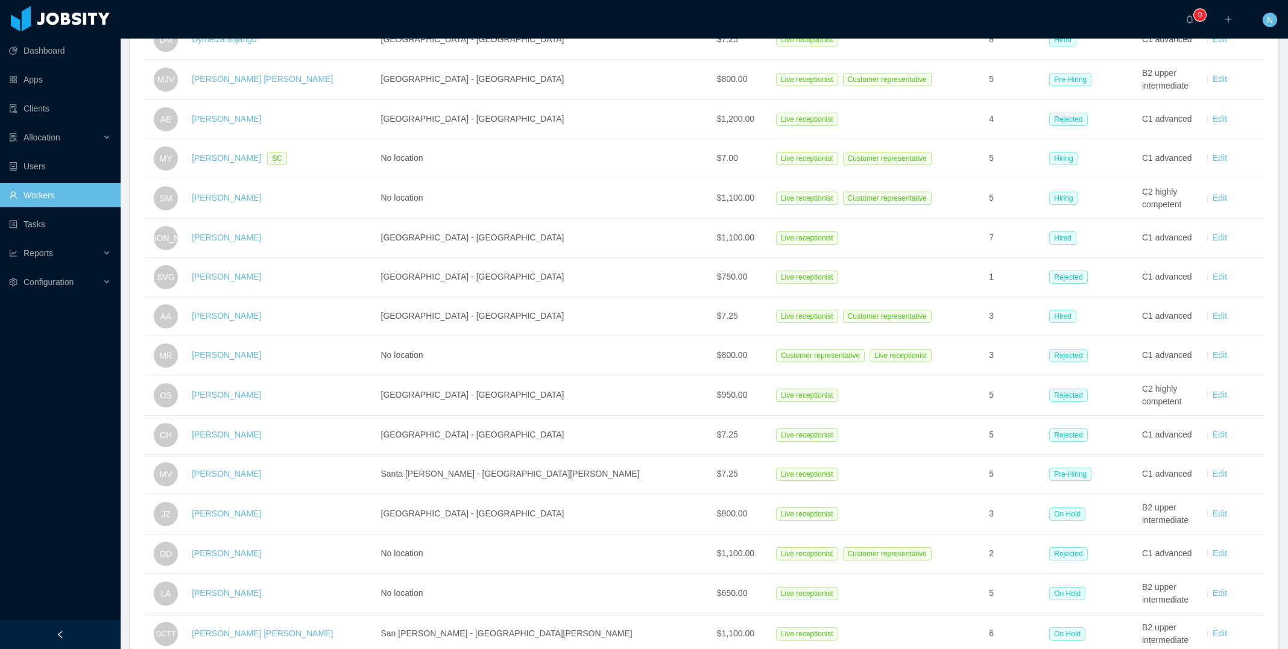
scroll to position [657, 0]
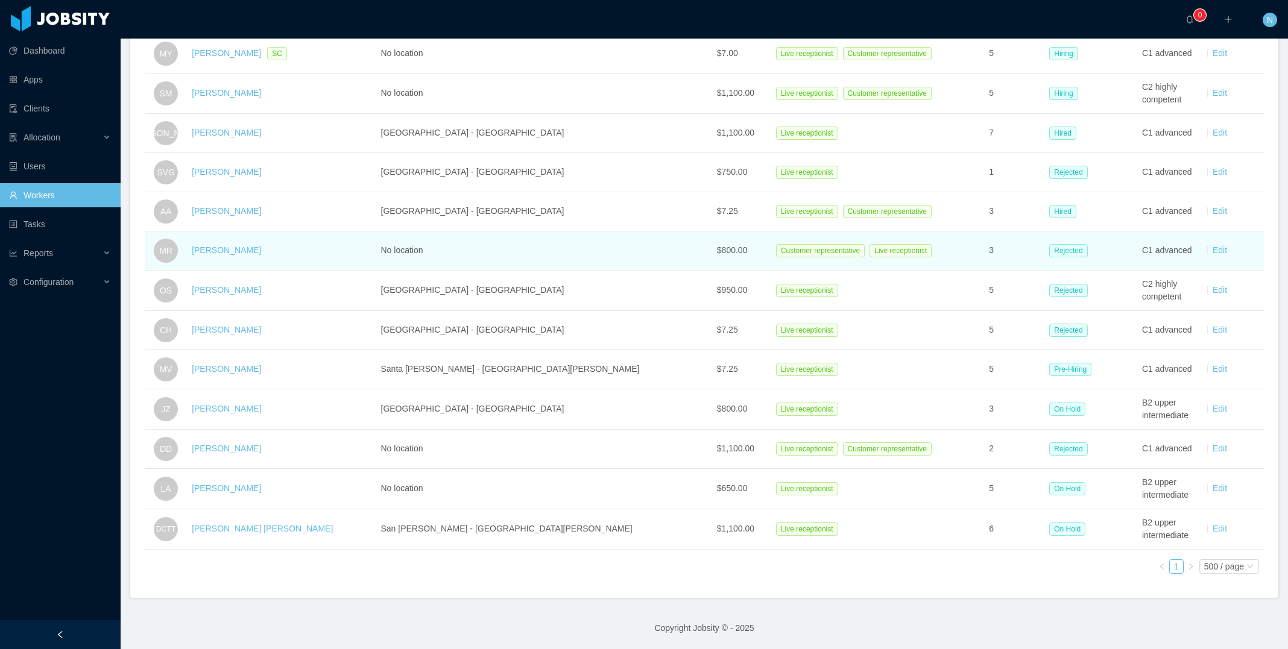
click at [277, 244] on div "[PERSON_NAME]" at bounding box center [281, 250] width 179 height 13
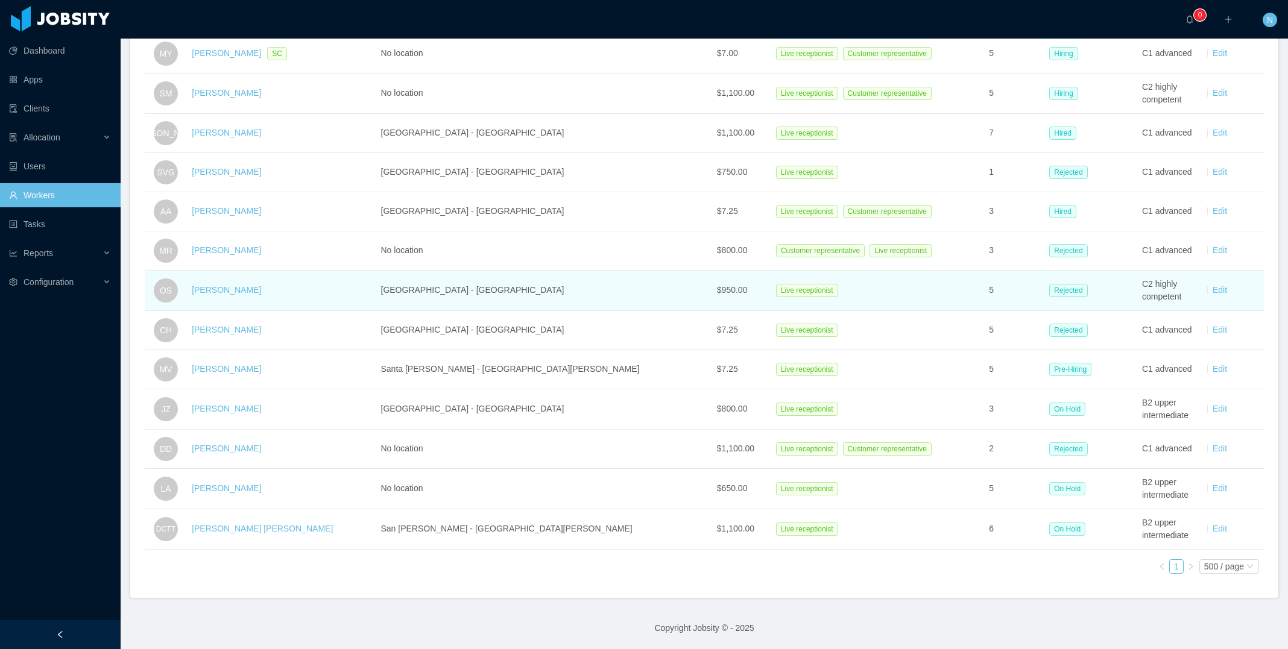
drag, startPoint x: 278, startPoint y: 279, endPoint x: 280, endPoint y: 286, distance: 7.6
click at [278, 284] on div "[PERSON_NAME]" at bounding box center [281, 290] width 179 height 13
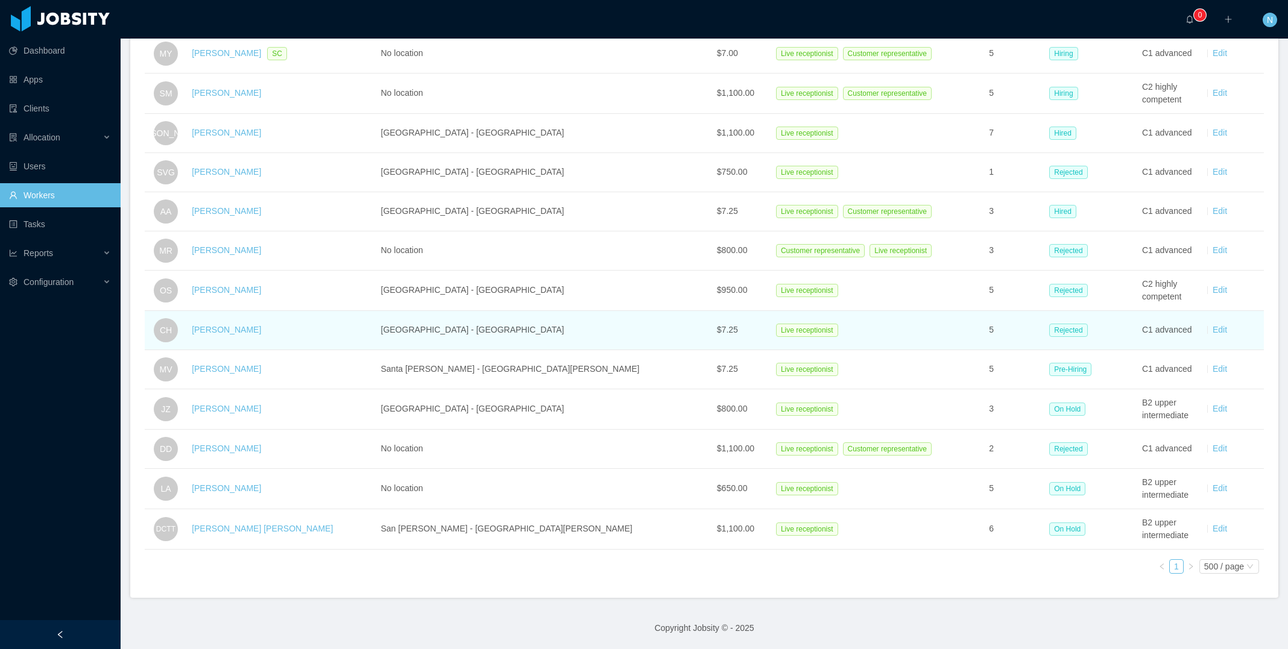
click at [294, 324] on div "[PERSON_NAME]" at bounding box center [281, 330] width 179 height 13
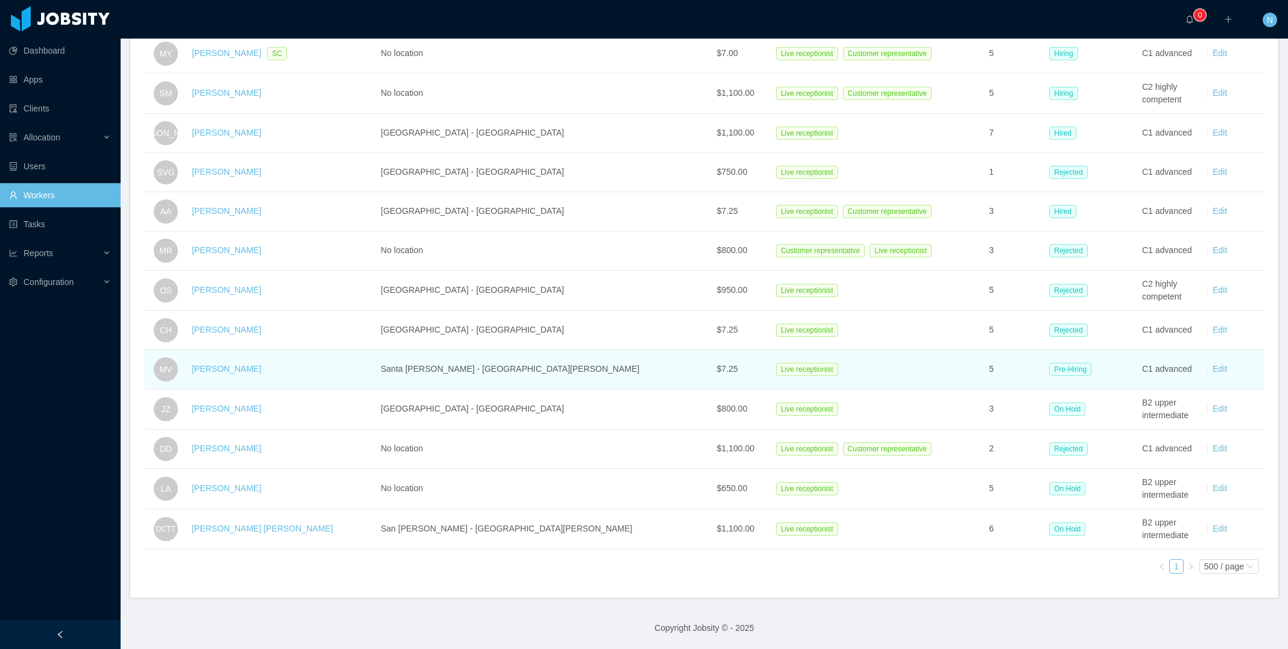
click at [303, 363] on div "[PERSON_NAME]" at bounding box center [281, 369] width 179 height 13
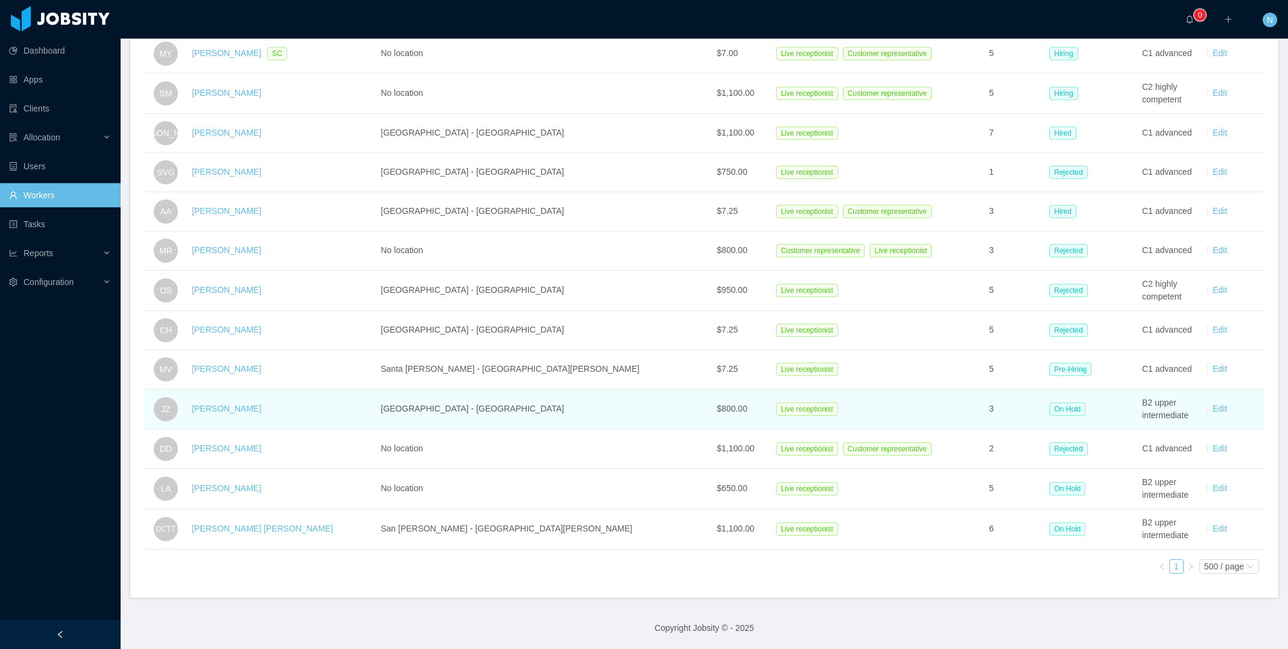
click at [297, 403] on div "[PERSON_NAME]" at bounding box center [281, 409] width 179 height 13
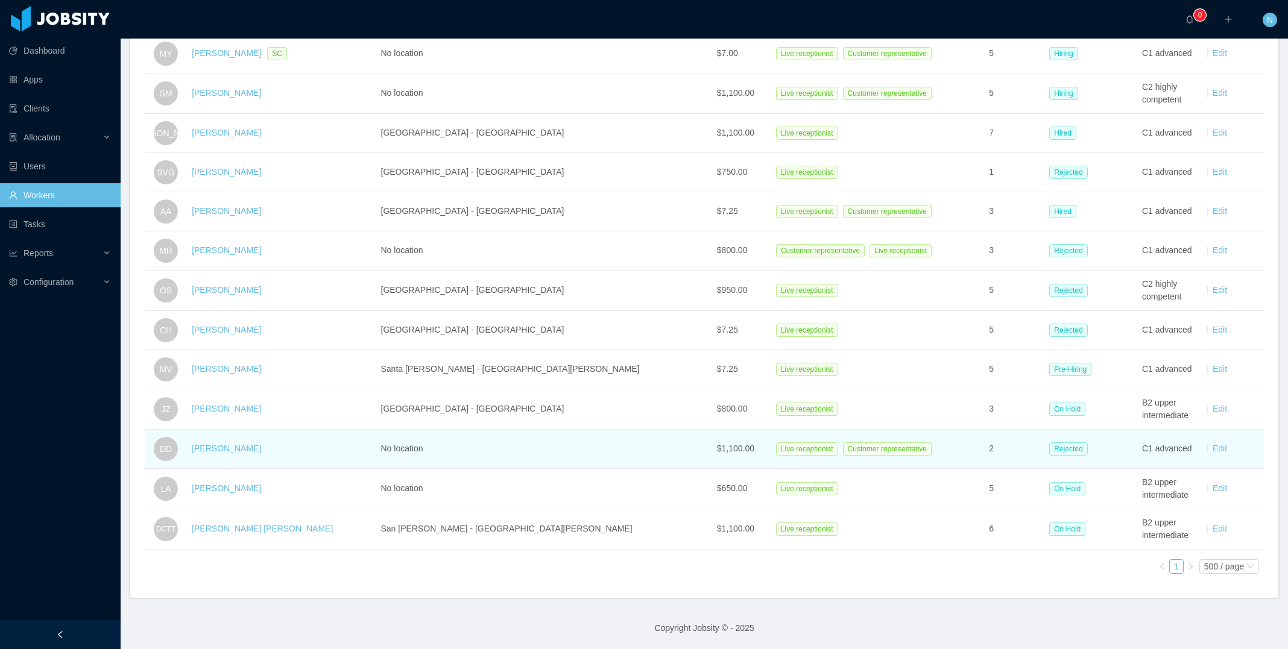
click at [293, 430] on td "[PERSON_NAME]" at bounding box center [281, 449] width 189 height 39
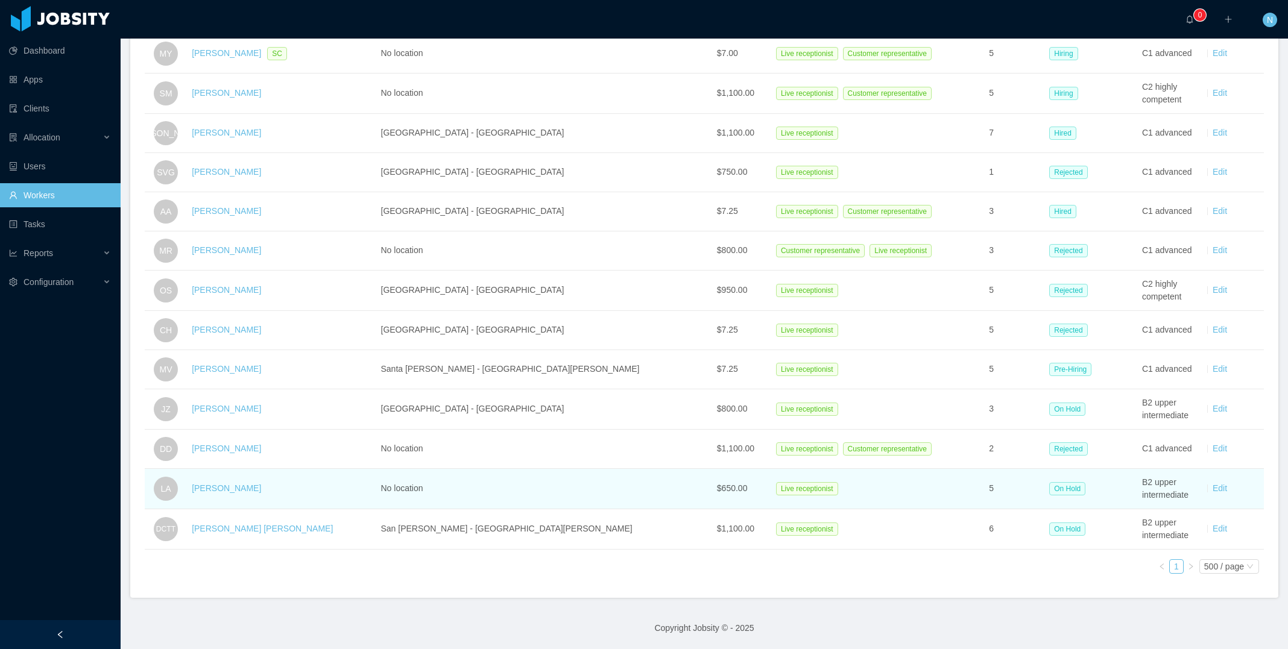
click at [295, 469] on td "[PERSON_NAME]" at bounding box center [281, 489] width 189 height 40
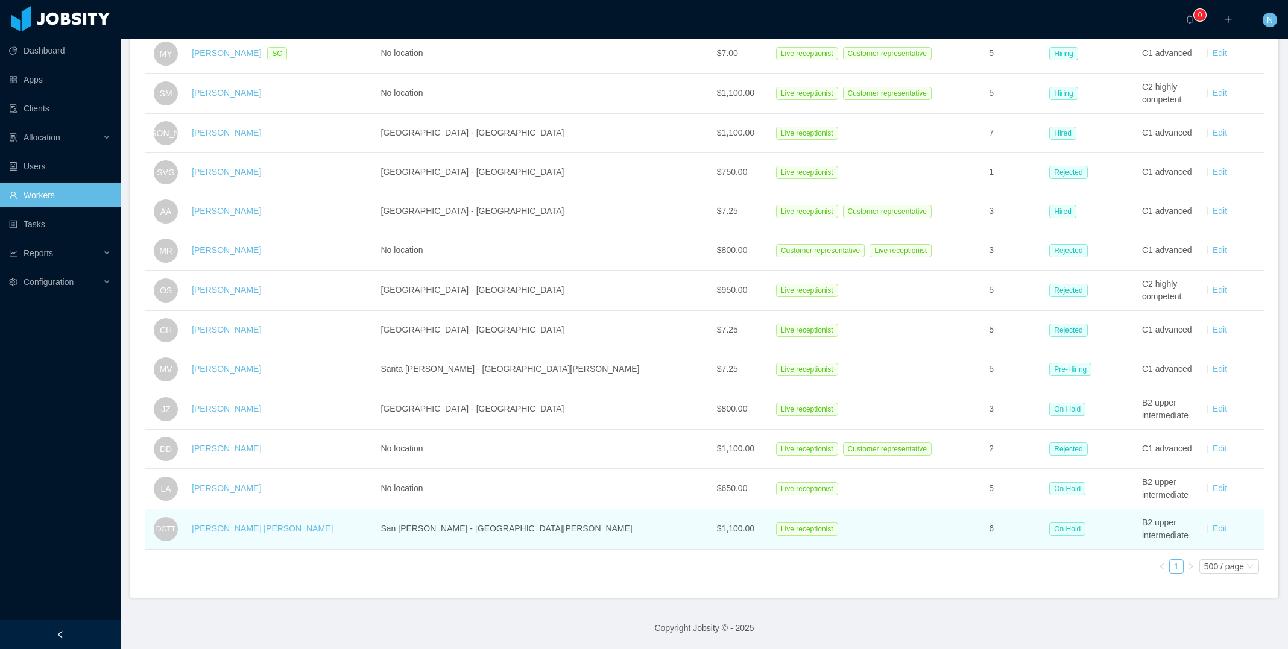
click at [288, 489] on td "[PERSON_NAME] [PERSON_NAME]" at bounding box center [281, 530] width 189 height 40
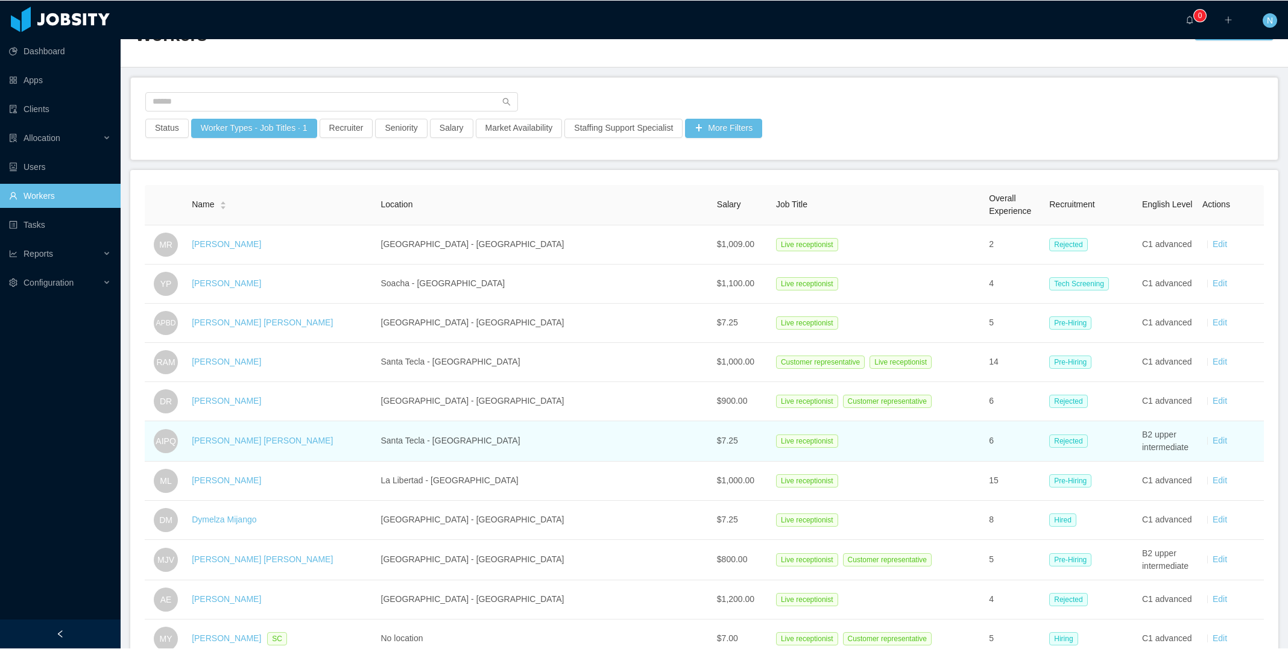
scroll to position [0, 0]
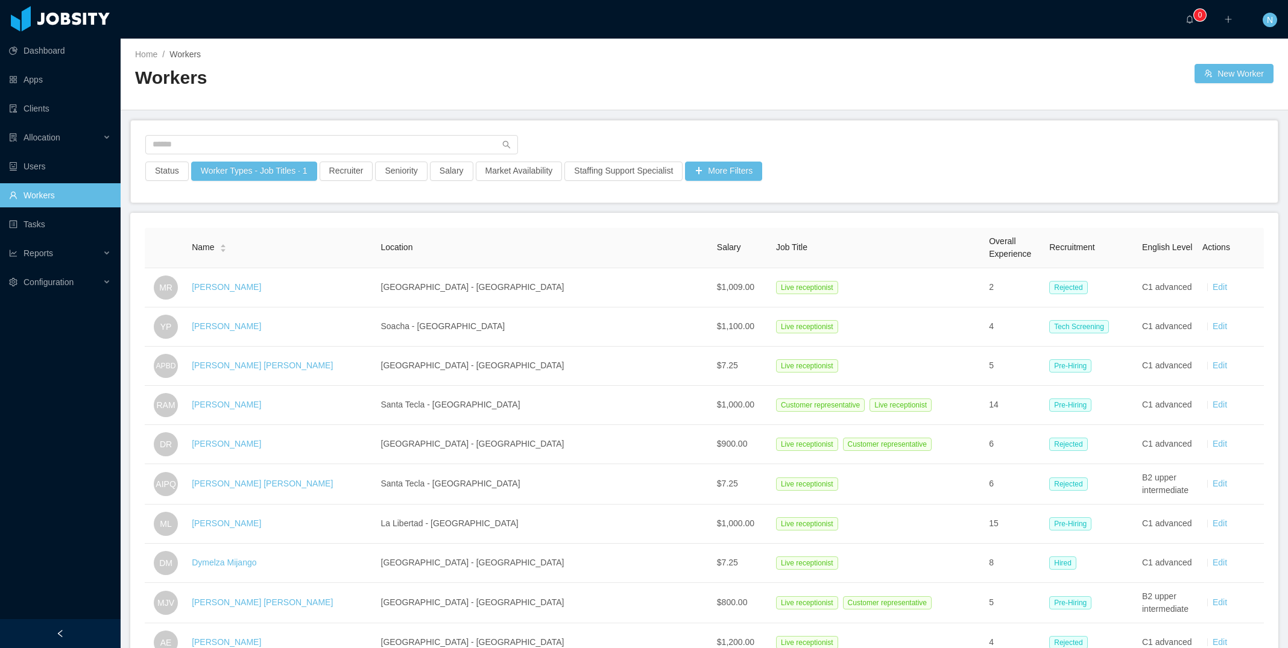
click at [750, 158] on div at bounding box center [704, 148] width 1118 height 27
click at [750, 178] on button "More Filters" at bounding box center [723, 171] width 77 height 19
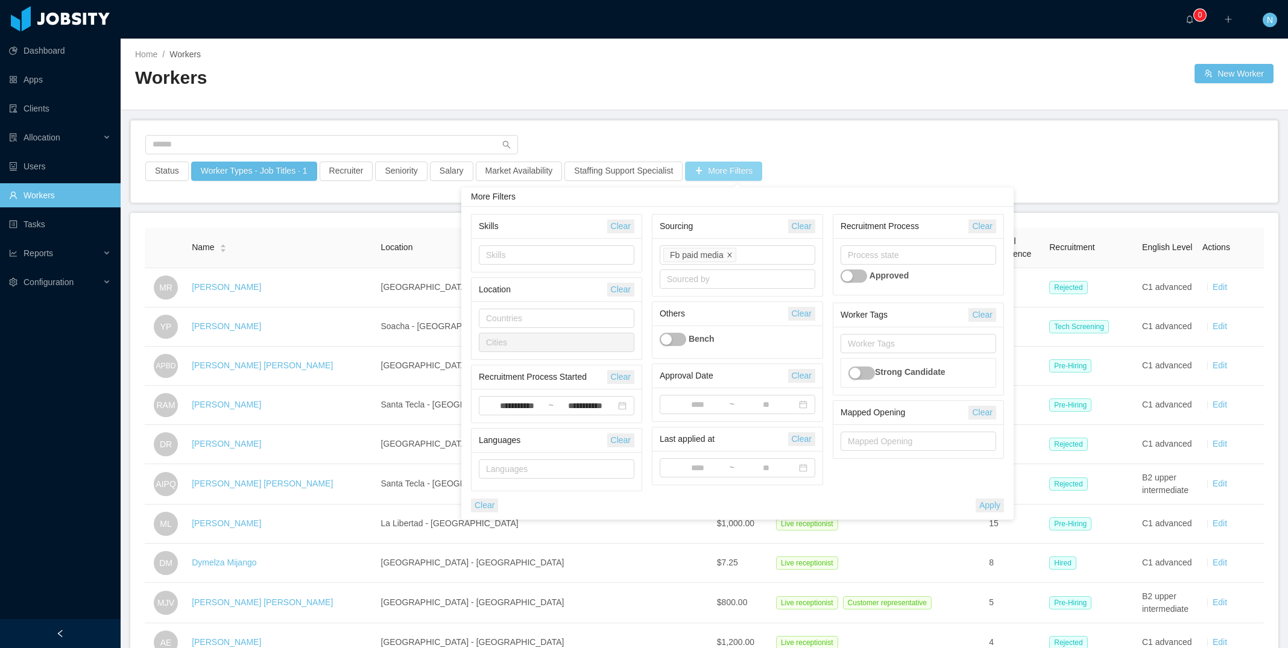
click at [732, 252] on icon "icon: close" at bounding box center [730, 255] width 6 height 6
click at [732, 251] on div "Source" at bounding box center [735, 255] width 136 height 12
type input "*"
click at [736, 297] on li "Facebook sm" at bounding box center [737, 297] width 156 height 19
click at [868, 489] on button "Apply" at bounding box center [990, 506] width 28 height 14
